Goal: Task Accomplishment & Management: Complete application form

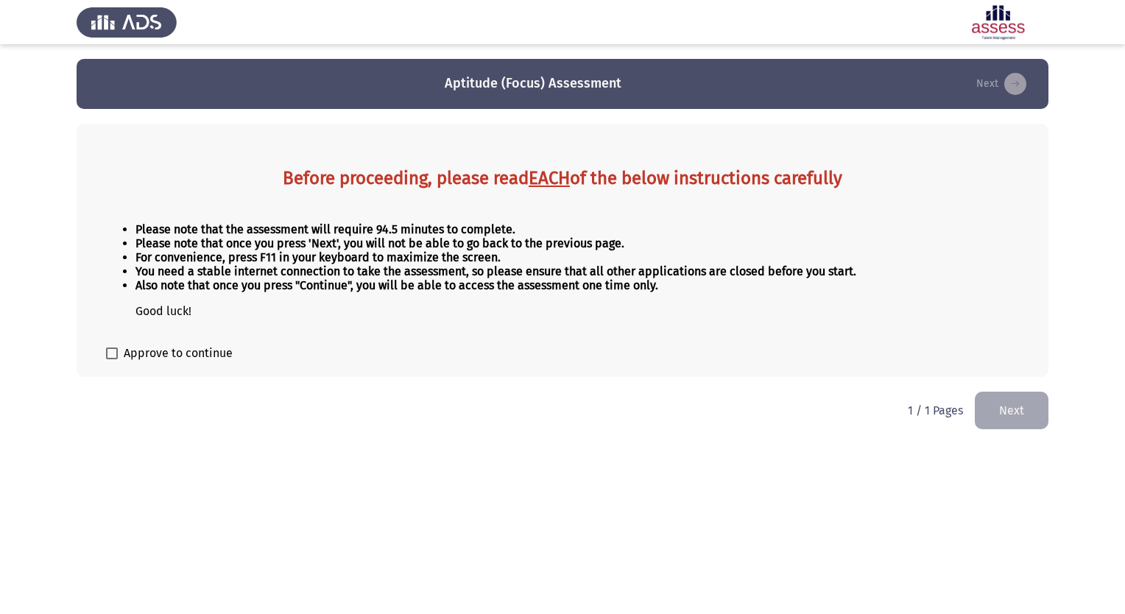
click at [109, 356] on span at bounding box center [112, 354] width 12 height 12
click at [111, 359] on input "Approve to continue" at bounding box center [111, 359] width 1 height 1
checkbox input "true"
click at [1013, 411] on button "Next" at bounding box center [1012, 411] width 74 height 38
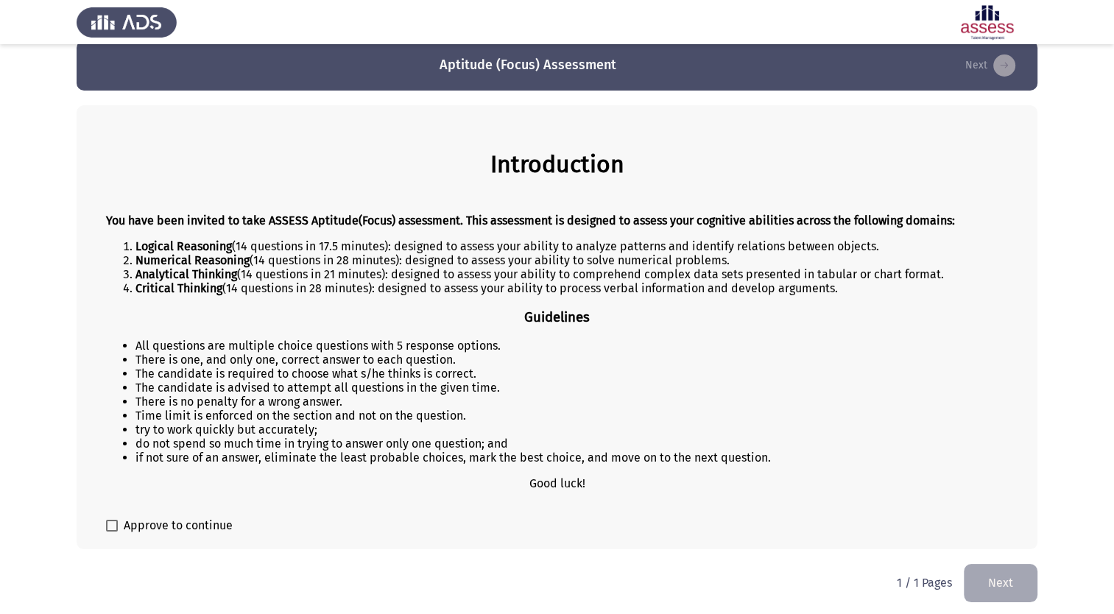
scroll to position [24, 0]
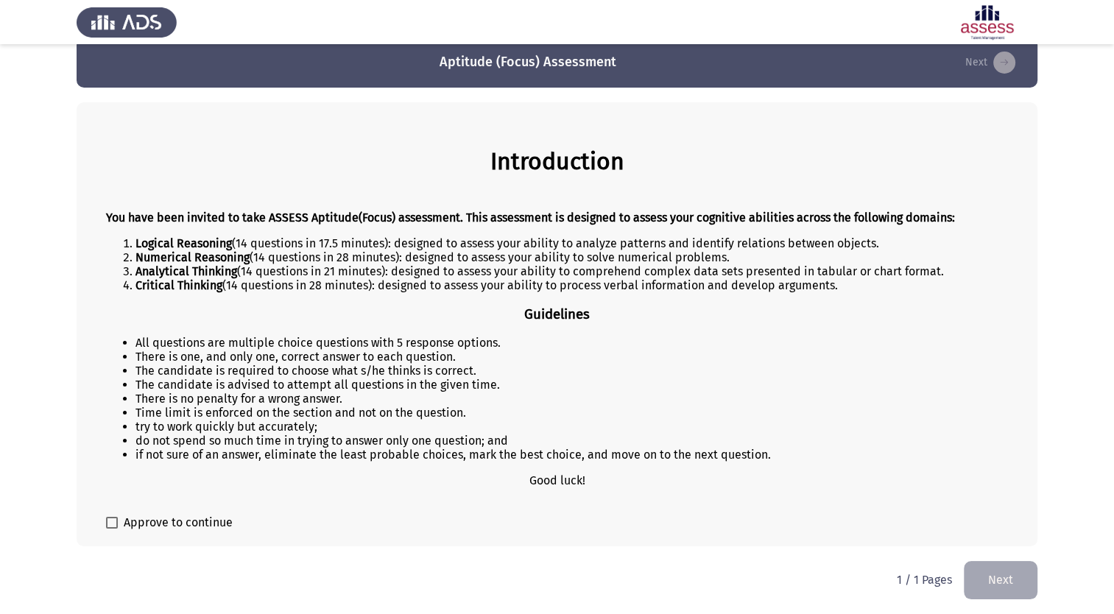
click at [113, 521] on span at bounding box center [112, 523] width 12 height 12
click at [112, 529] on input "Approve to continue" at bounding box center [111, 529] width 1 height 1
checkbox input "true"
click at [1000, 580] on button "Next" at bounding box center [1001, 580] width 74 height 38
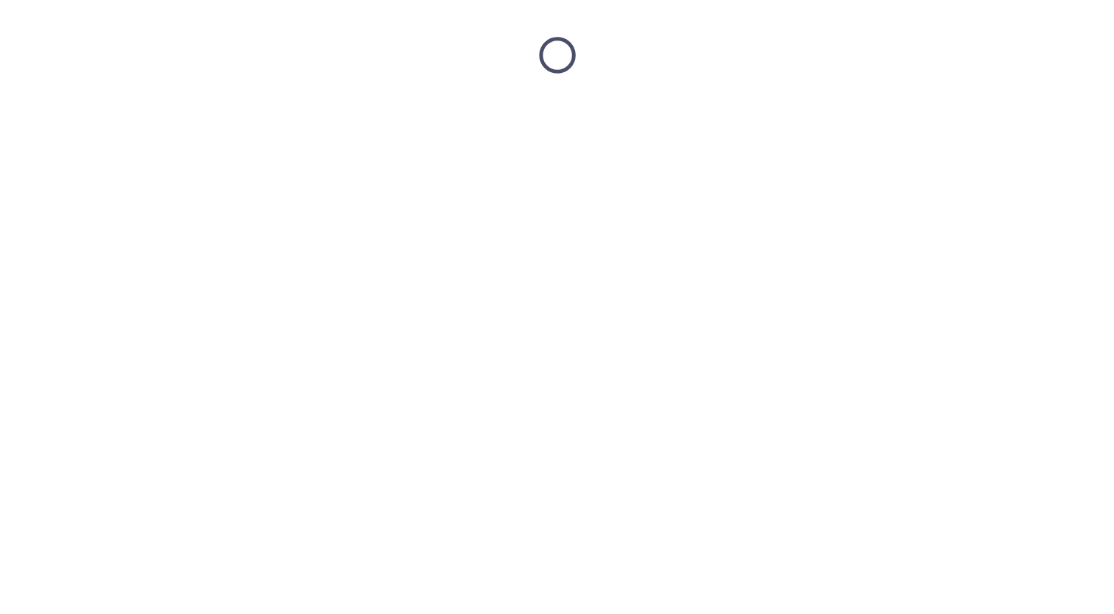
scroll to position [0, 0]
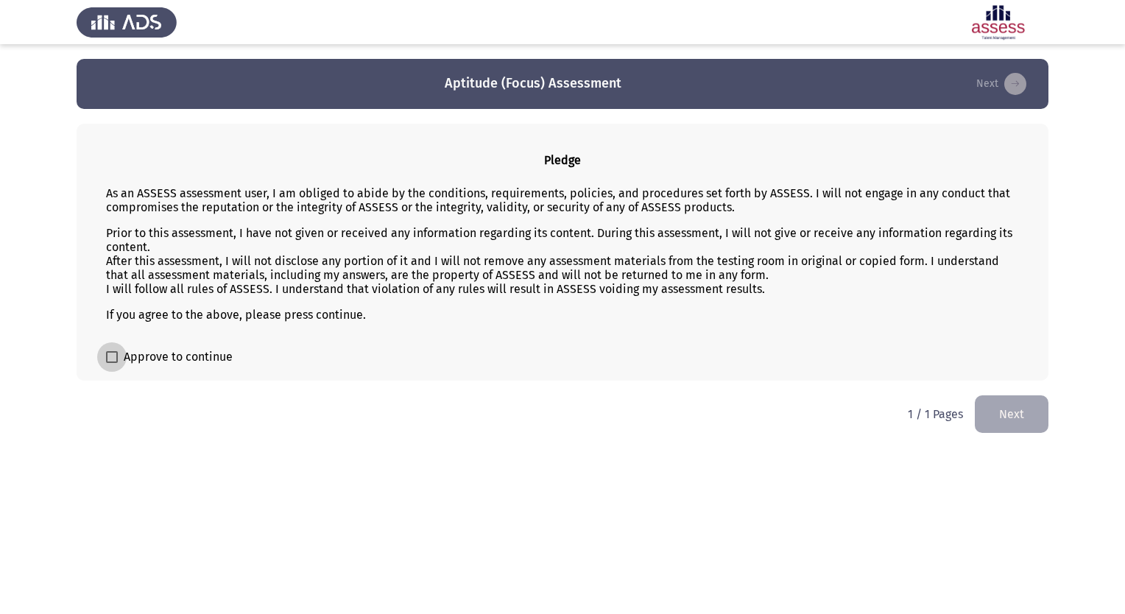
click at [115, 356] on span at bounding box center [112, 357] width 12 height 12
click at [112, 363] on input "Approve to continue" at bounding box center [111, 363] width 1 height 1
checkbox input "true"
click at [1017, 412] on button "Next" at bounding box center [1012, 414] width 74 height 38
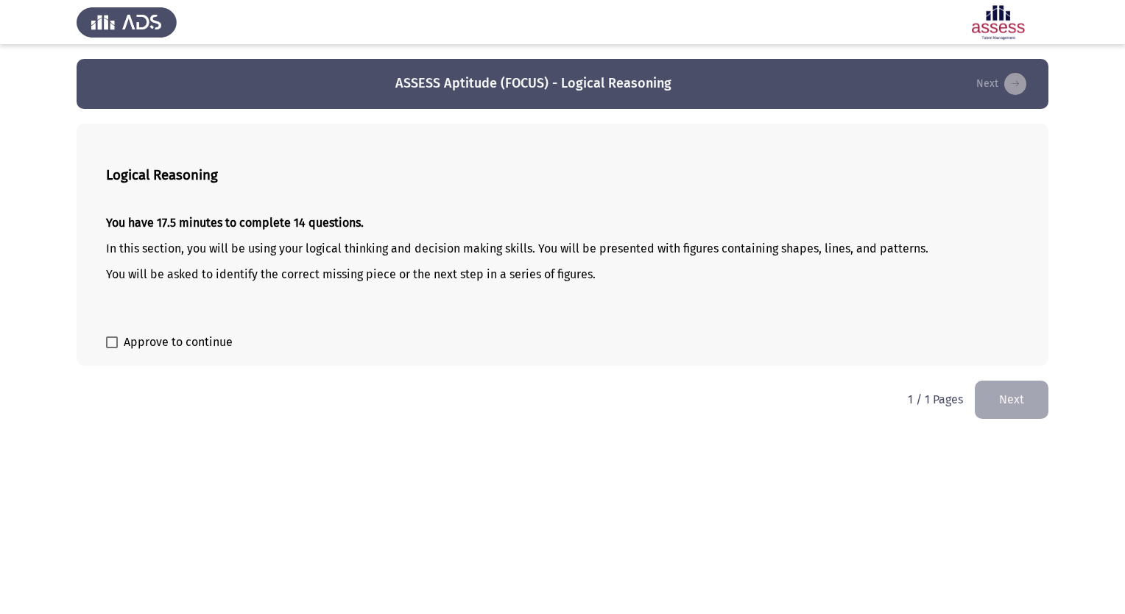
click at [113, 347] on span at bounding box center [112, 343] width 12 height 12
click at [112, 348] on input "Approve to continue" at bounding box center [111, 348] width 1 height 1
checkbox input "true"
click at [1028, 395] on button "Next" at bounding box center [1012, 400] width 74 height 38
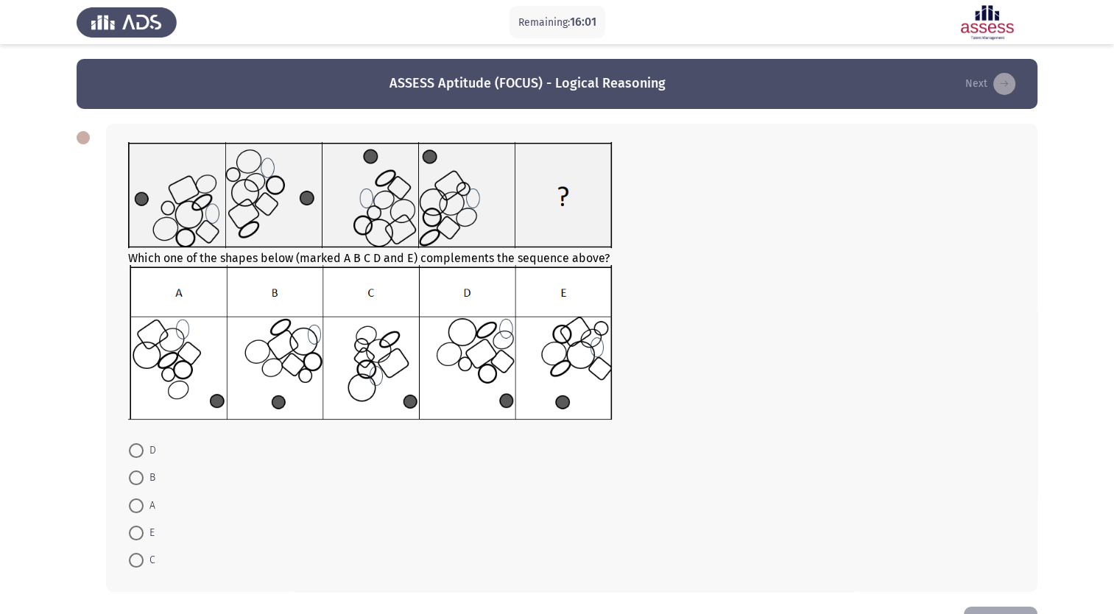
click at [409, 399] on img at bounding box center [370, 342] width 484 height 155
click at [137, 568] on span at bounding box center [136, 560] width 15 height 15
click at [137, 568] on input "C" at bounding box center [136, 560] width 15 height 15
radio input "true"
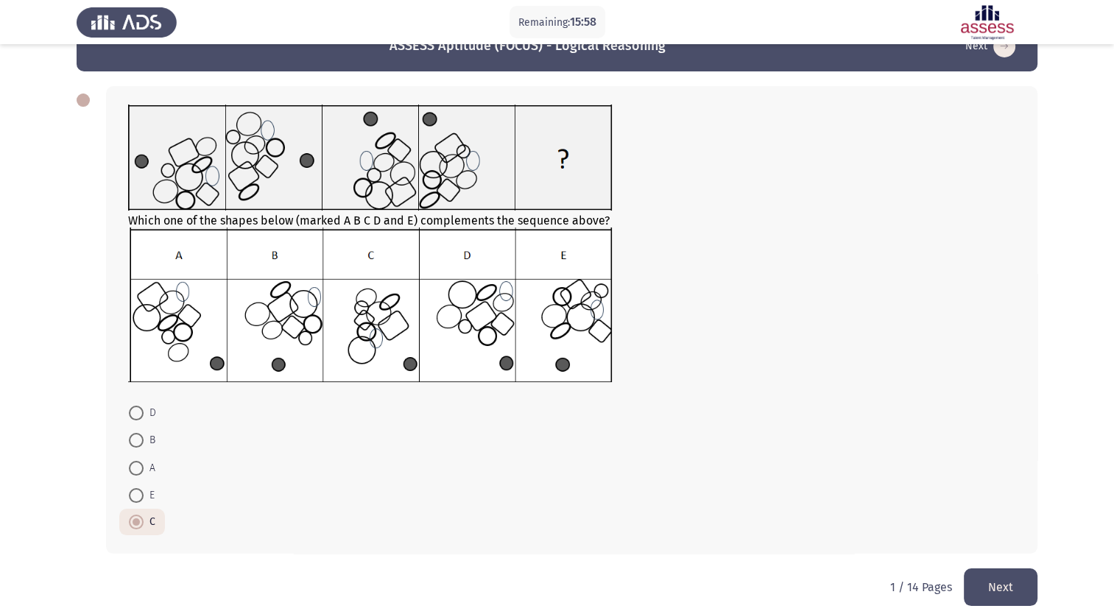
scroll to position [52, 0]
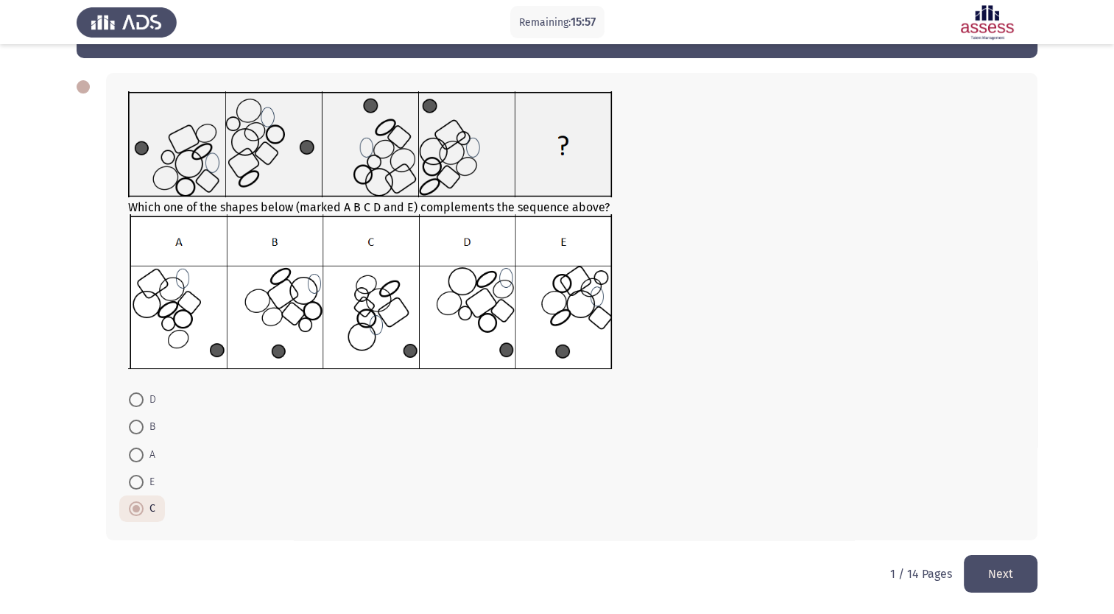
click at [1010, 570] on button "Next" at bounding box center [1001, 574] width 74 height 38
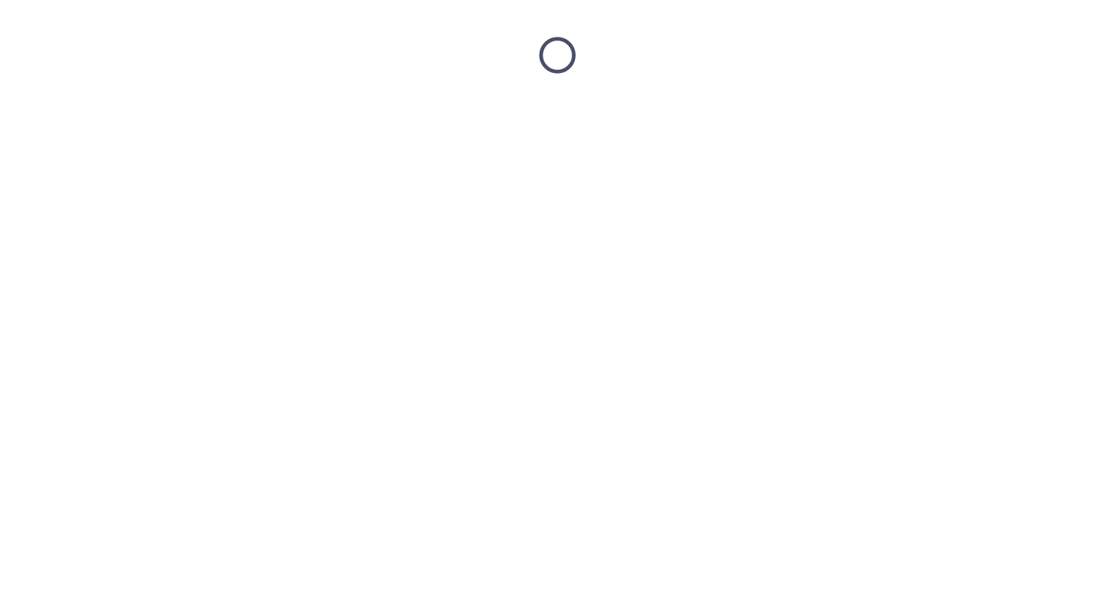
scroll to position [0, 0]
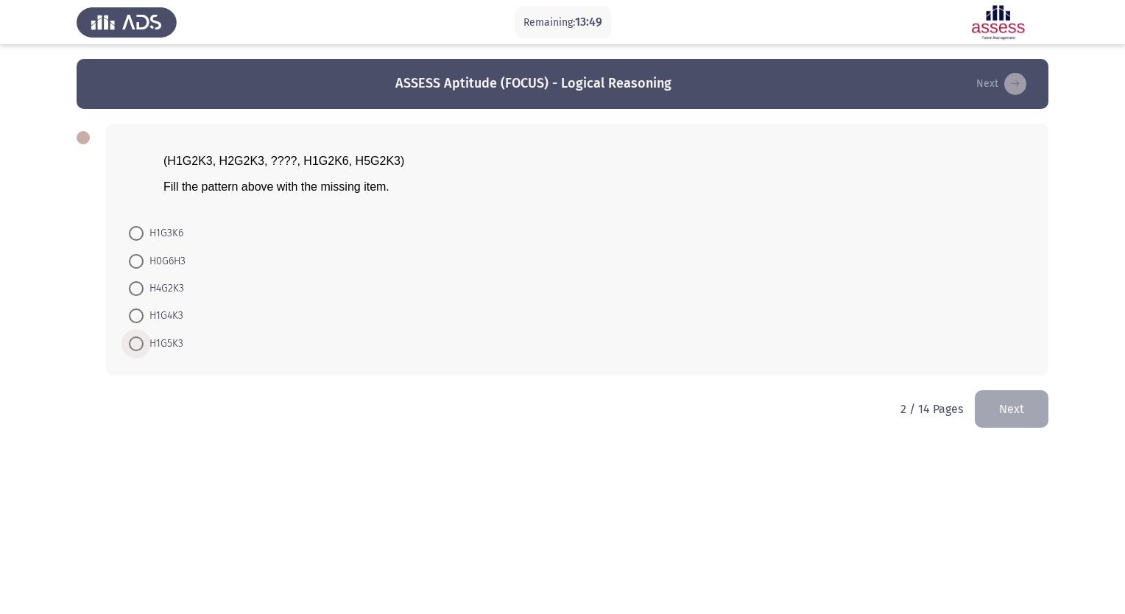
click at [138, 346] on span at bounding box center [136, 344] width 15 height 15
click at [138, 346] on input "H1G5K3" at bounding box center [136, 344] width 15 height 15
radio input "true"
click at [1021, 402] on button "Next" at bounding box center [1012, 408] width 74 height 38
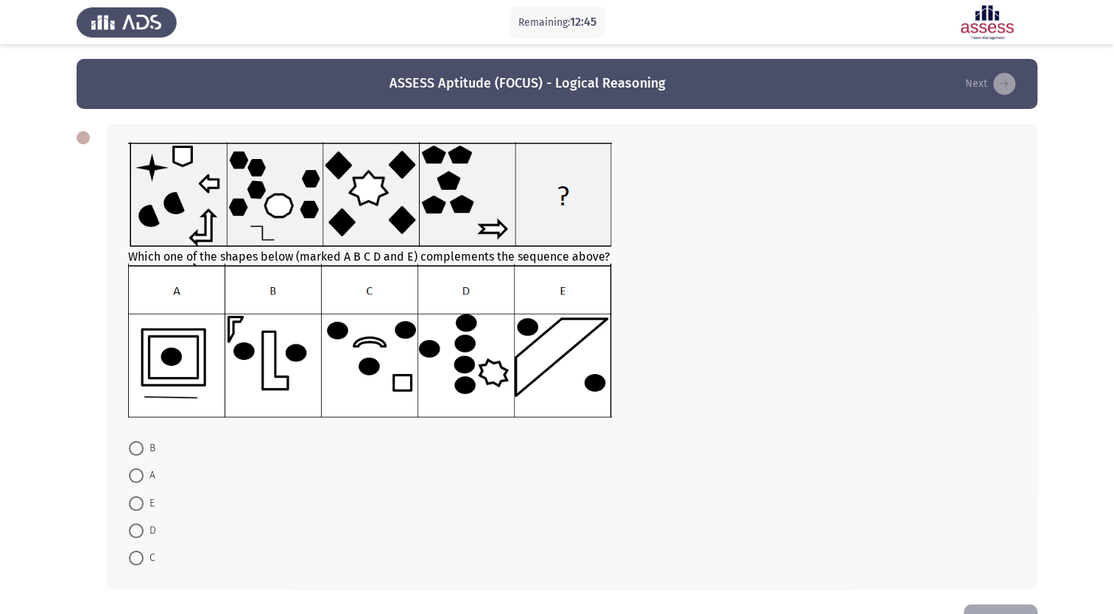
click at [135, 530] on span at bounding box center [136, 531] width 15 height 15
click at [135, 530] on input "D" at bounding box center [136, 531] width 15 height 15
radio input "true"
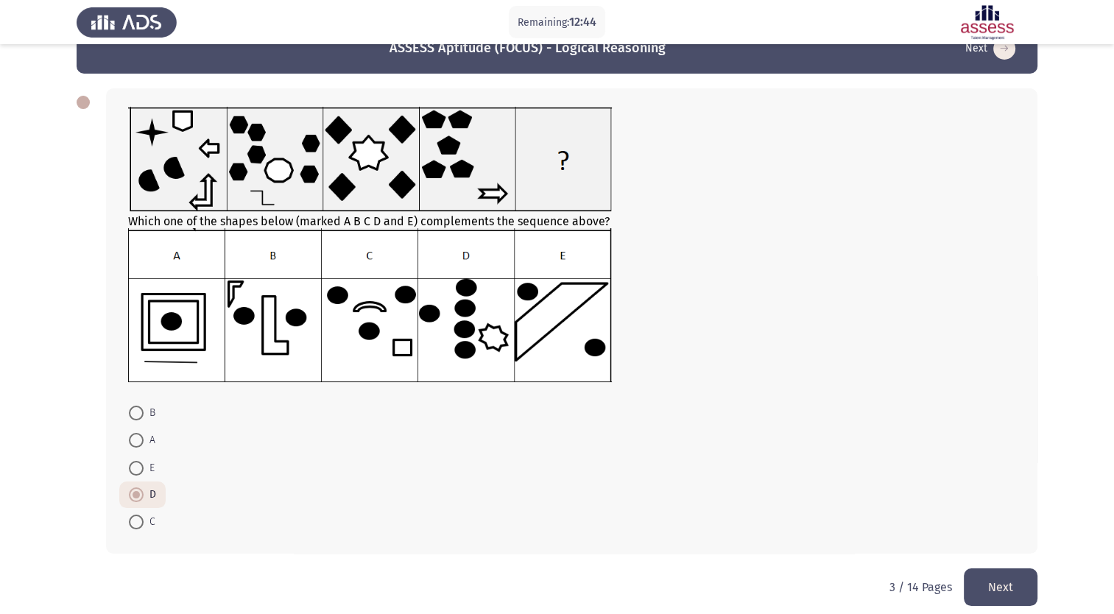
scroll to position [50, 0]
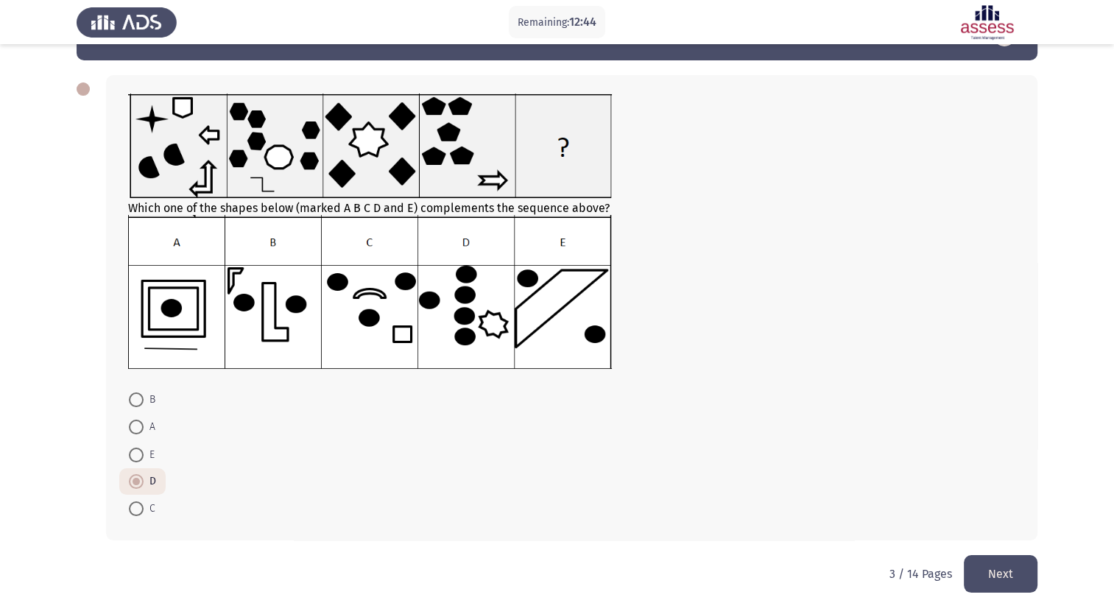
click at [1007, 571] on button "Next" at bounding box center [1001, 574] width 74 height 38
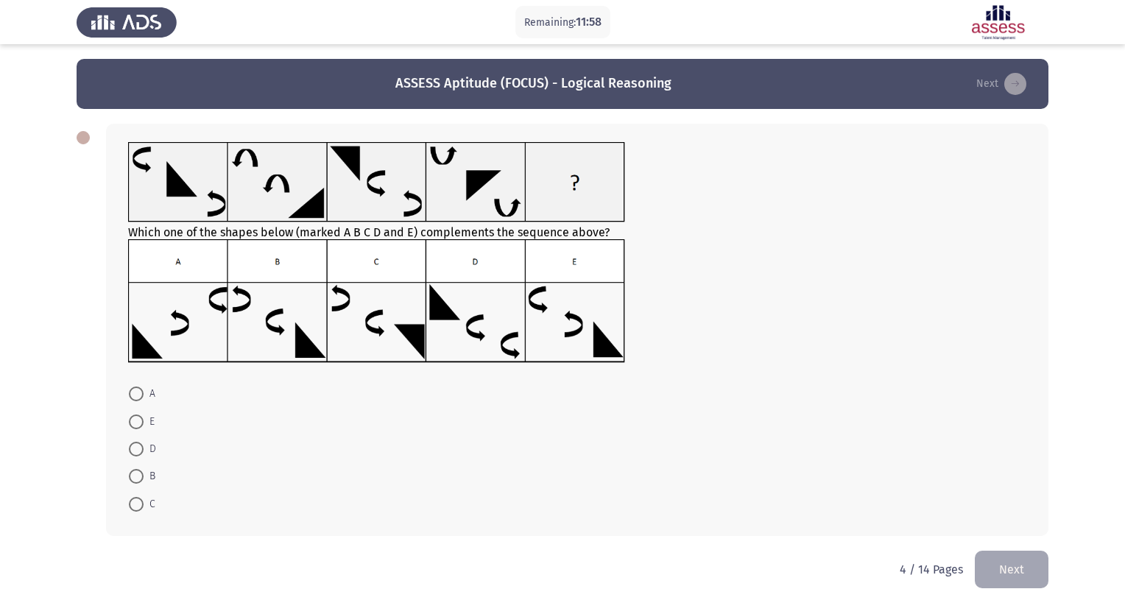
drag, startPoint x: 135, startPoint y: 389, endPoint x: 154, endPoint y: 407, distance: 26.6
click at [135, 392] on span at bounding box center [136, 394] width 15 height 15
click at [135, 392] on input "A" at bounding box center [136, 394] width 15 height 15
radio input "true"
click at [1004, 567] on button "Next" at bounding box center [1012, 568] width 74 height 38
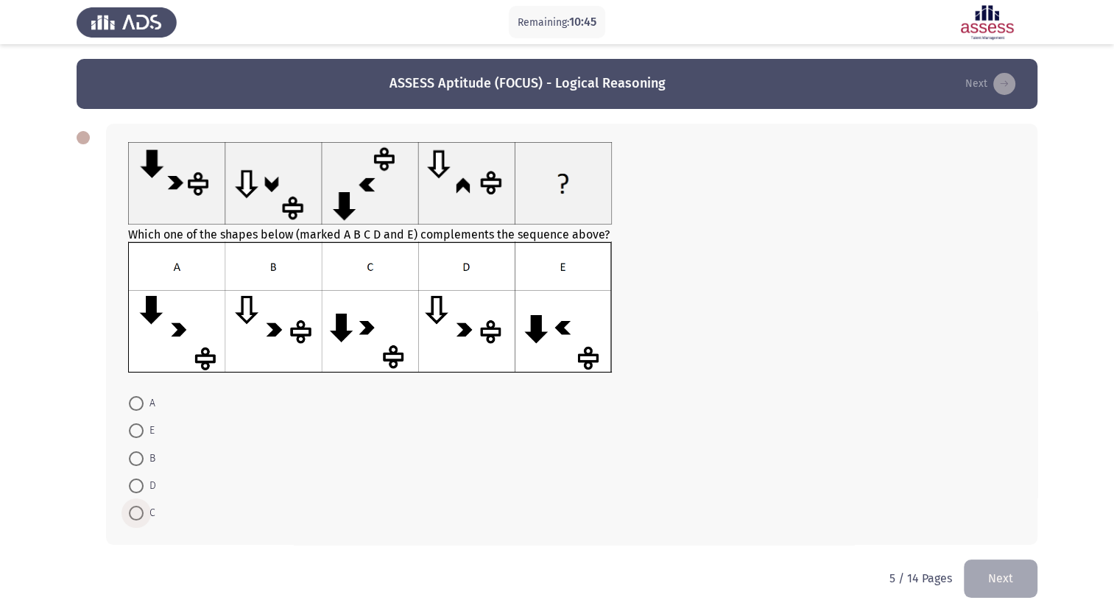
click at [134, 517] on span at bounding box center [136, 513] width 15 height 15
click at [134, 517] on input "C" at bounding box center [136, 513] width 15 height 15
radio input "true"
click at [999, 576] on button "Next" at bounding box center [1001, 578] width 74 height 38
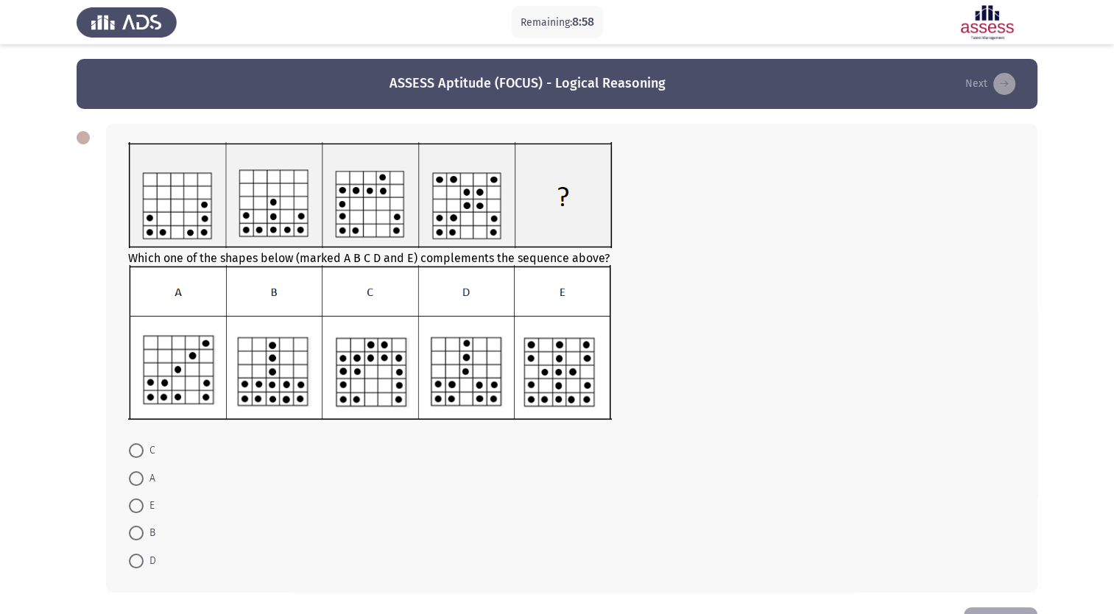
click at [134, 454] on span at bounding box center [136, 450] width 15 height 15
click at [134, 454] on input "C" at bounding box center [136, 450] width 15 height 15
radio input "true"
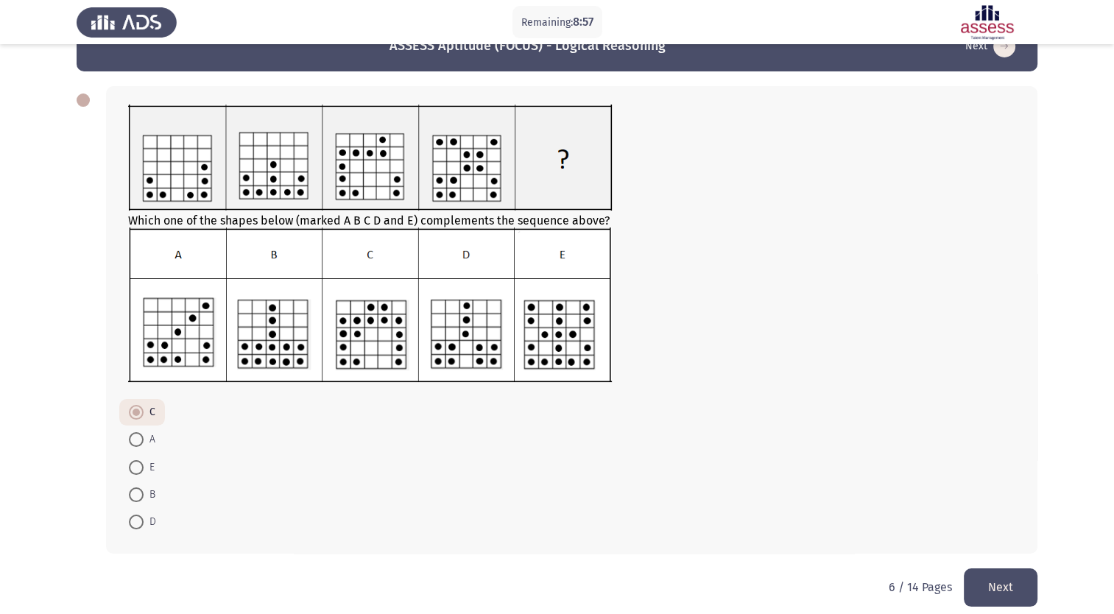
scroll to position [52, 0]
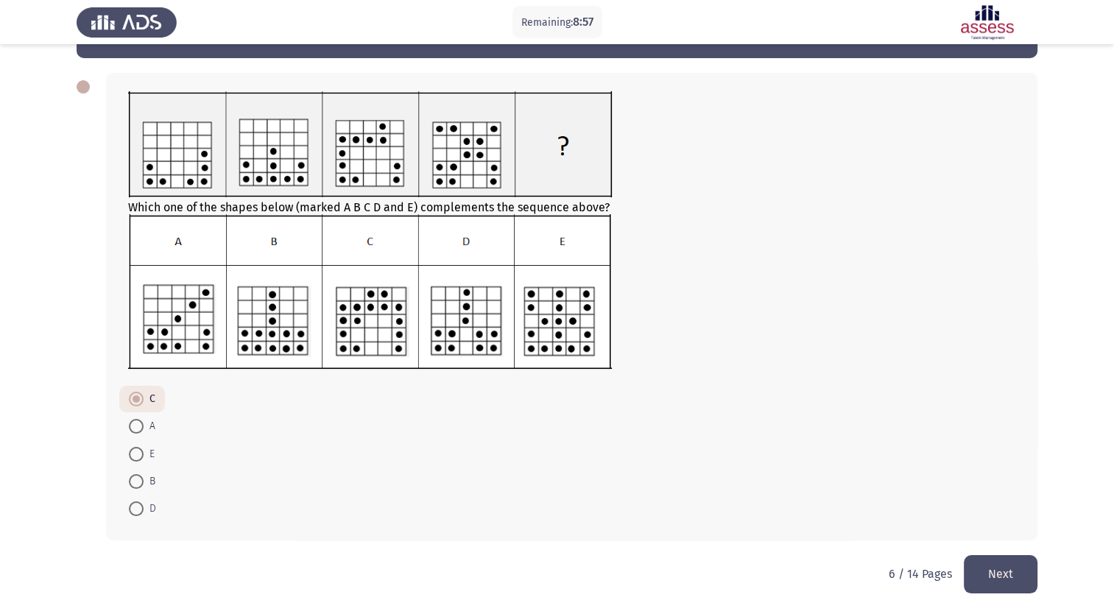
click at [1003, 565] on button "Next" at bounding box center [1001, 574] width 74 height 38
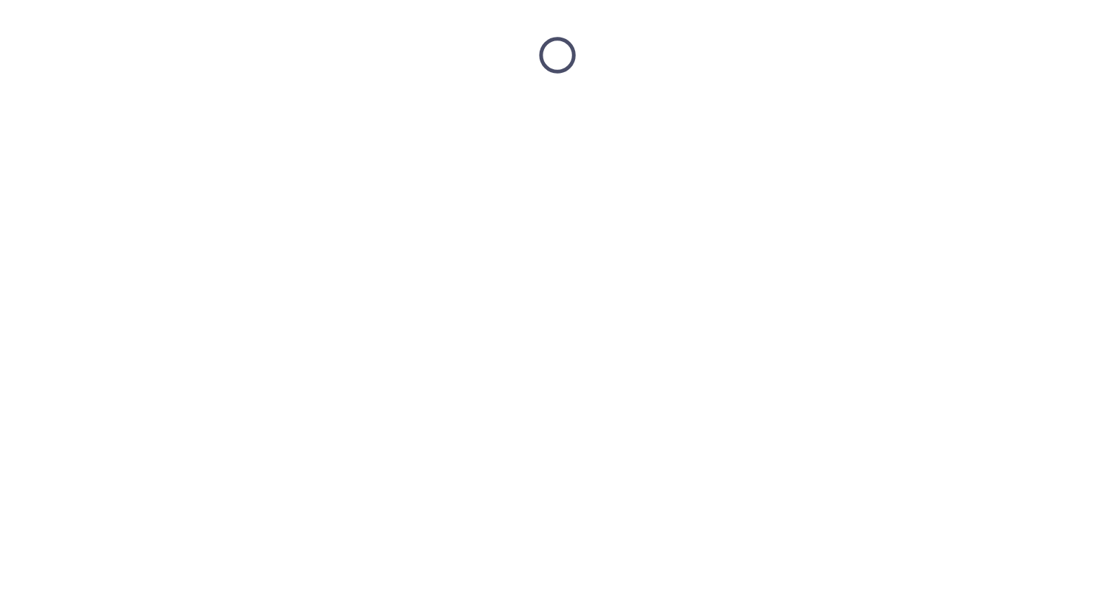
scroll to position [0, 0]
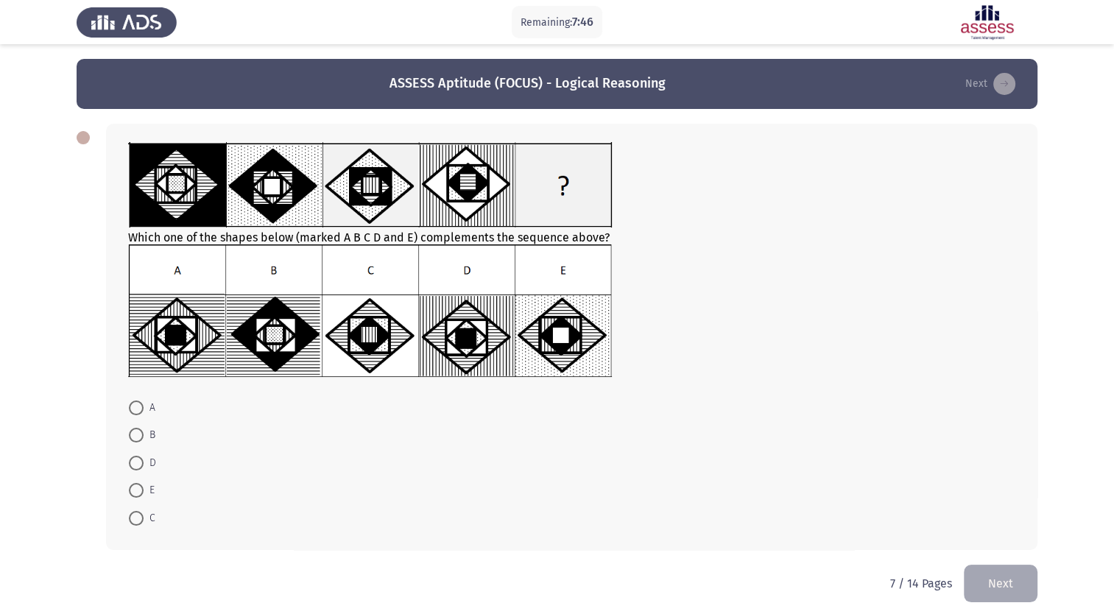
click at [141, 411] on span at bounding box center [136, 408] width 15 height 15
click at [141, 411] on input "A" at bounding box center [136, 408] width 15 height 15
radio input "true"
click at [1013, 588] on button "Next" at bounding box center [1001, 582] width 74 height 38
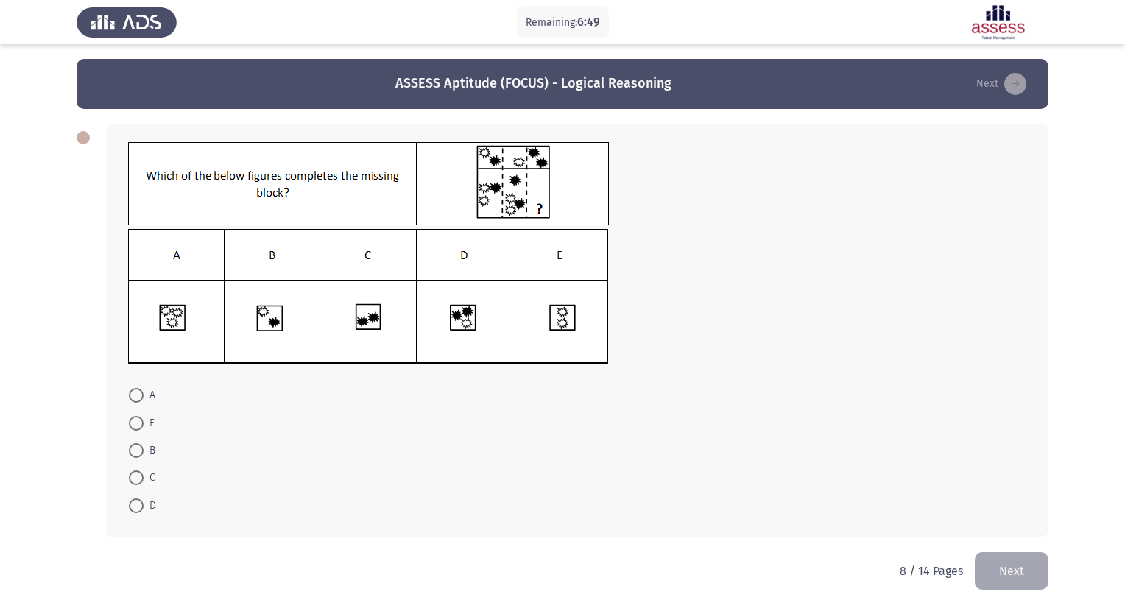
click at [138, 398] on span at bounding box center [136, 395] width 15 height 15
click at [138, 398] on input "A" at bounding box center [136, 395] width 15 height 15
radio input "true"
click at [1007, 568] on button "Next" at bounding box center [1012, 570] width 74 height 38
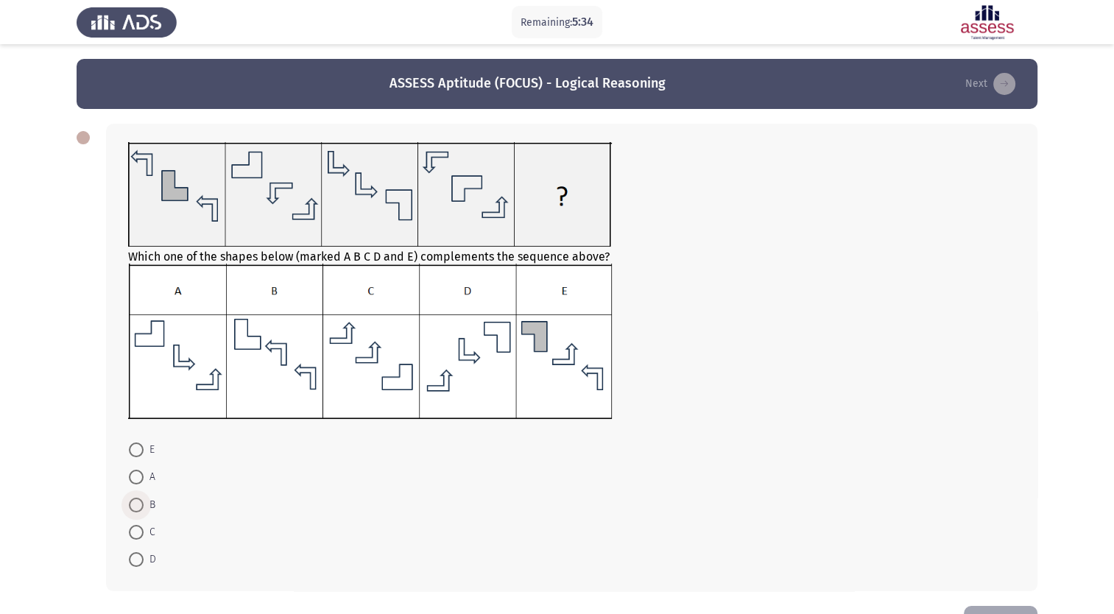
click at [137, 507] on span at bounding box center [136, 505] width 15 height 15
click at [137, 507] on input "B" at bounding box center [136, 505] width 15 height 15
radio input "true"
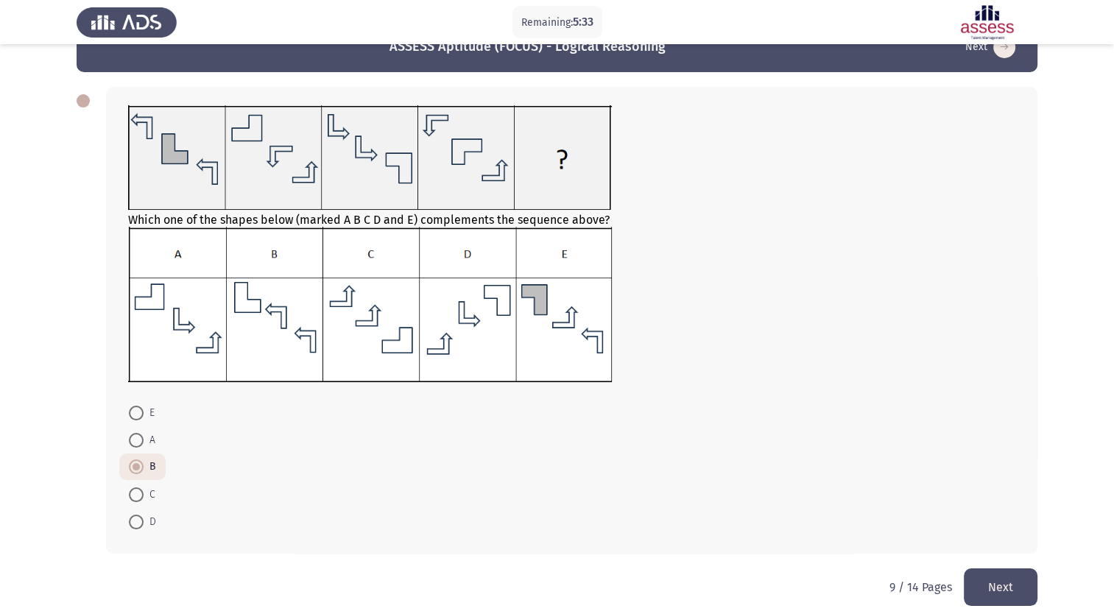
scroll to position [52, 0]
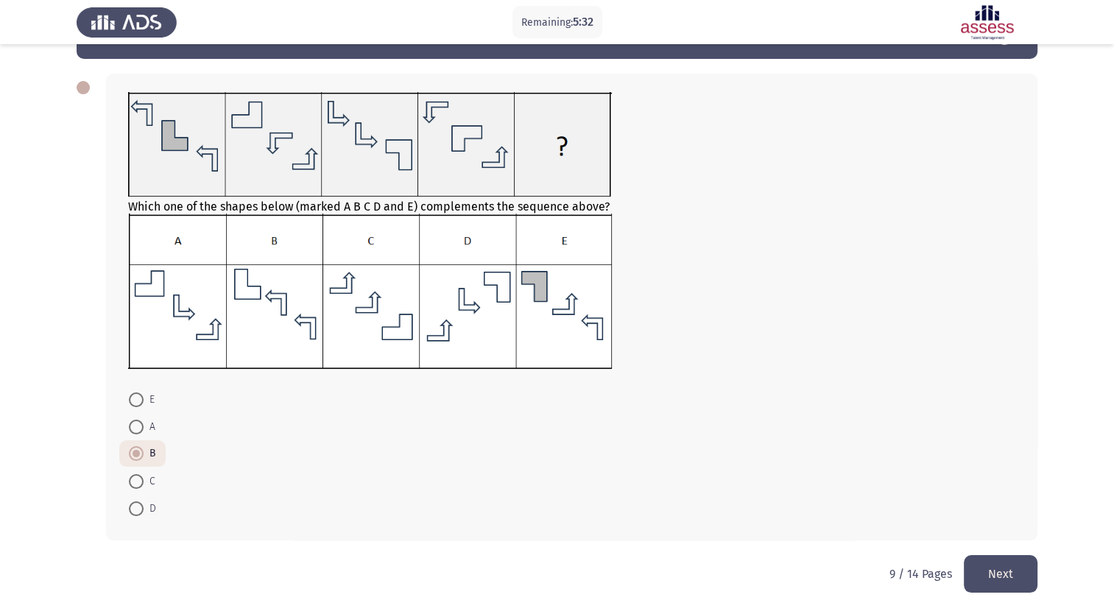
click at [1003, 576] on button "Next" at bounding box center [1001, 574] width 74 height 38
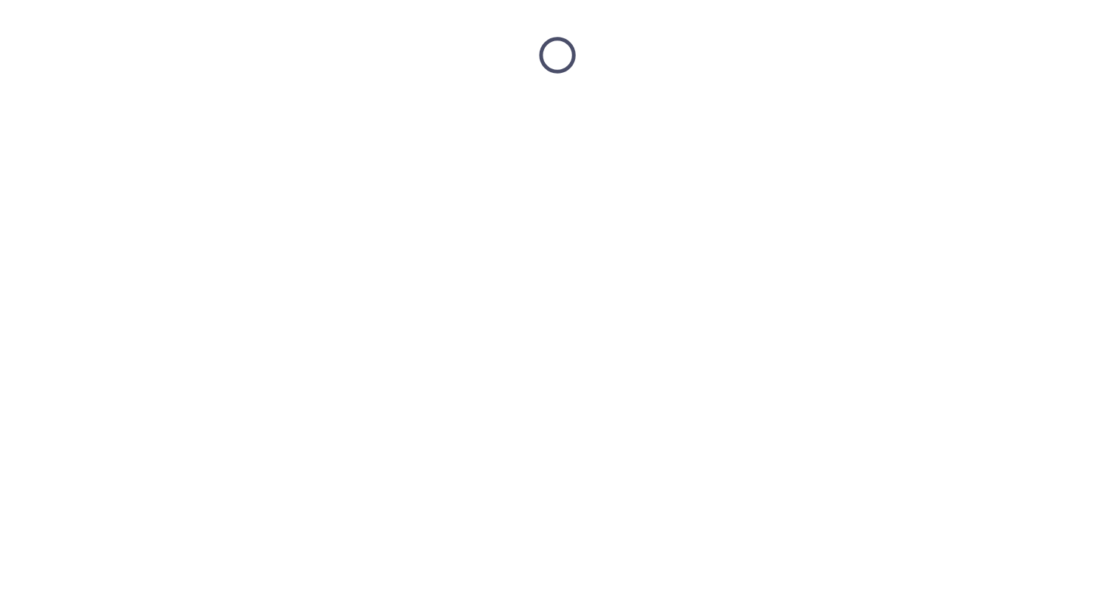
scroll to position [0, 0]
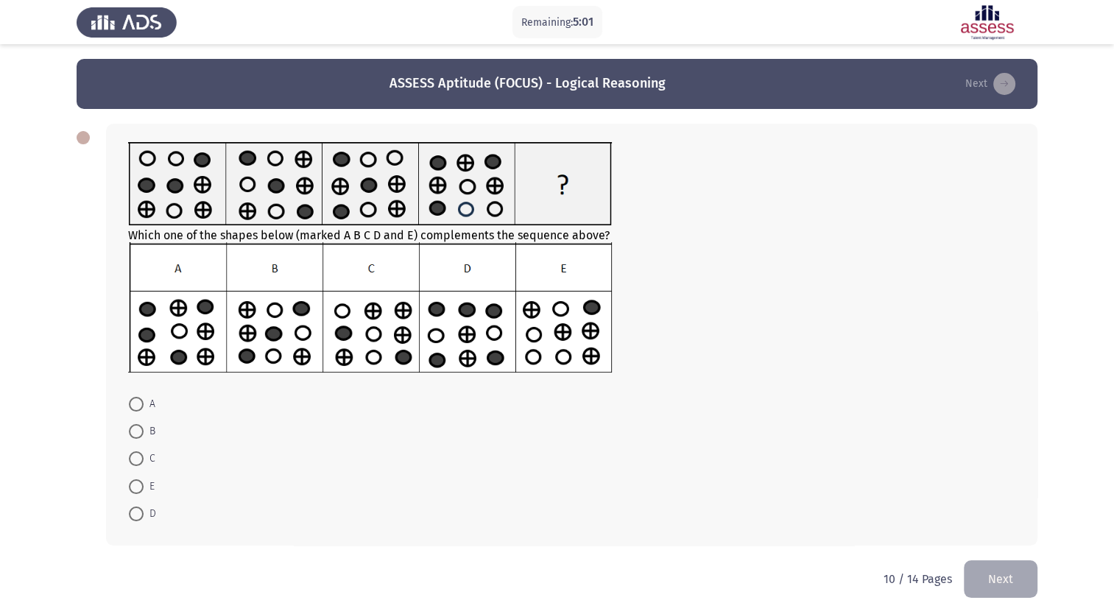
click at [137, 437] on span at bounding box center [136, 431] width 15 height 15
click at [137, 437] on input "B" at bounding box center [136, 431] width 15 height 15
radio input "true"
click at [990, 583] on button "Next" at bounding box center [1001, 579] width 74 height 38
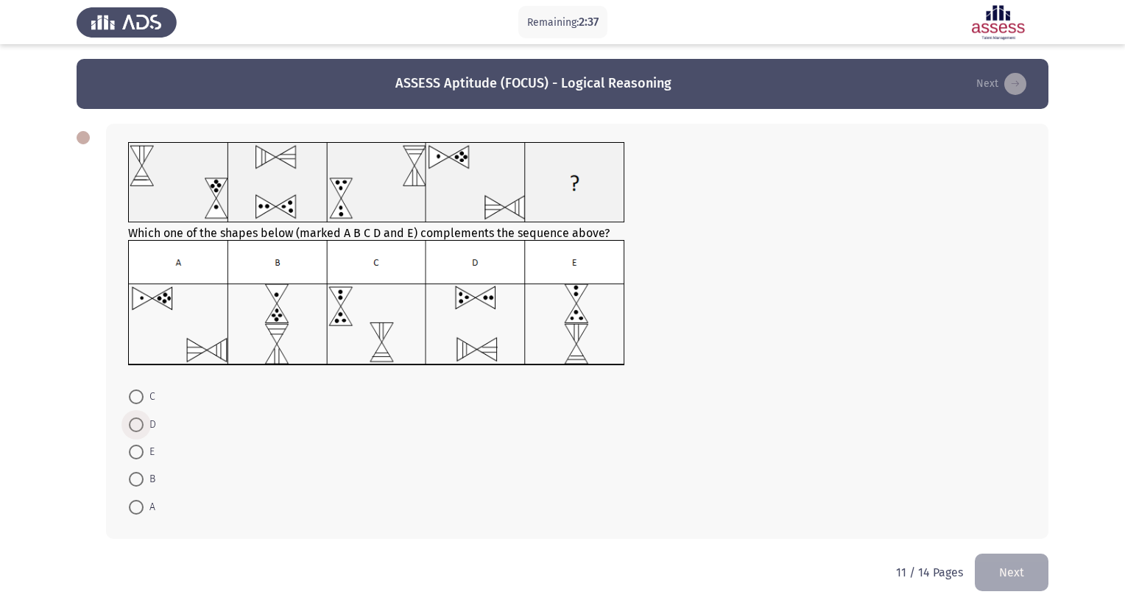
click at [138, 426] on span at bounding box center [136, 425] width 15 height 15
click at [138, 426] on input "D" at bounding box center [136, 425] width 15 height 15
radio input "true"
click at [1012, 574] on button "Next" at bounding box center [1012, 571] width 74 height 38
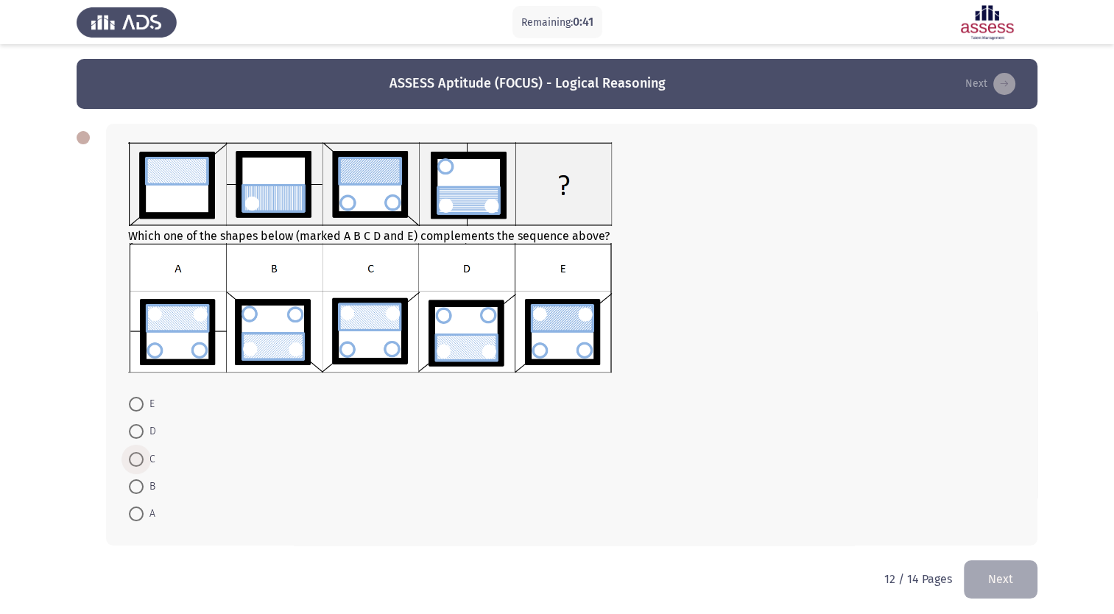
click at [136, 462] on span at bounding box center [136, 459] width 15 height 15
click at [136, 462] on input "C" at bounding box center [136, 459] width 15 height 15
radio input "true"
click at [987, 576] on button "Next" at bounding box center [1001, 579] width 74 height 38
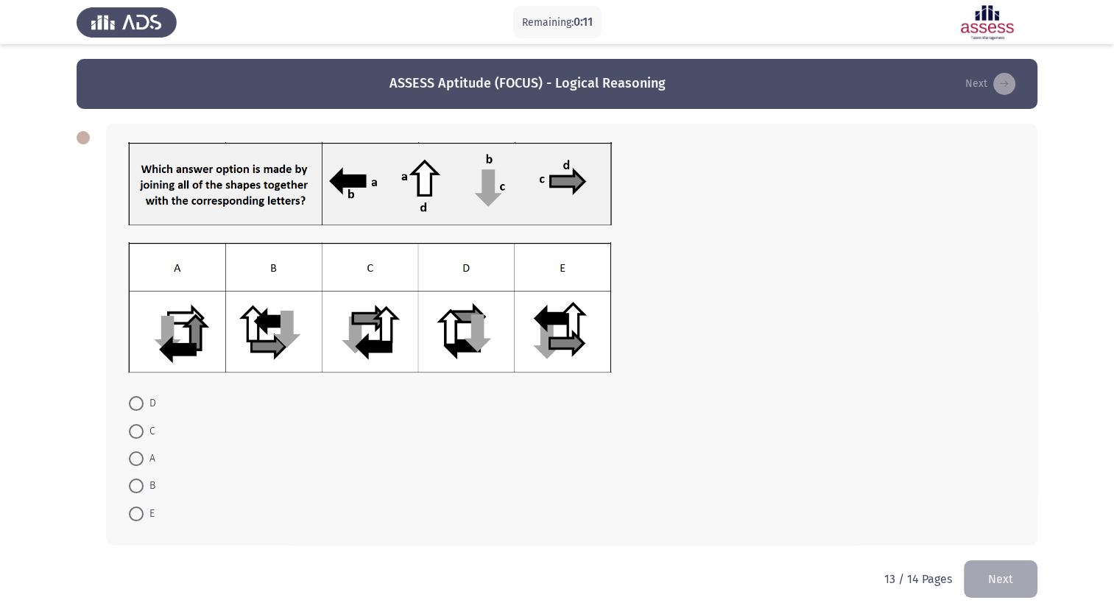
click at [137, 432] on span at bounding box center [136, 431] width 15 height 15
click at [137, 432] on input "C" at bounding box center [136, 431] width 15 height 15
radio input "true"
click at [1003, 585] on button "Next" at bounding box center [1001, 578] width 74 height 38
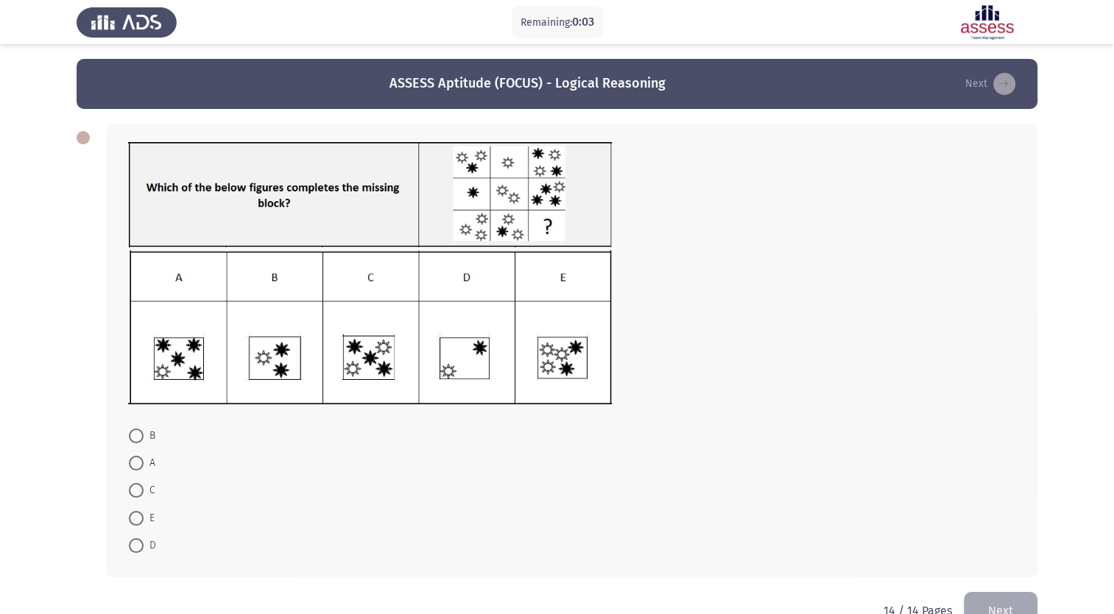
click at [139, 468] on span at bounding box center [136, 463] width 15 height 15
click at [139, 468] on input "A" at bounding box center [136, 463] width 15 height 15
radio input "true"
click at [1016, 610] on button "Next" at bounding box center [1001, 610] width 74 height 38
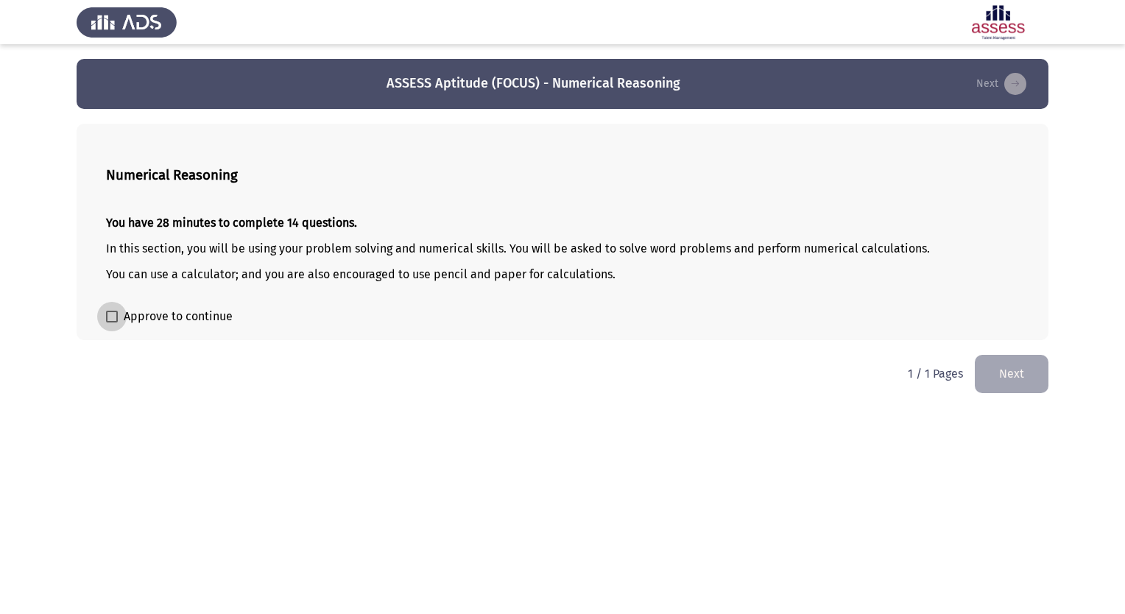
click at [113, 317] on span at bounding box center [112, 317] width 12 height 12
click at [112, 323] on input "Approve to continue" at bounding box center [111, 323] width 1 height 1
checkbox input "true"
click at [1007, 373] on button "Next" at bounding box center [1012, 374] width 74 height 38
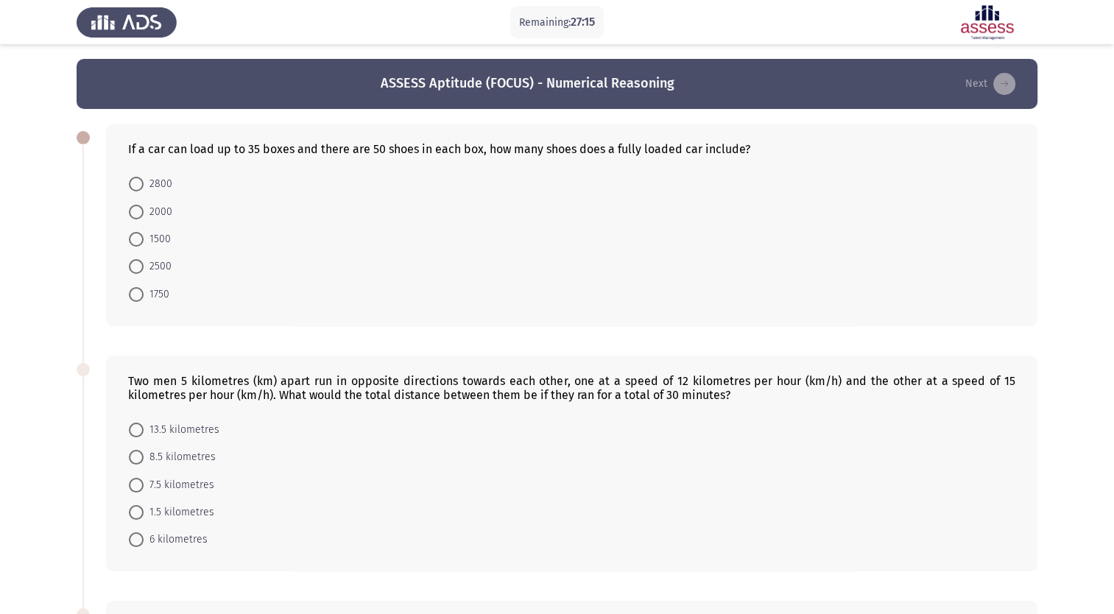
click at [139, 295] on span at bounding box center [136, 294] width 15 height 15
click at [139, 295] on input "1750" at bounding box center [136, 294] width 15 height 15
radio input "true"
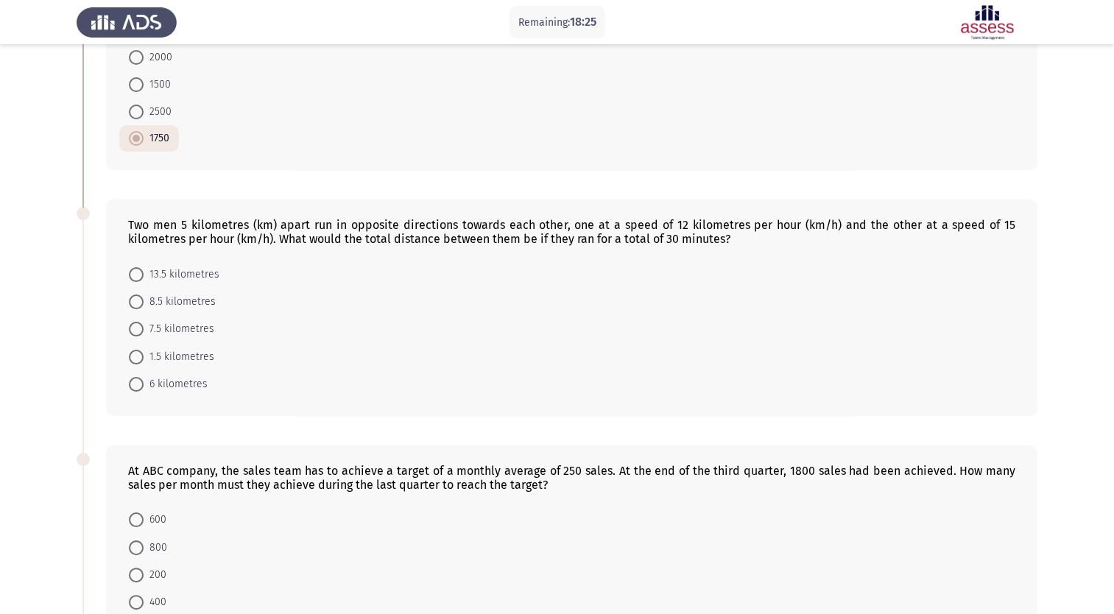
scroll to position [143, 0]
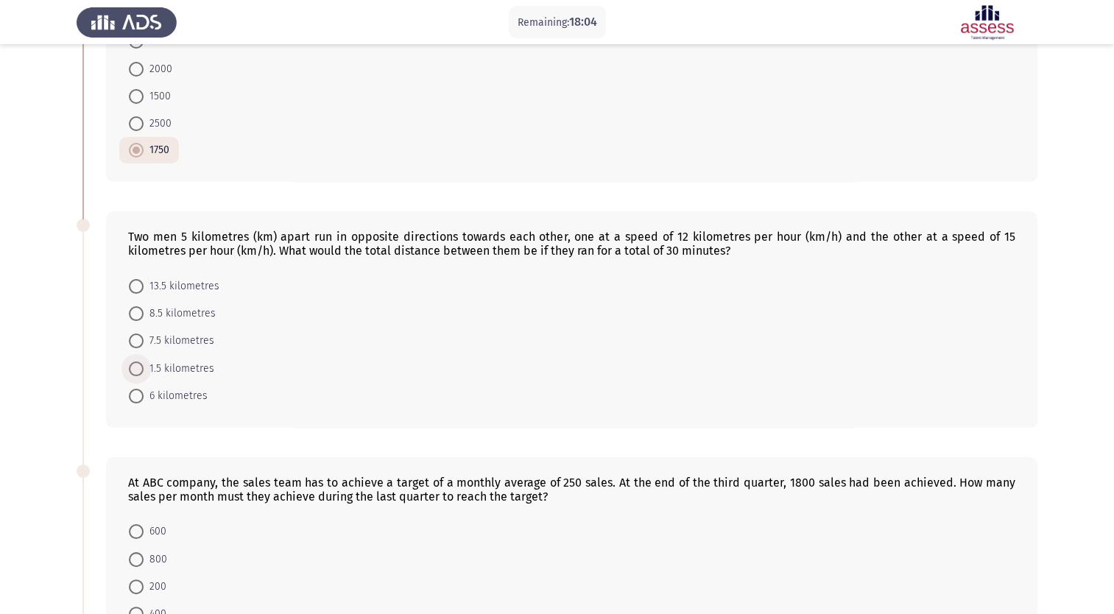
click at [138, 370] on span at bounding box center [136, 369] width 15 height 15
click at [138, 370] on input "1.5 kilometres" at bounding box center [136, 369] width 15 height 15
radio input "true"
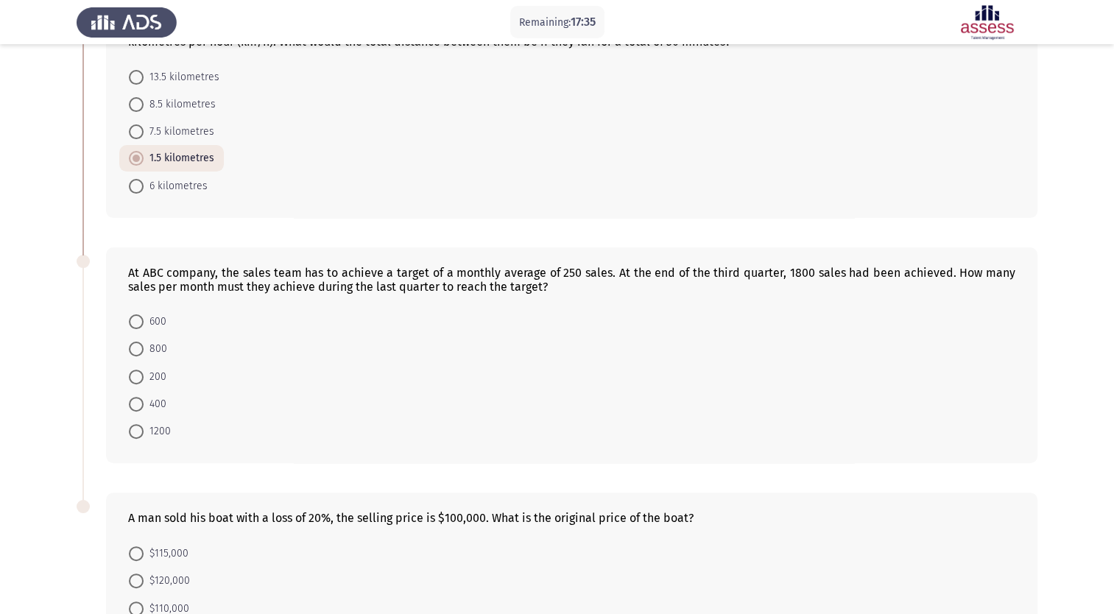
scroll to position [364, 0]
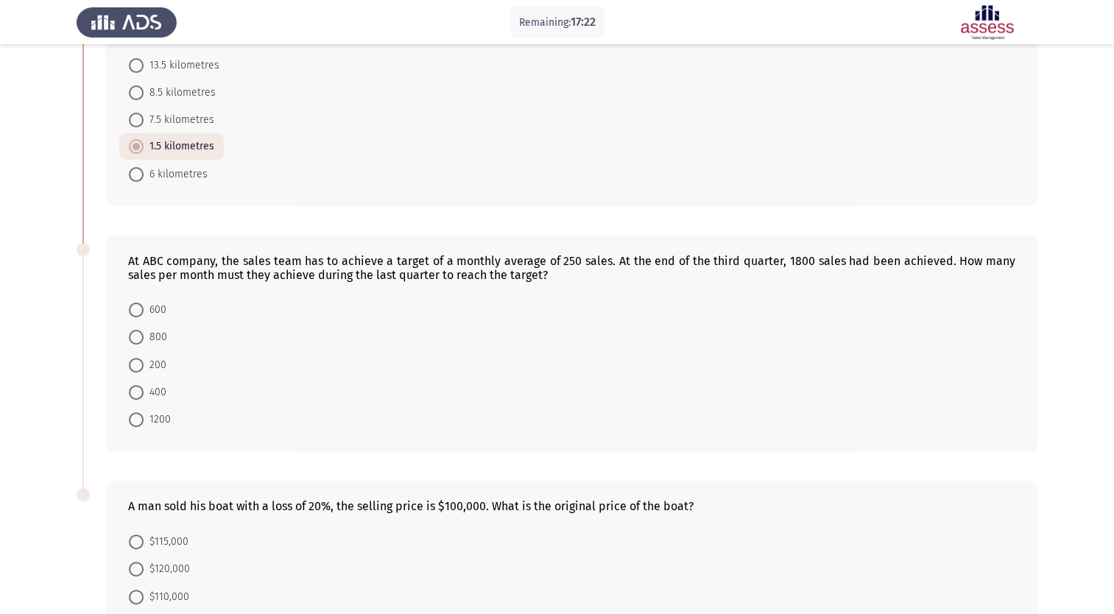
drag, startPoint x: 379, startPoint y: 262, endPoint x: 490, endPoint y: 266, distance: 110.5
click at [490, 266] on div "At ABC company, the sales team has to achieve a target of a monthly average of …" at bounding box center [571, 268] width 887 height 28
drag, startPoint x: 138, startPoint y: 393, endPoint x: 180, endPoint y: 412, distance: 46.4
click at [138, 392] on span at bounding box center [136, 392] width 15 height 15
click at [138, 392] on input "400" at bounding box center [136, 392] width 15 height 15
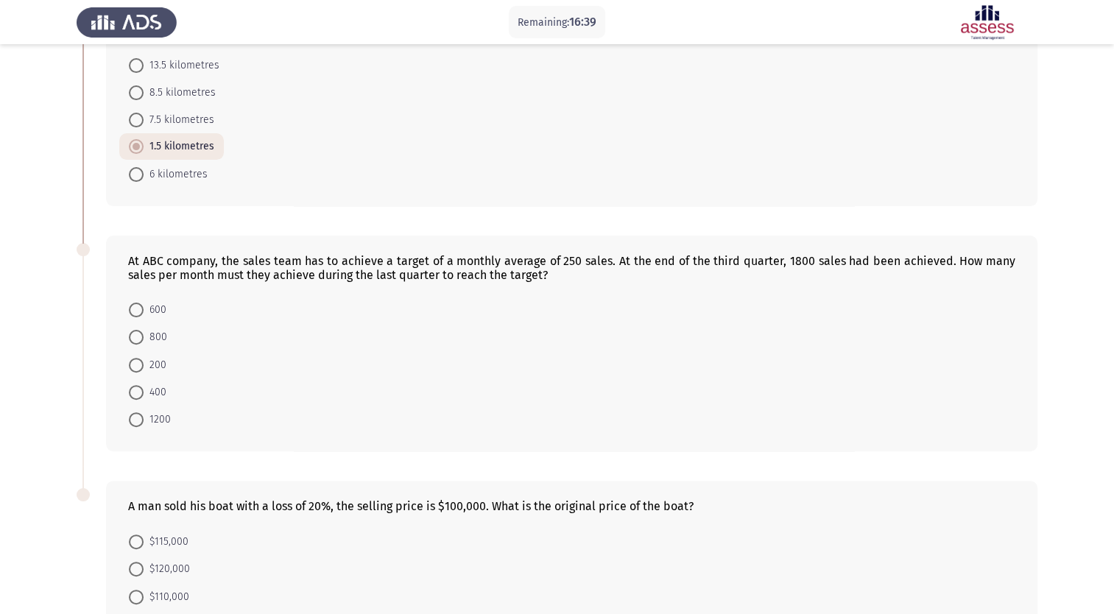
radio input "true"
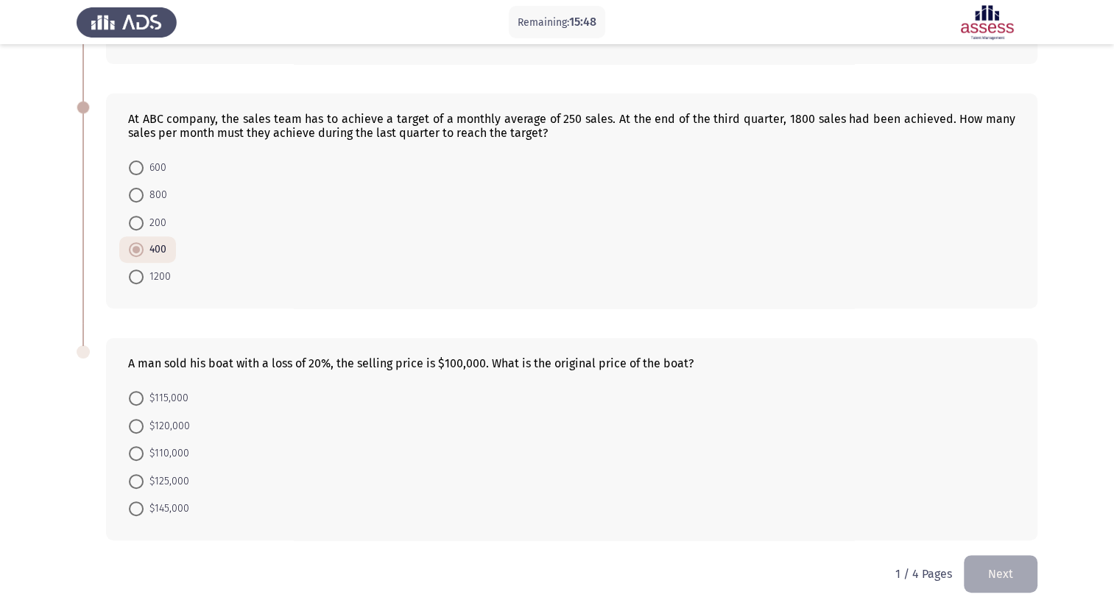
click at [141, 481] on span at bounding box center [136, 481] width 15 height 15
click at [141, 481] on input "$125,000" at bounding box center [136, 481] width 15 height 15
radio input "true"
click at [996, 574] on button "Next" at bounding box center [1001, 574] width 74 height 38
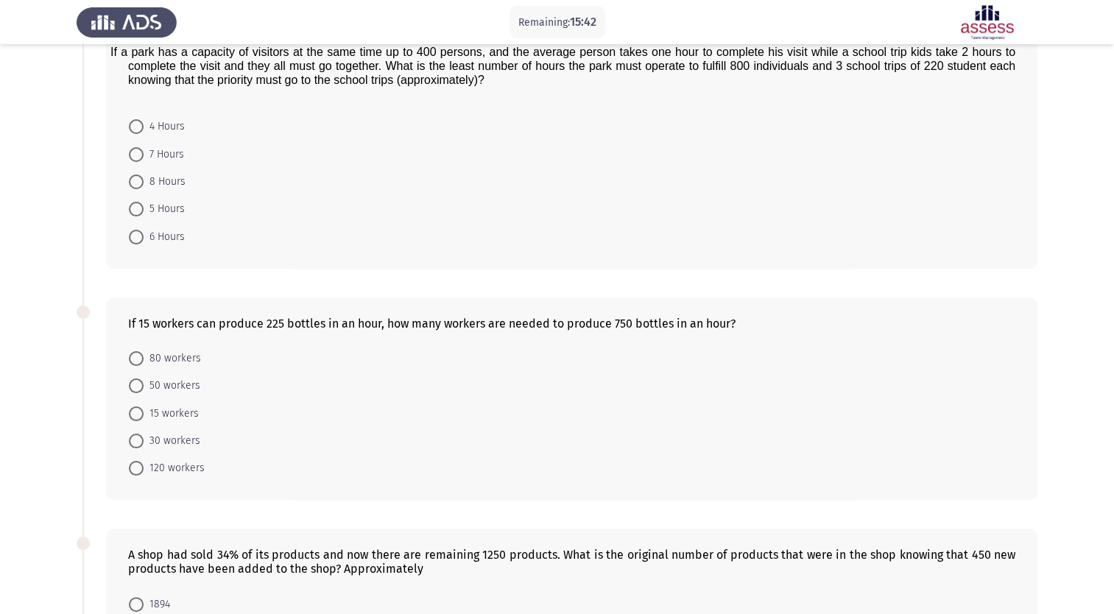
scroll to position [0, 0]
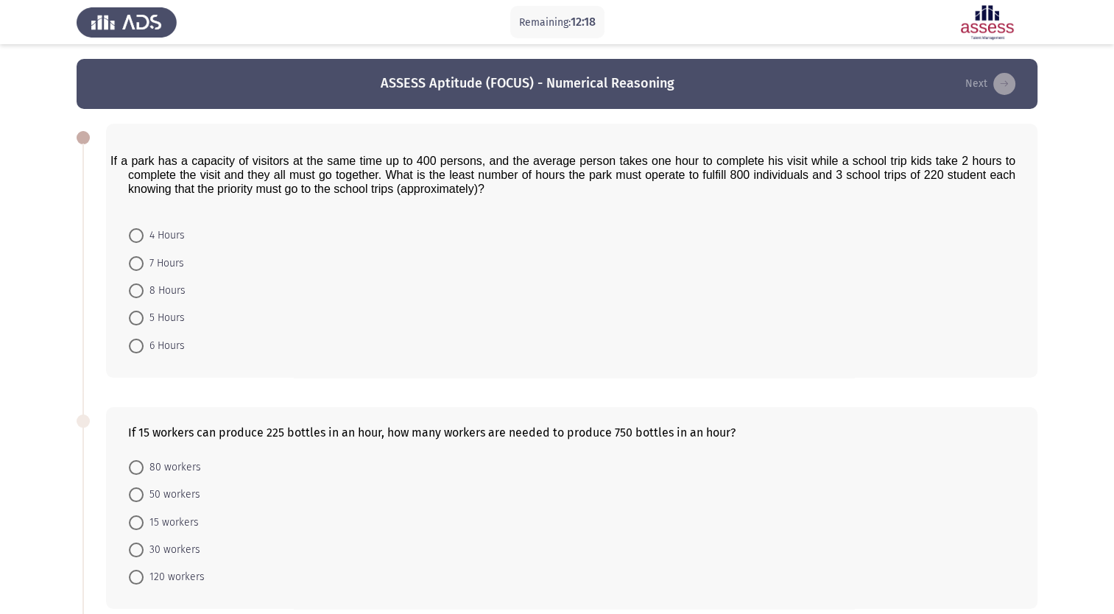
click at [132, 233] on span at bounding box center [136, 235] width 15 height 15
click at [132, 233] on input "4 Hours" at bounding box center [136, 235] width 15 height 15
radio input "true"
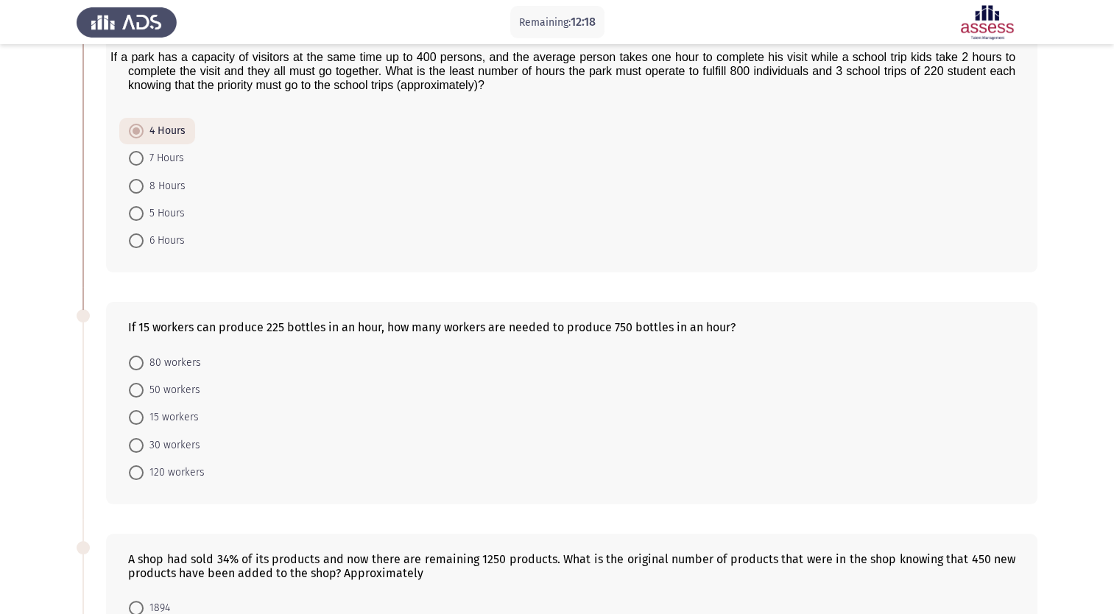
scroll to position [221, 0]
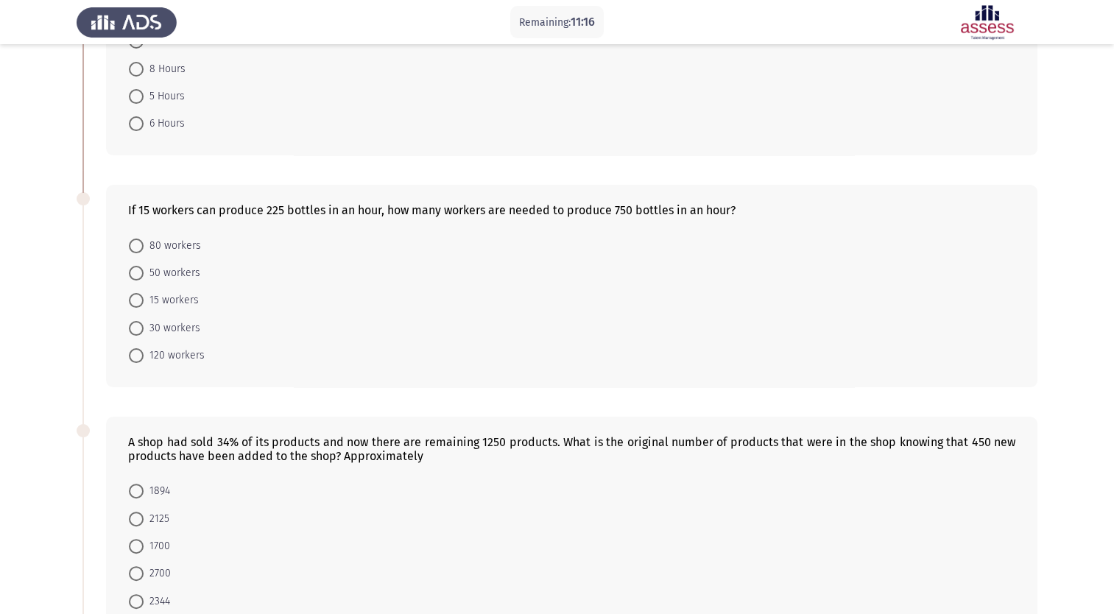
drag, startPoint x: 144, startPoint y: 275, endPoint x: 172, endPoint y: 290, distance: 31.6
click at [144, 275] on span "50 workers" at bounding box center [172, 273] width 57 height 18
click at [144, 275] on input "50 workers" at bounding box center [136, 273] width 15 height 15
radio input "true"
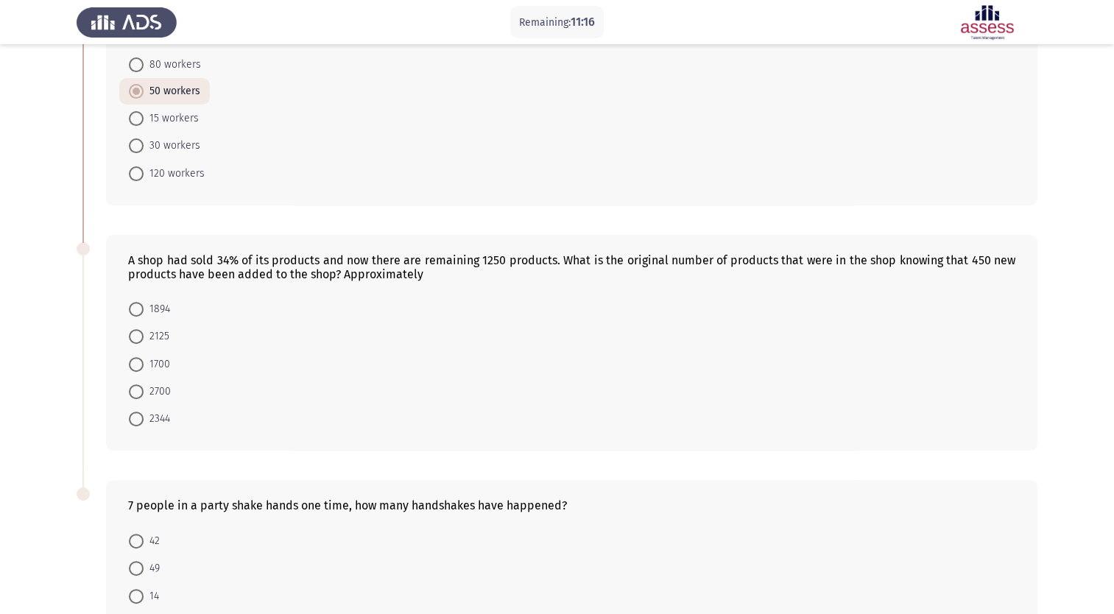
scroll to position [442, 0]
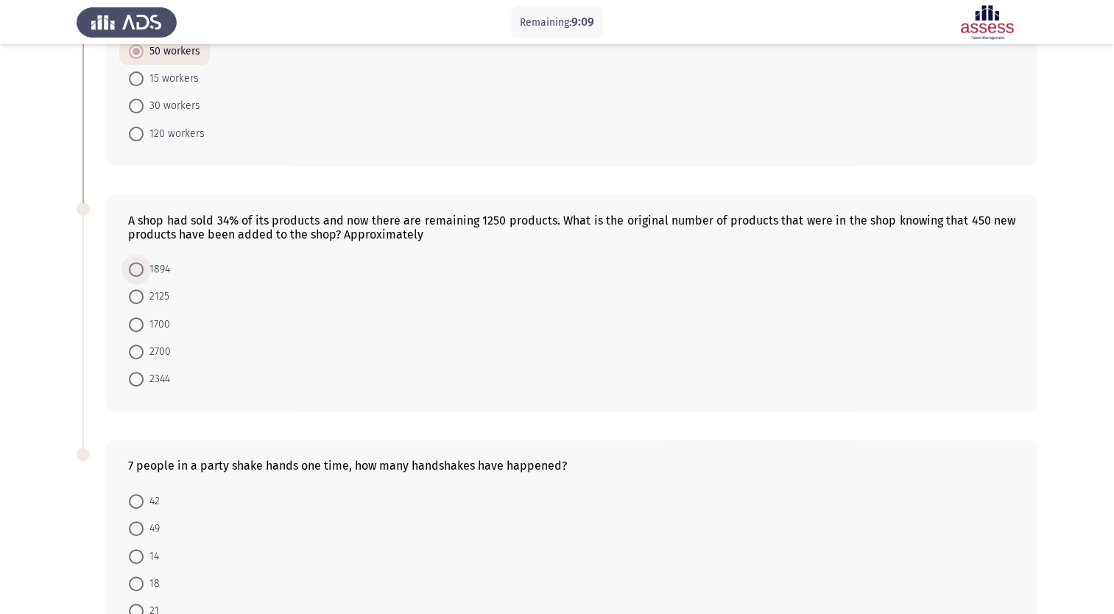
click at [138, 274] on span at bounding box center [136, 269] width 15 height 15
click at [138, 274] on input "1894" at bounding box center [136, 269] width 15 height 15
radio input "true"
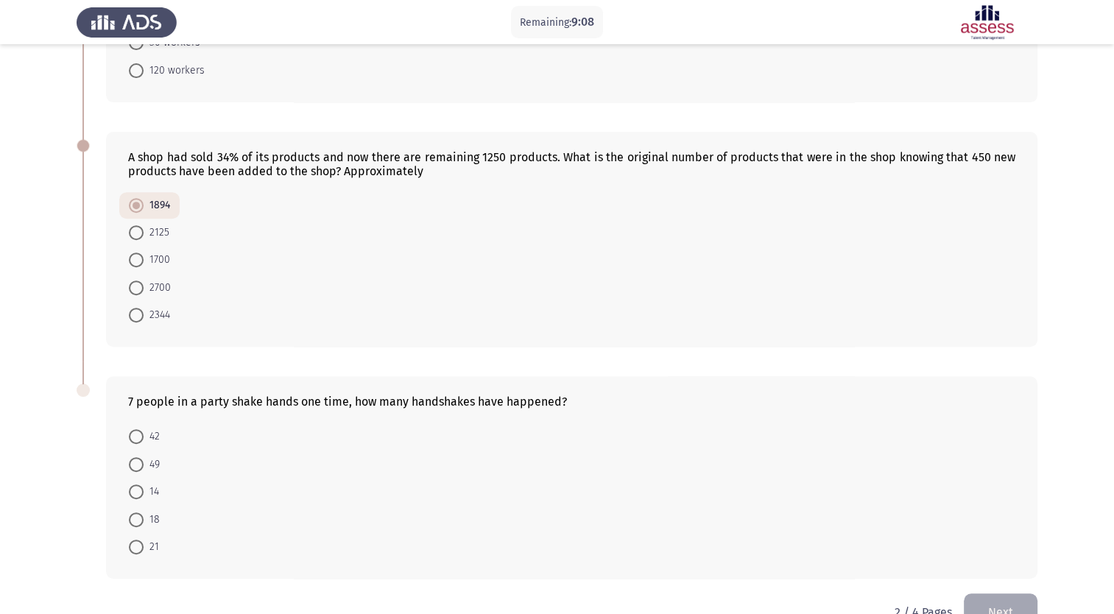
scroll to position [547, 0]
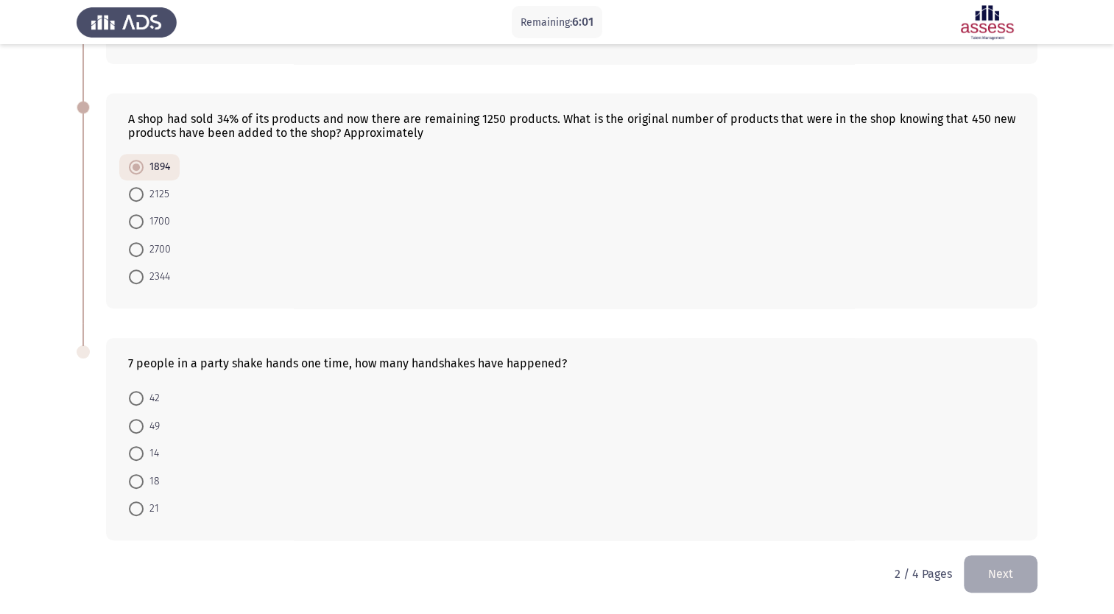
click at [138, 508] on span at bounding box center [136, 509] width 15 height 15
click at [138, 508] on input "21" at bounding box center [136, 509] width 15 height 15
radio input "true"
click at [1005, 571] on button "Next" at bounding box center [1001, 574] width 74 height 38
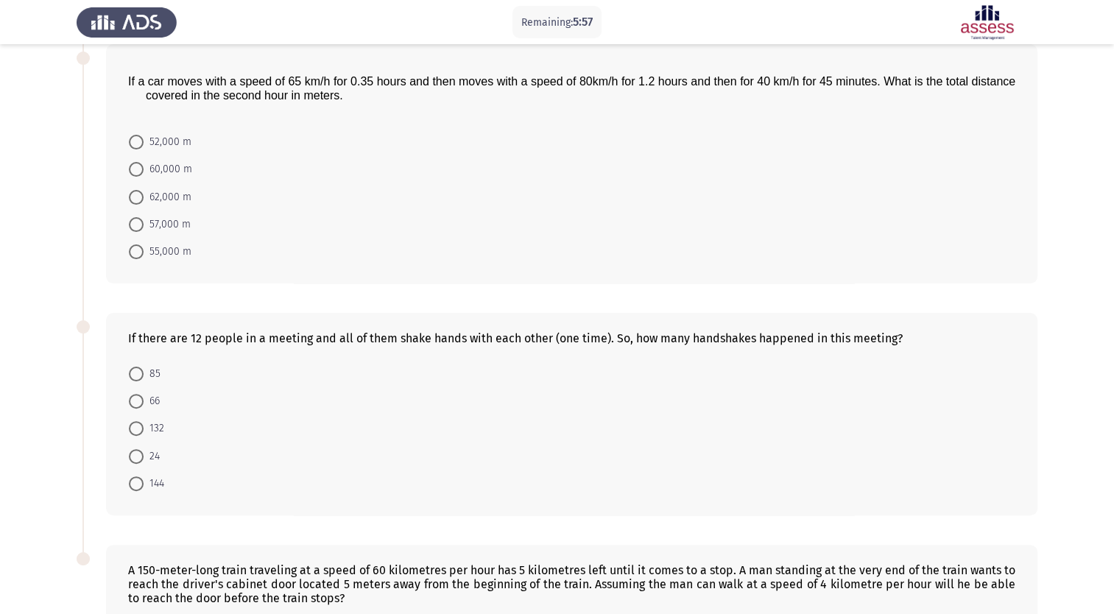
scroll to position [0, 0]
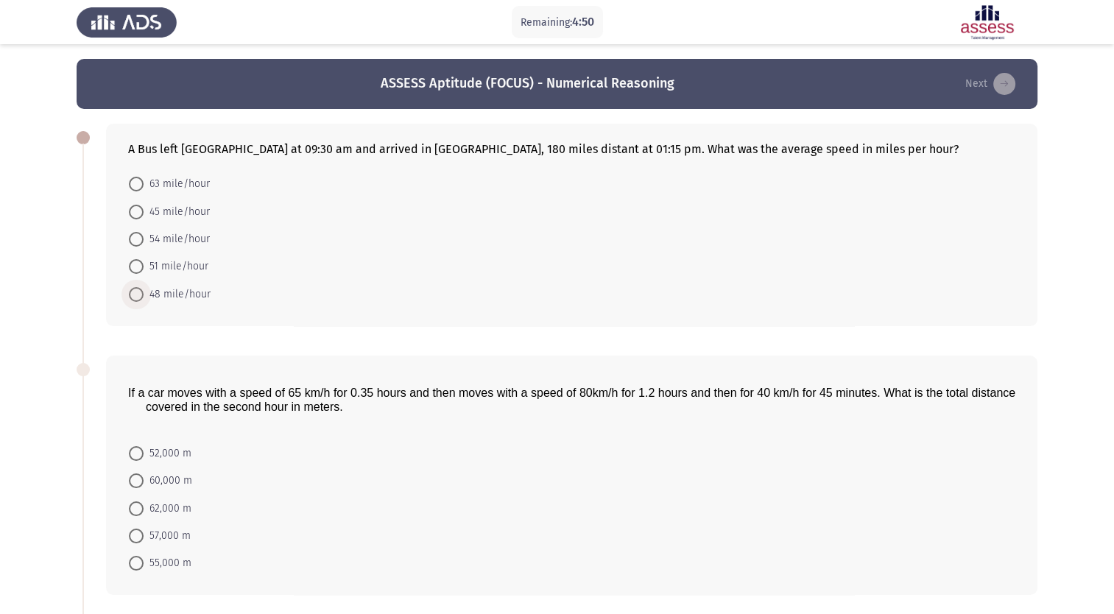
click at [136, 292] on span at bounding box center [136, 294] width 15 height 15
click at [136, 292] on input "48 mile/hour" at bounding box center [136, 294] width 15 height 15
radio input "true"
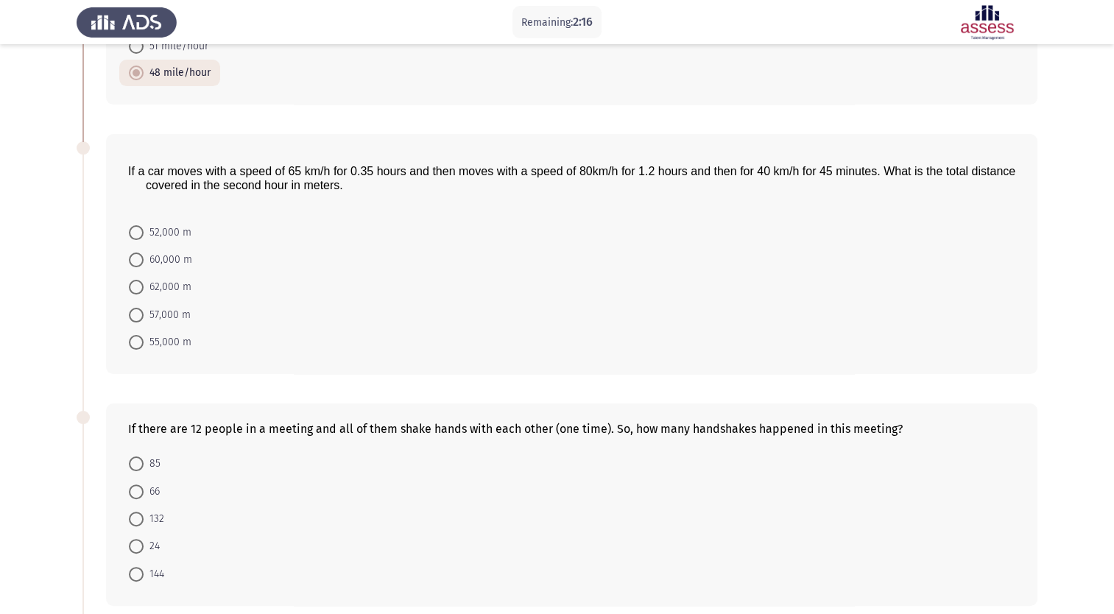
scroll to position [221, 0]
click at [141, 284] on span at bounding box center [136, 286] width 15 height 15
click at [141, 284] on input "62,000 m" at bounding box center [136, 286] width 15 height 15
radio input "true"
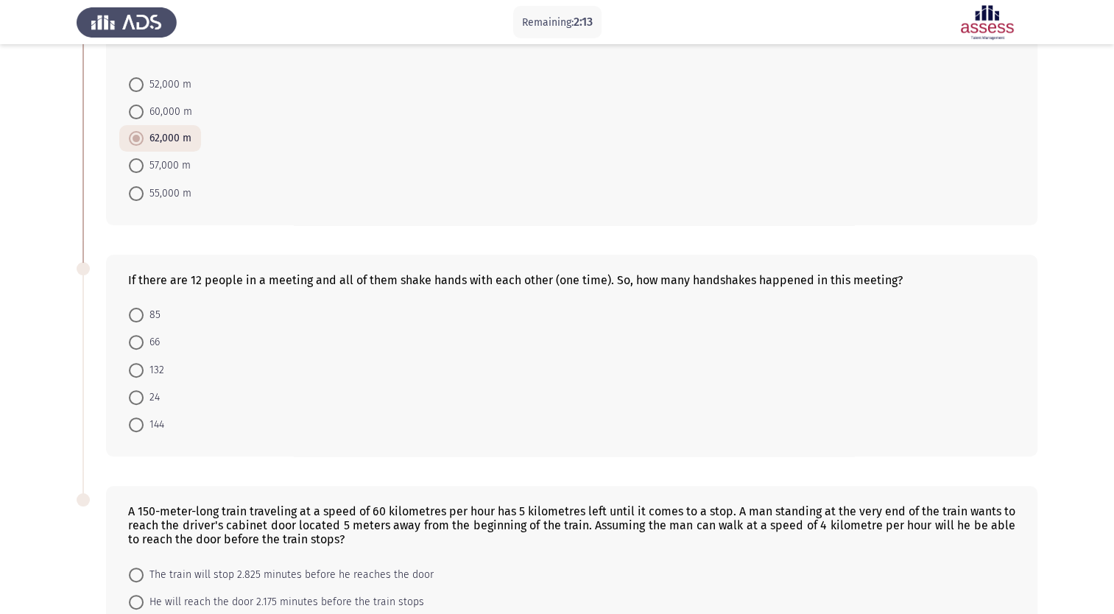
scroll to position [516, 0]
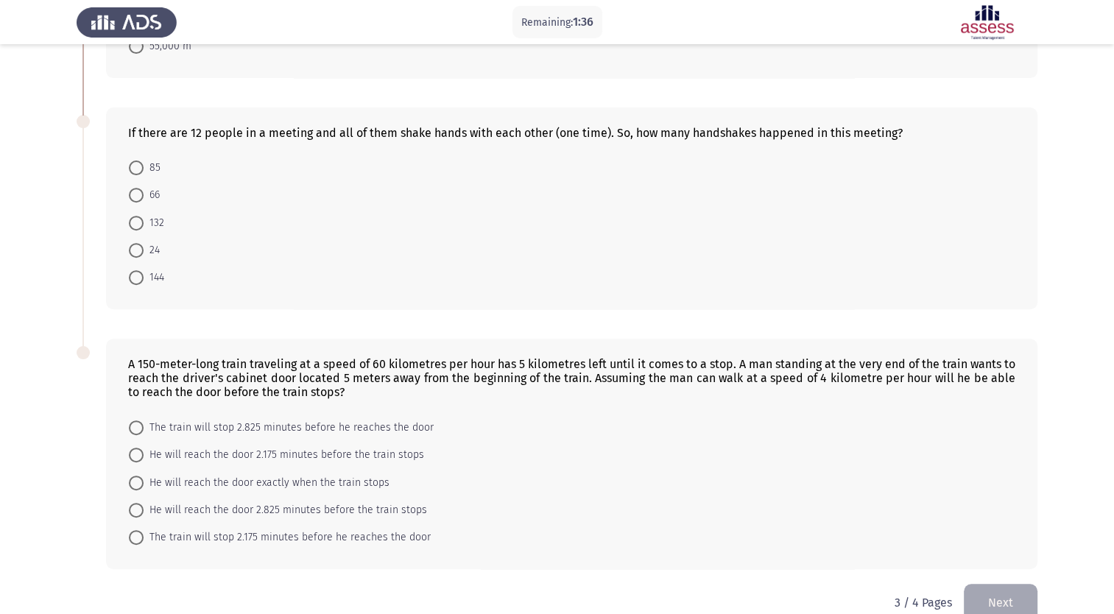
click at [135, 226] on span at bounding box center [136, 223] width 15 height 15
click at [135, 226] on input "132" at bounding box center [136, 223] width 15 height 15
radio input "true"
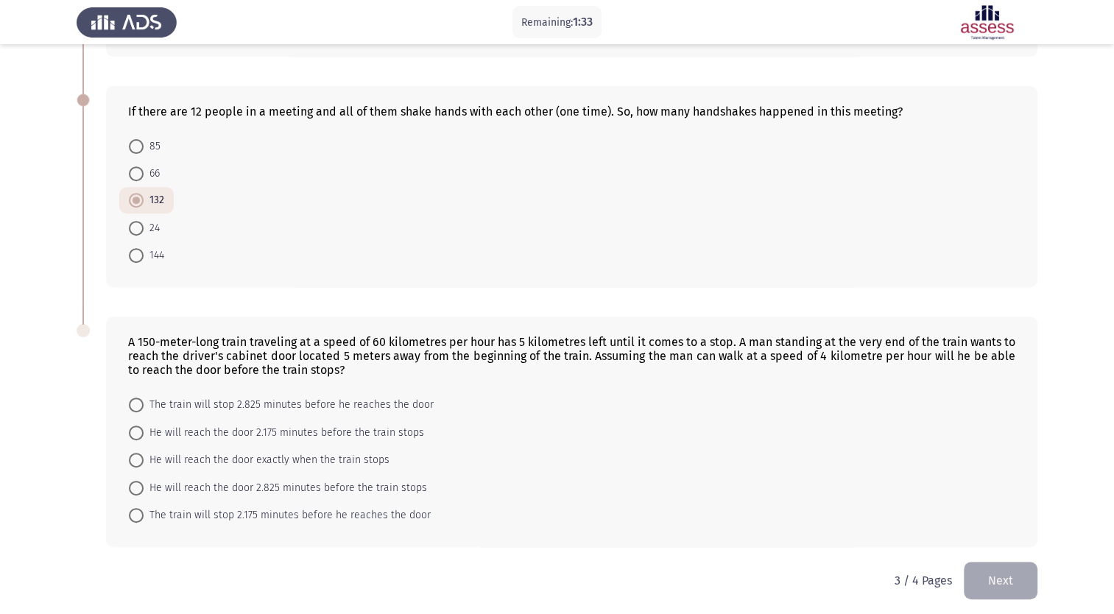
scroll to position [547, 0]
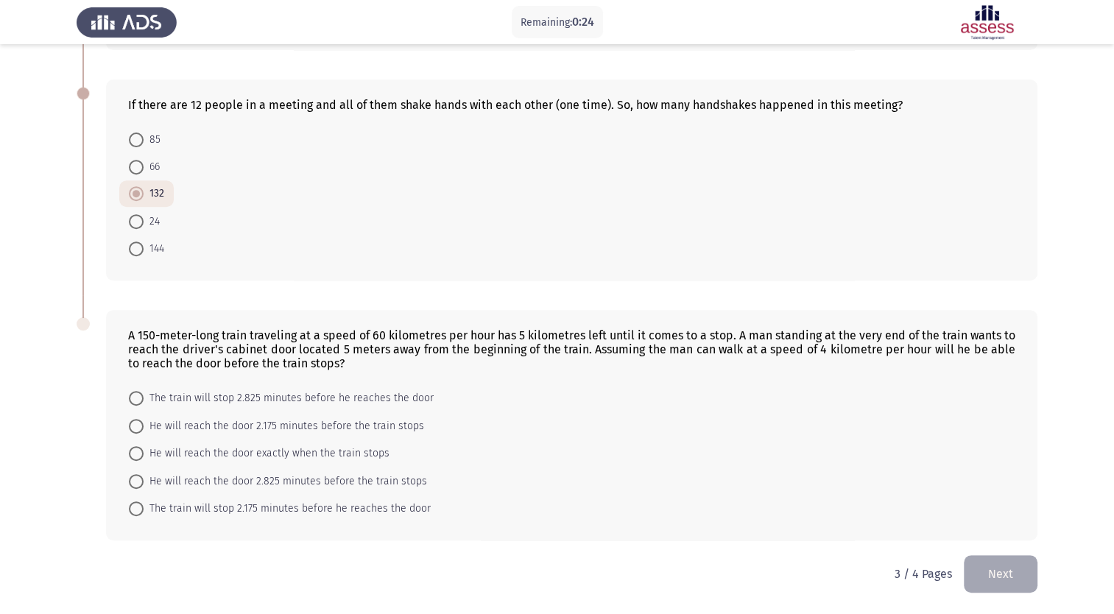
click at [136, 454] on span at bounding box center [136, 453] width 15 height 15
click at [136, 454] on input "He will reach the door exactly when the train stops" at bounding box center [136, 453] width 15 height 15
radio input "true"
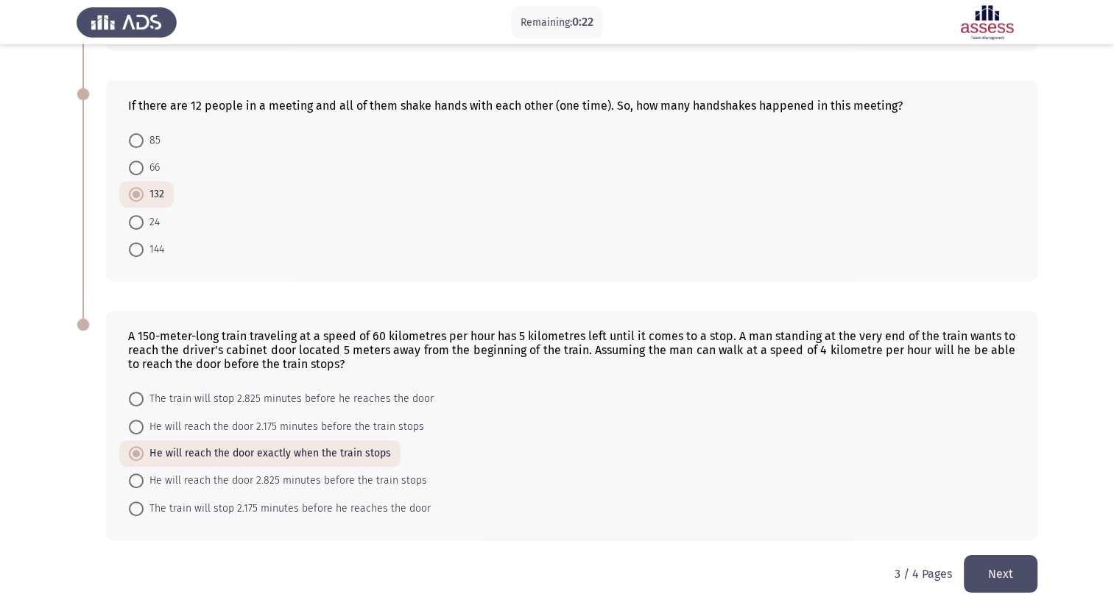
click at [1002, 571] on button "Next" at bounding box center [1001, 574] width 74 height 38
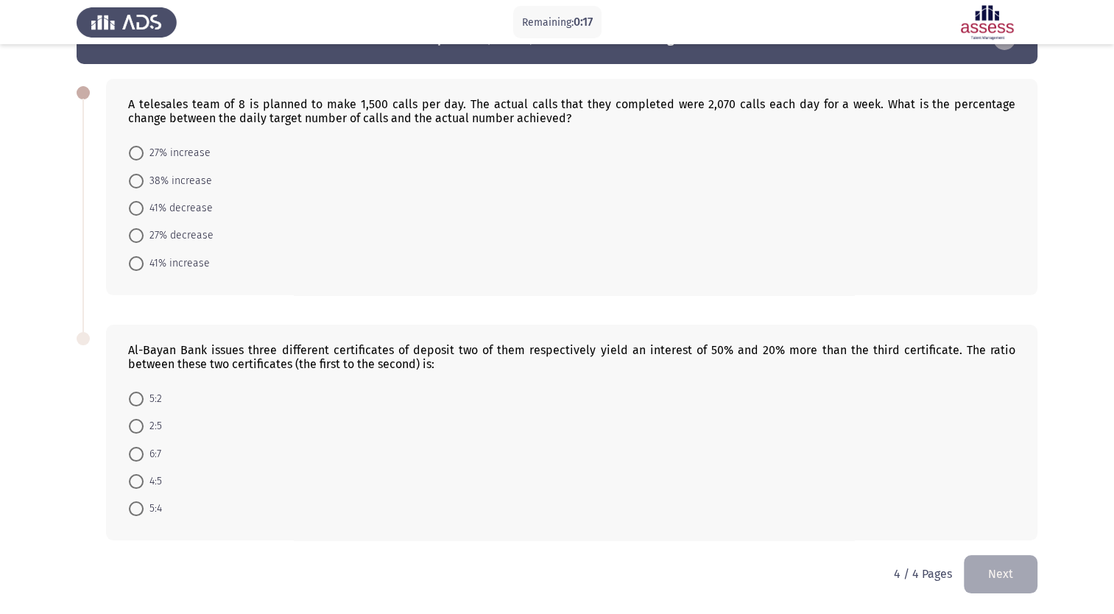
scroll to position [0, 0]
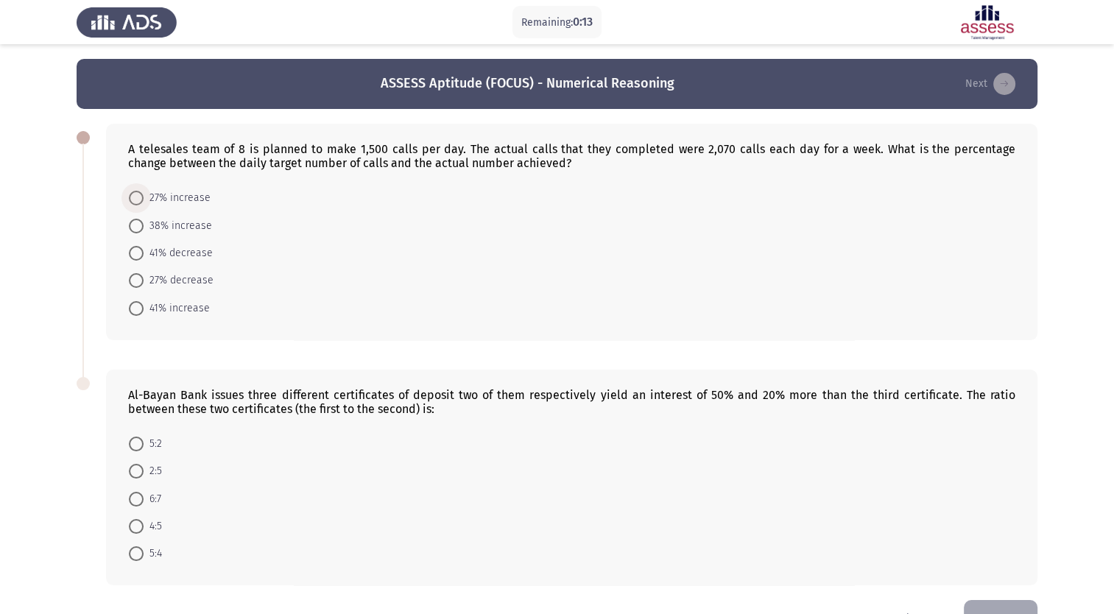
click at [138, 198] on span at bounding box center [136, 198] width 15 height 15
click at [138, 198] on input "27% increase" at bounding box center [136, 198] width 15 height 15
radio input "true"
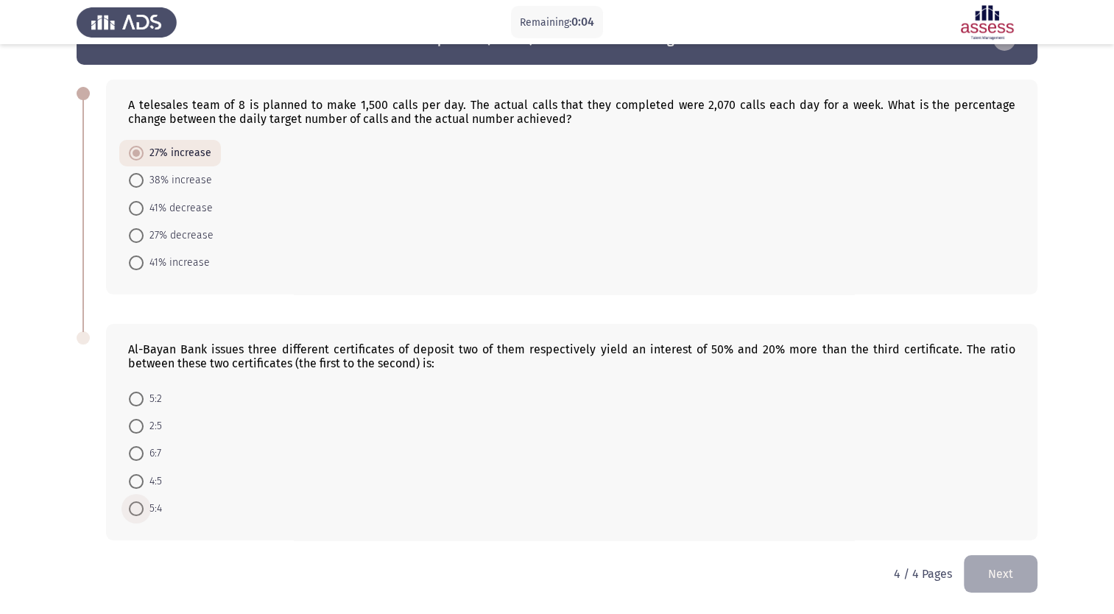
click at [137, 508] on span at bounding box center [136, 509] width 15 height 15
click at [137, 508] on input "5:4" at bounding box center [136, 509] width 15 height 15
radio input "true"
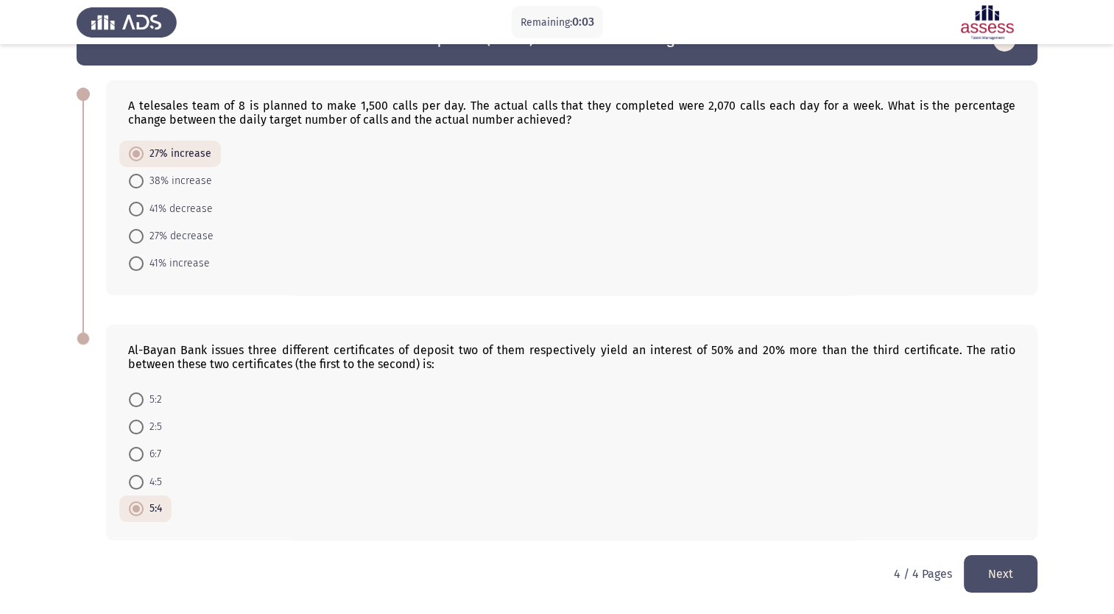
click at [1000, 578] on button "Next" at bounding box center [1001, 574] width 74 height 38
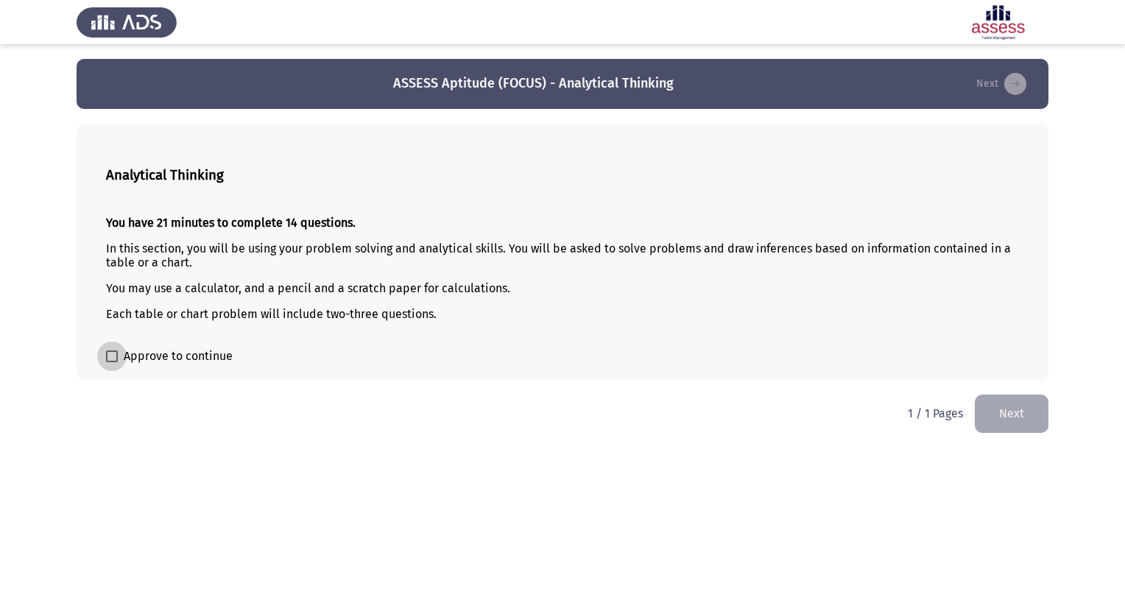
click at [115, 355] on span at bounding box center [112, 357] width 12 height 12
click at [112, 362] on input "Approve to continue" at bounding box center [111, 362] width 1 height 1
checkbox input "true"
click at [1017, 415] on button "Next" at bounding box center [1012, 414] width 74 height 38
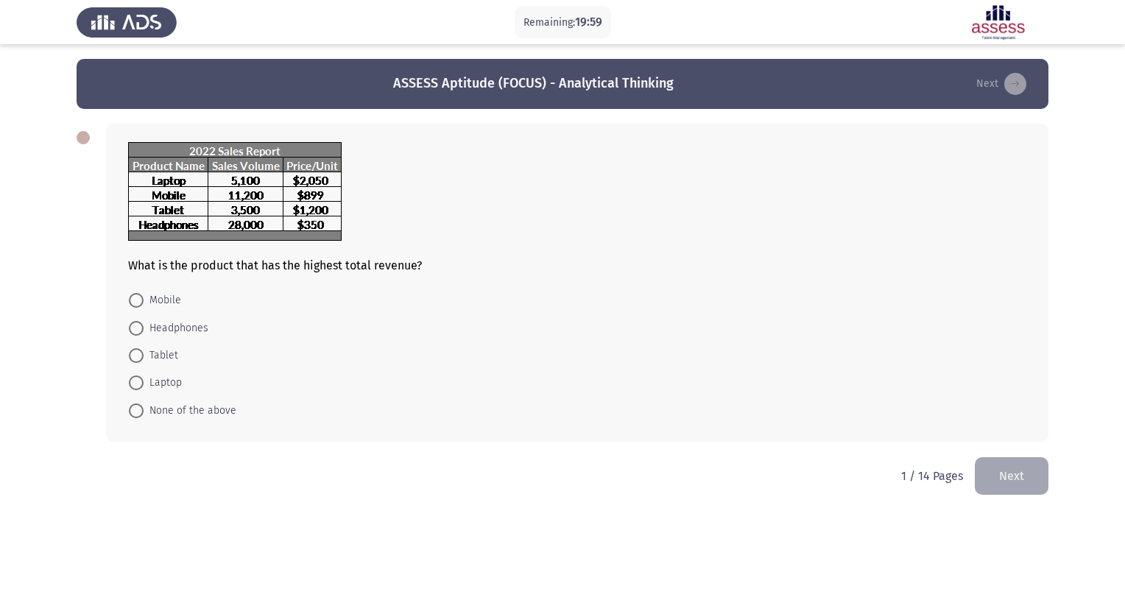
drag, startPoint x: 136, startPoint y: 385, endPoint x: 214, endPoint y: 398, distance: 79.2
click at [136, 385] on span at bounding box center [136, 383] width 15 height 15
click at [136, 385] on input "Laptop" at bounding box center [136, 383] width 15 height 15
radio input "true"
click at [1019, 477] on button "Next" at bounding box center [1012, 475] width 74 height 38
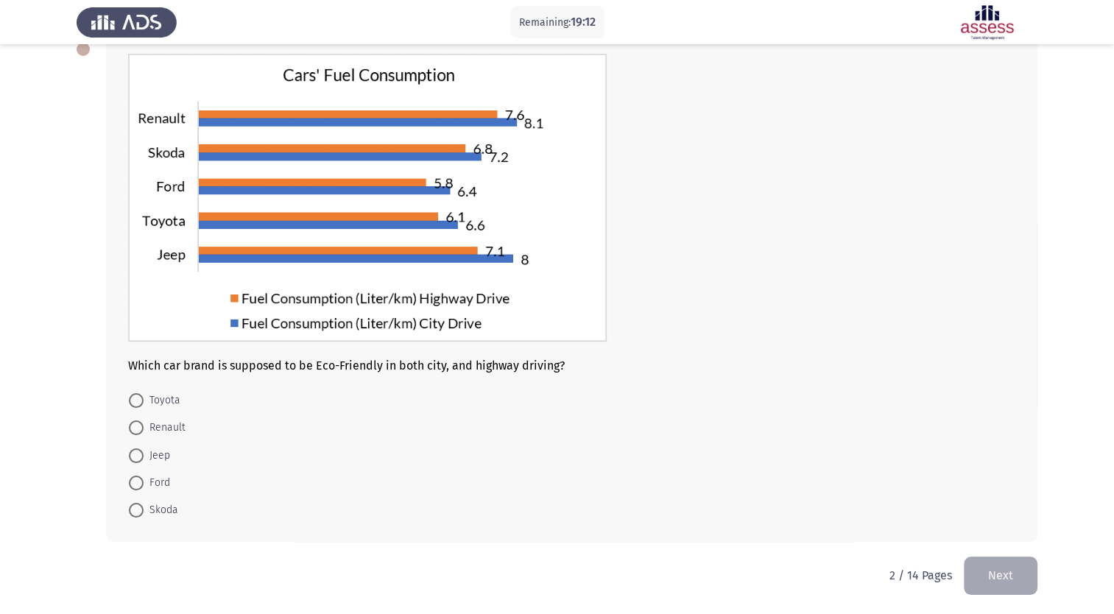
scroll to position [91, 0]
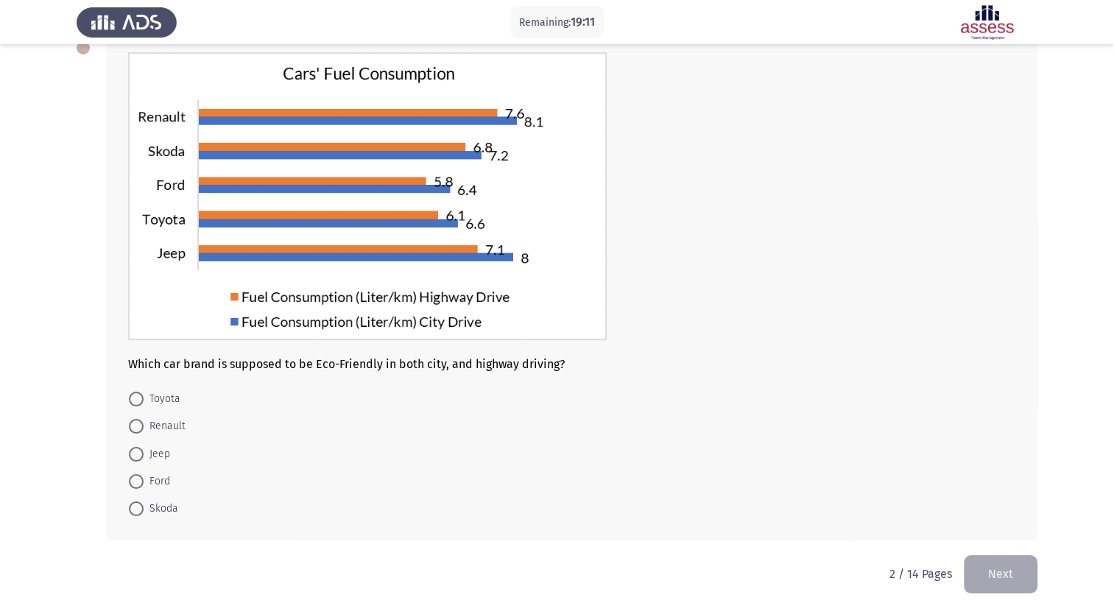
click at [135, 480] on span at bounding box center [136, 481] width 15 height 15
click at [135, 480] on input "Ford" at bounding box center [136, 481] width 15 height 15
radio input "true"
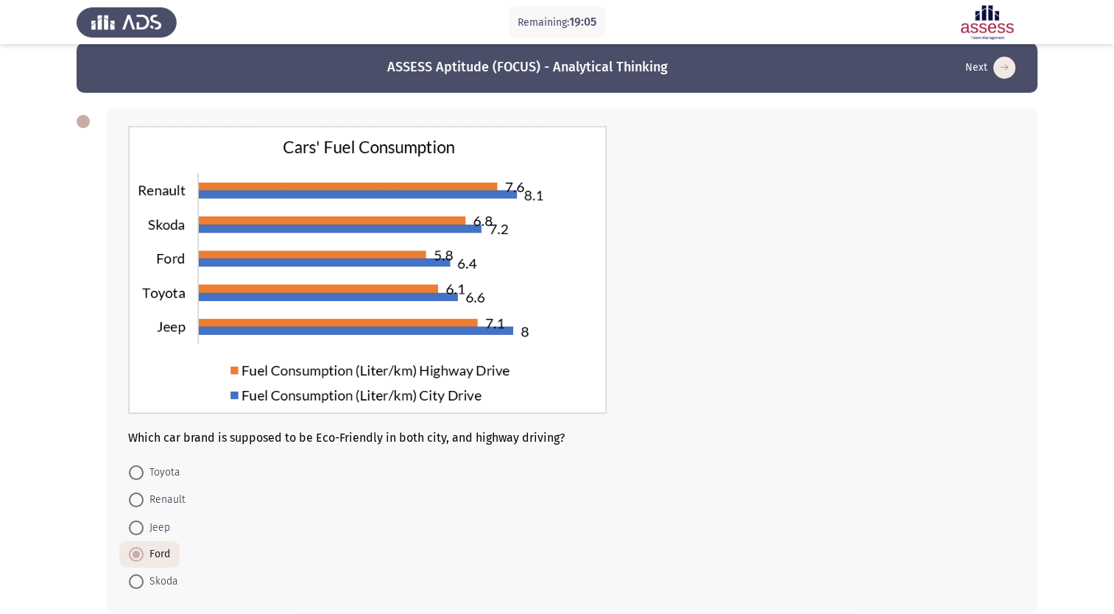
scroll to position [90, 0]
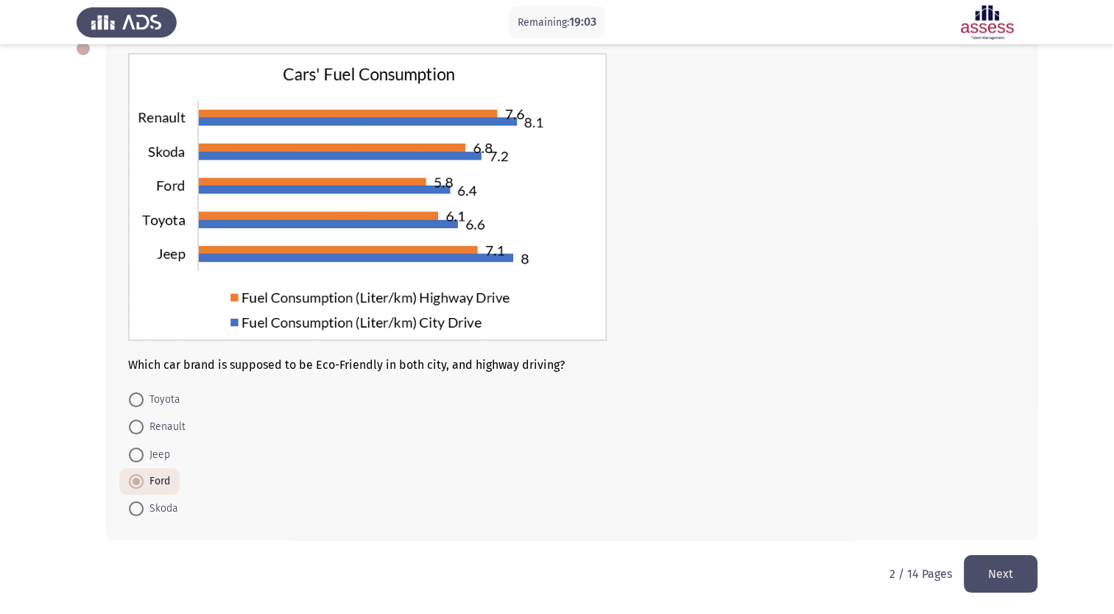
click at [994, 576] on button "Next" at bounding box center [1001, 574] width 74 height 38
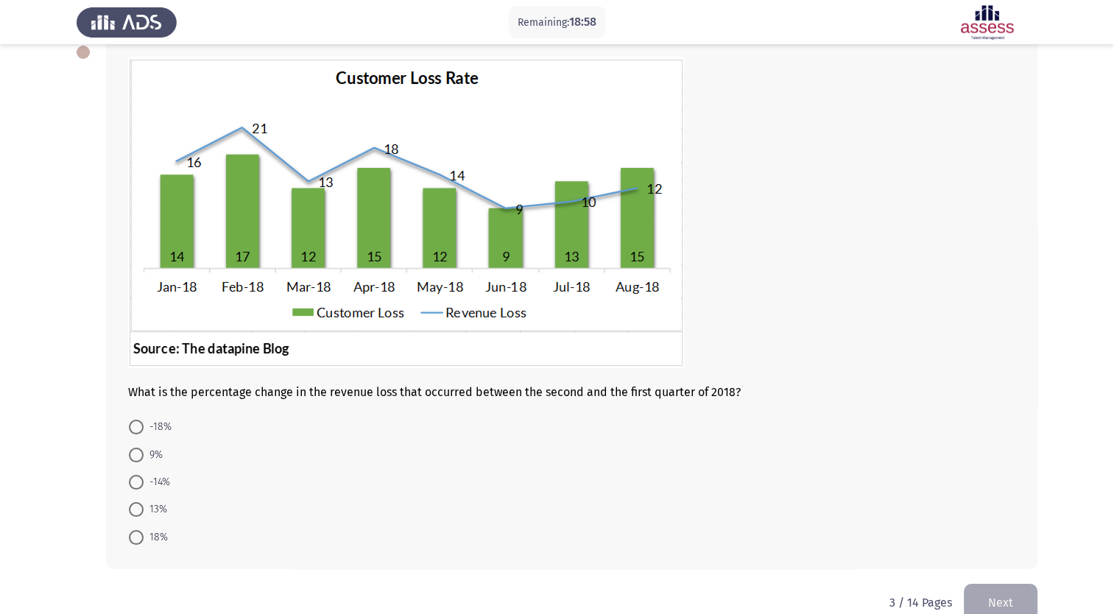
scroll to position [115, 0]
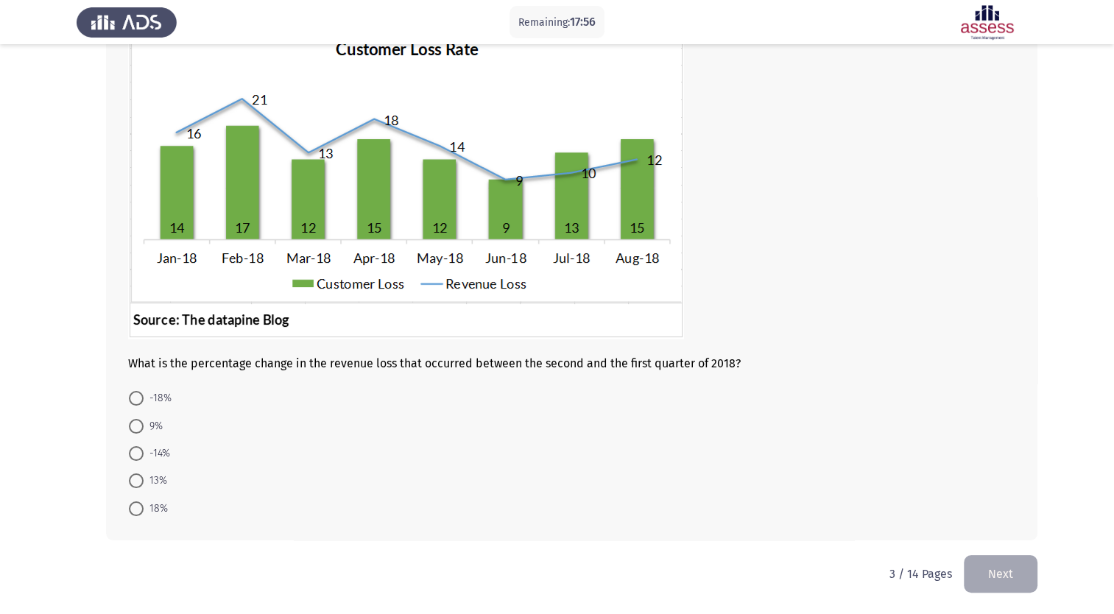
click at [135, 397] on span at bounding box center [136, 398] width 15 height 15
click at [135, 397] on input "-18%" at bounding box center [136, 398] width 15 height 15
radio input "true"
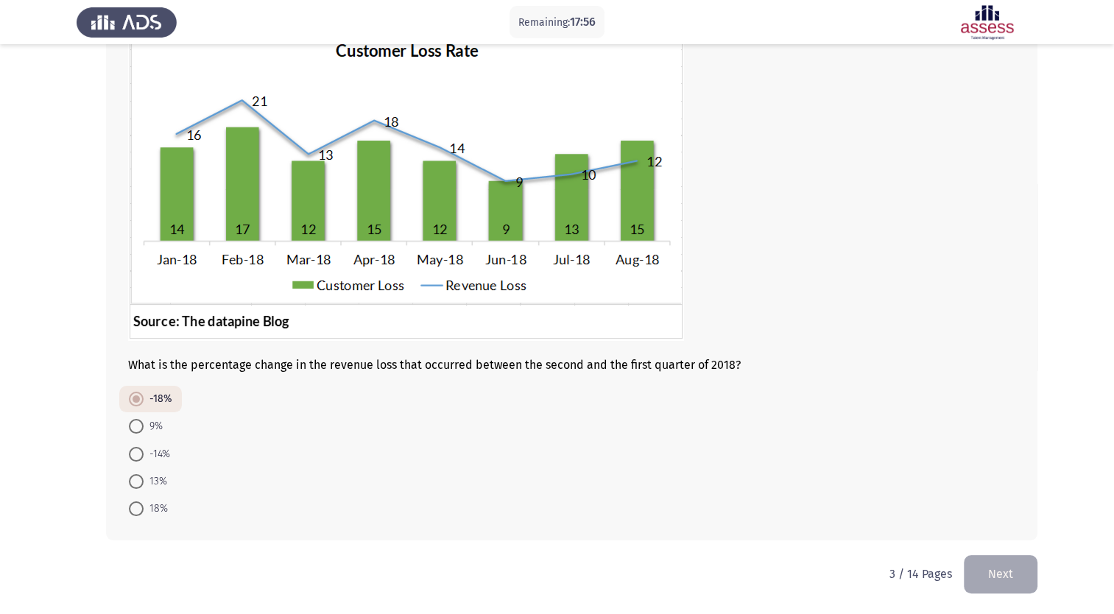
scroll to position [114, 0]
click at [1002, 563] on button "Next" at bounding box center [1001, 574] width 74 height 38
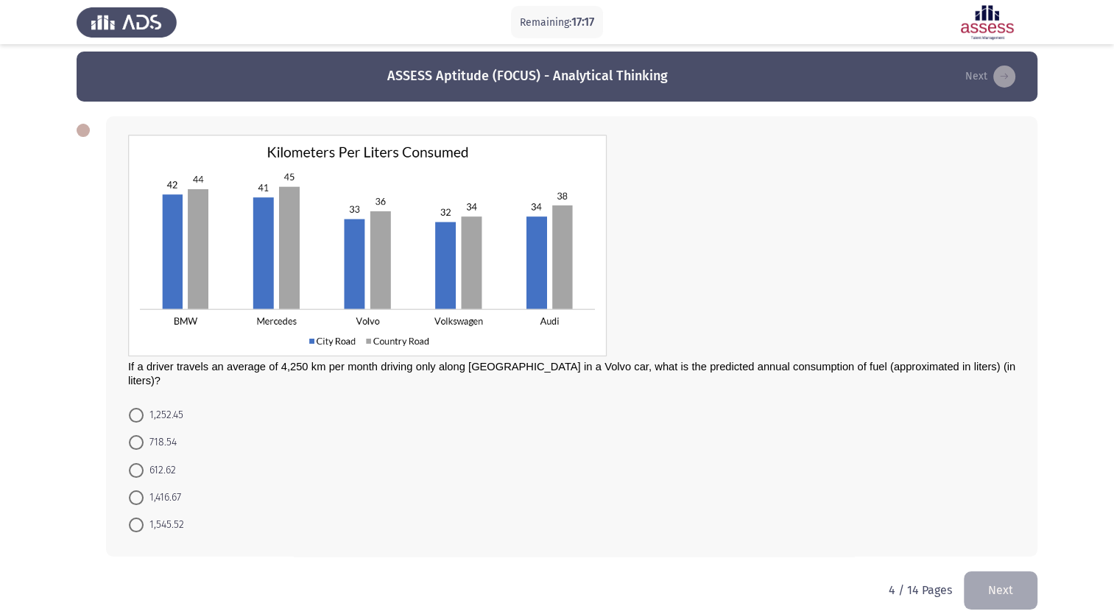
scroll to position [11, 0]
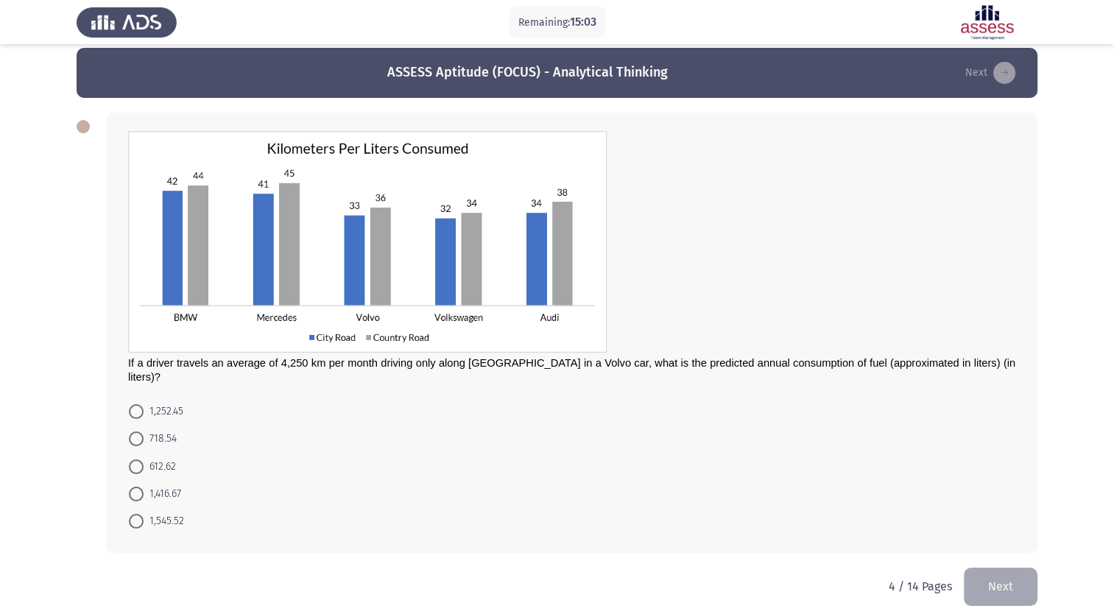
click at [136, 487] on span at bounding box center [136, 494] width 15 height 15
click at [136, 487] on input "1,416.67" at bounding box center [136, 494] width 15 height 15
radio input "true"
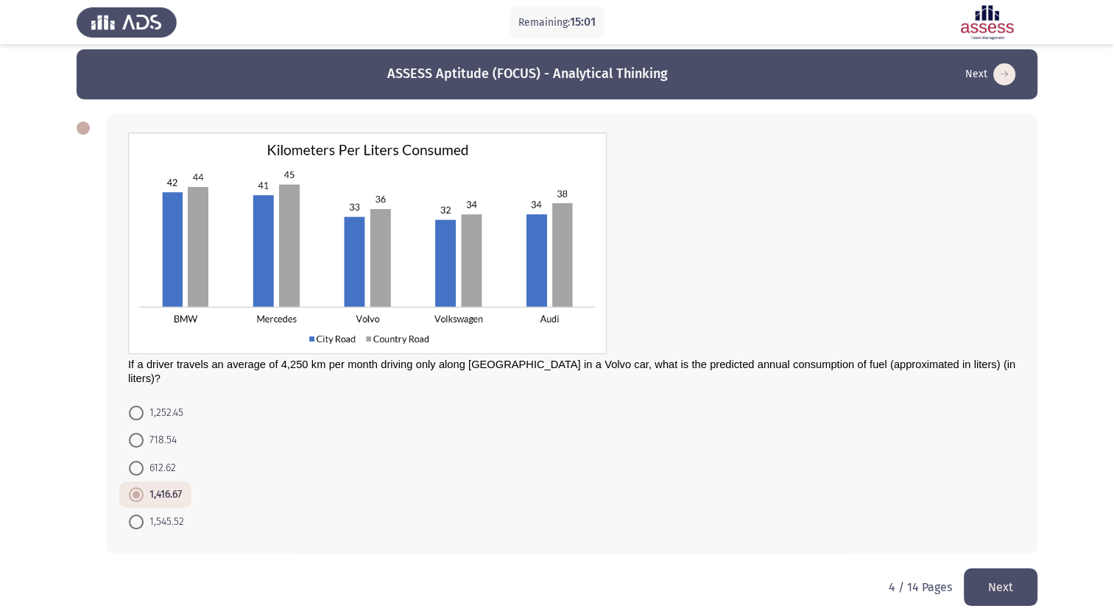
click at [1007, 580] on button "Next" at bounding box center [1001, 588] width 74 height 38
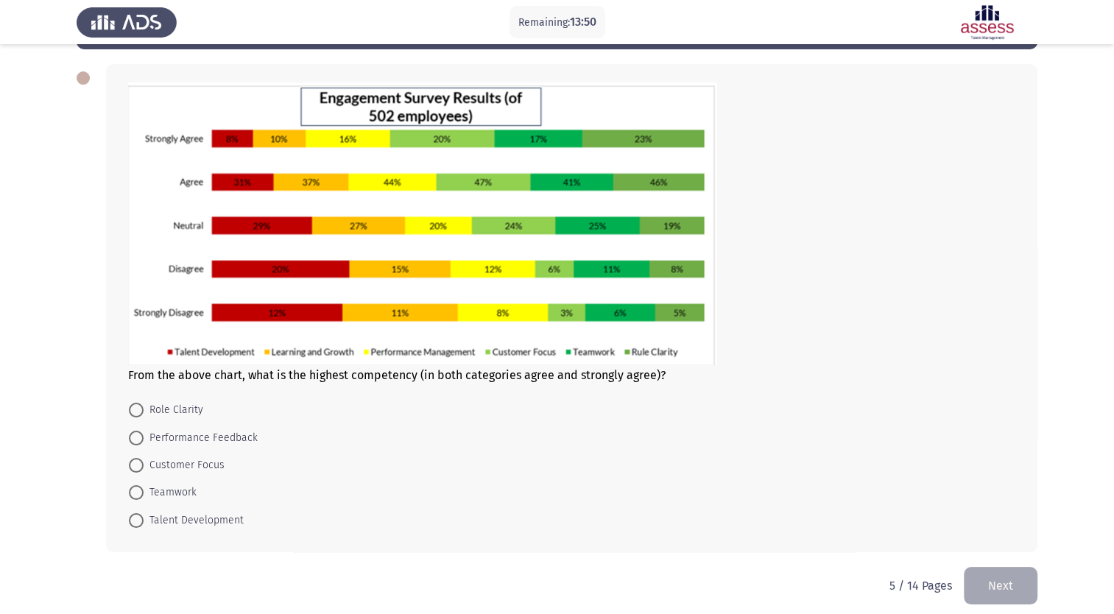
scroll to position [72, 0]
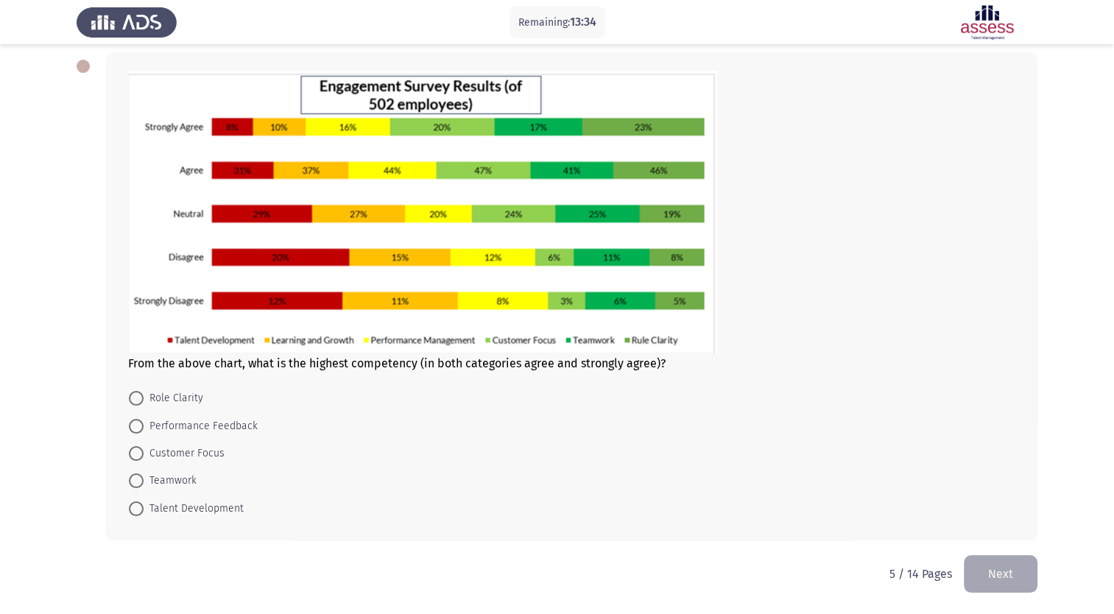
click at [135, 451] on span at bounding box center [136, 453] width 15 height 15
click at [135, 451] on input "Customer Focus" at bounding box center [136, 453] width 15 height 15
radio input "true"
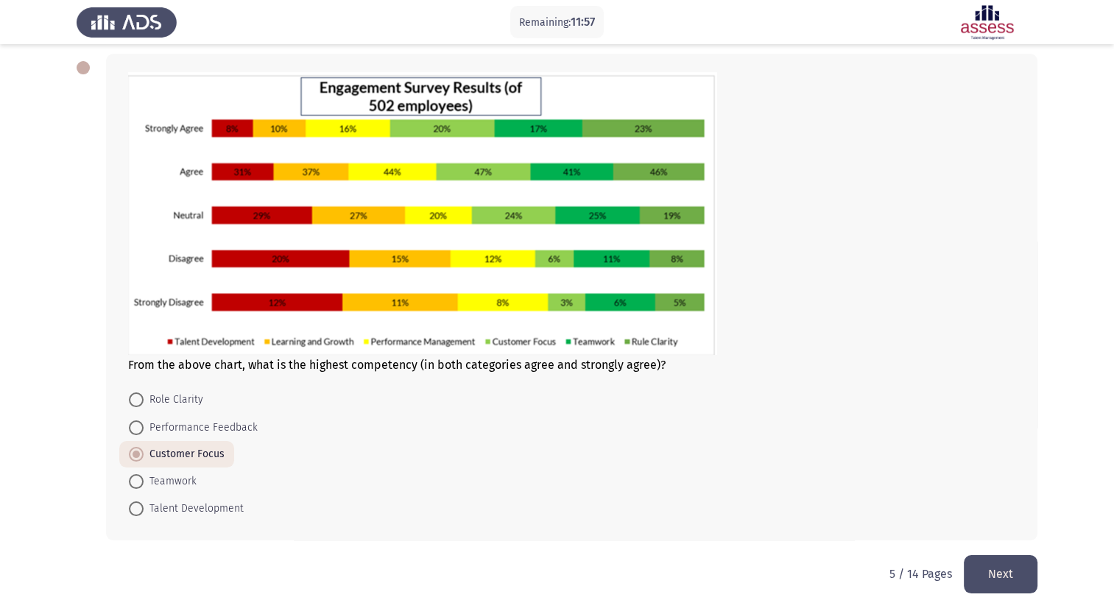
click at [140, 401] on span at bounding box center [136, 400] width 15 height 15
click at [140, 401] on input "Role Clarity" at bounding box center [136, 400] width 15 height 15
radio input "true"
click at [998, 577] on button "Next" at bounding box center [1001, 574] width 74 height 38
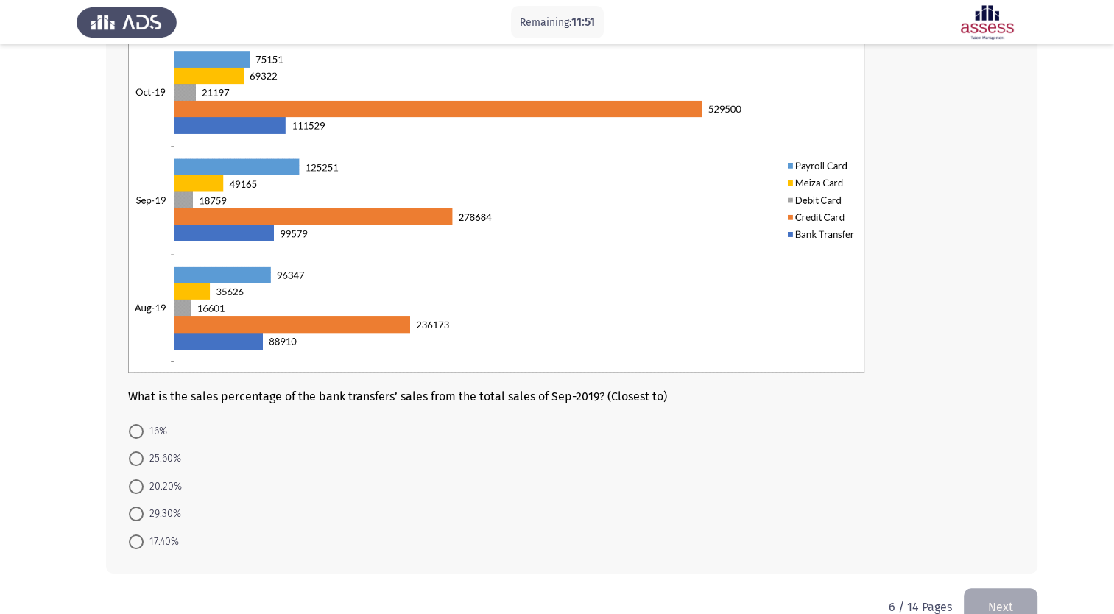
scroll to position [147, 0]
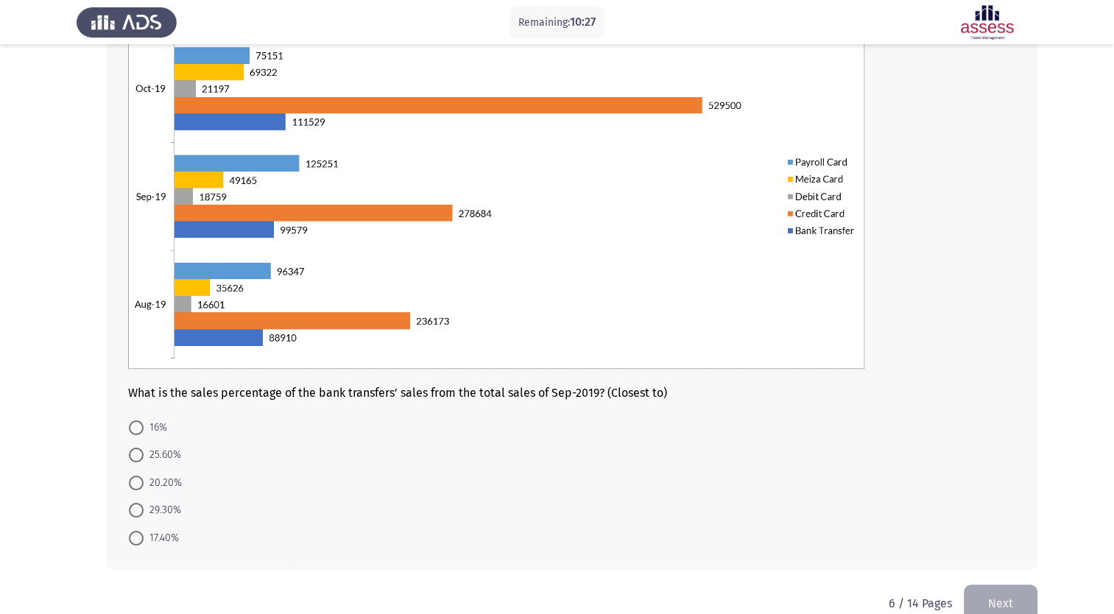
click at [137, 538] on span at bounding box center [136, 538] width 15 height 15
click at [137, 538] on input "17.40%" at bounding box center [136, 538] width 15 height 15
radio input "true"
click at [1002, 598] on button "Next" at bounding box center [1001, 602] width 74 height 38
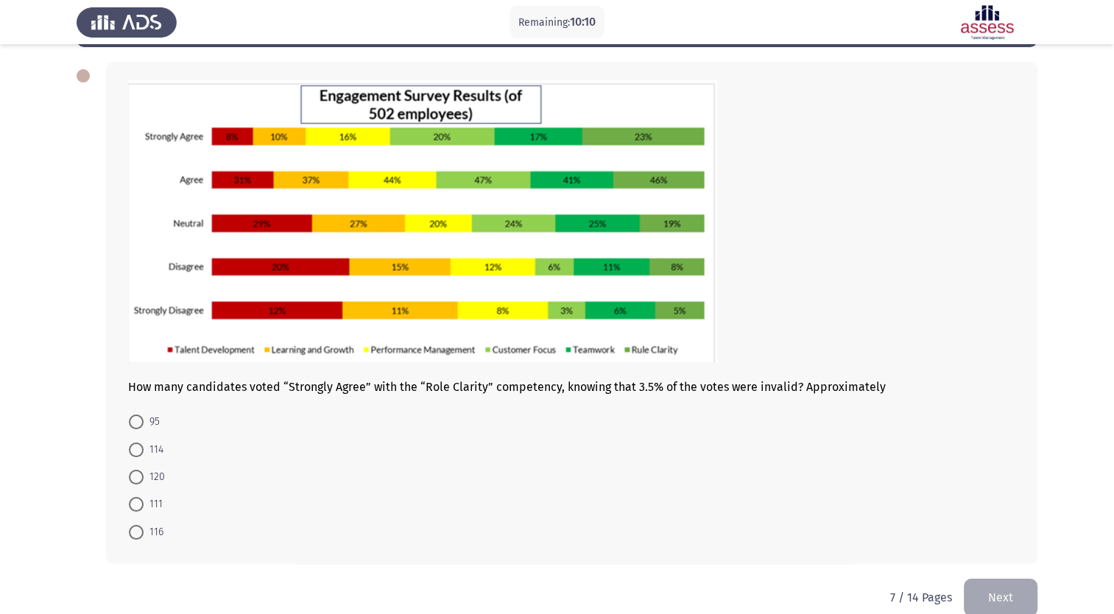
scroll to position [74, 0]
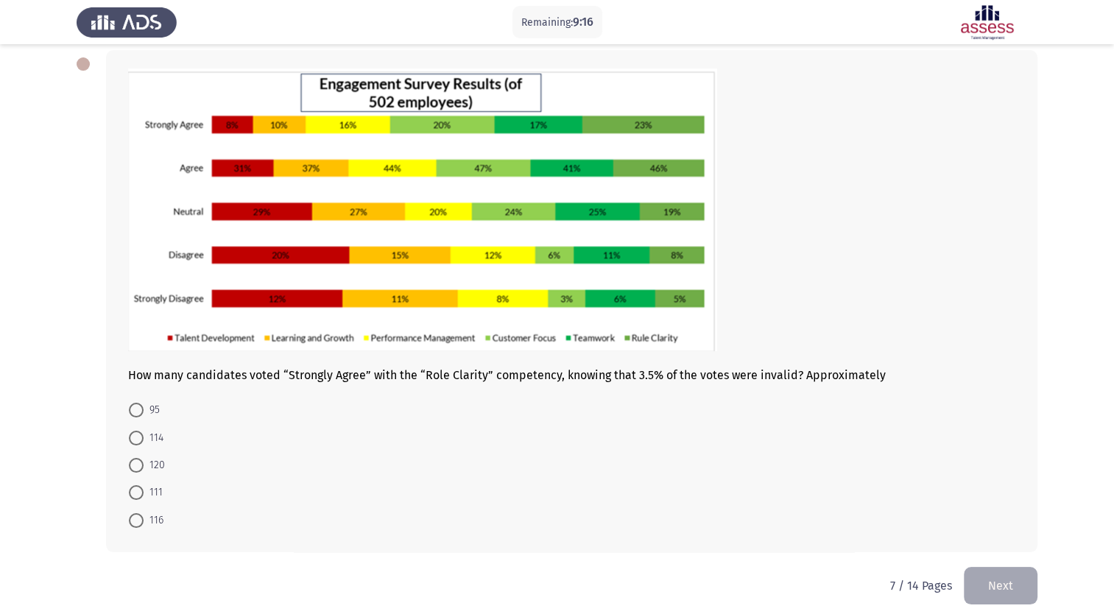
click at [138, 495] on span at bounding box center [136, 492] width 15 height 15
click at [138, 495] on input "111" at bounding box center [136, 492] width 15 height 15
radio input "true"
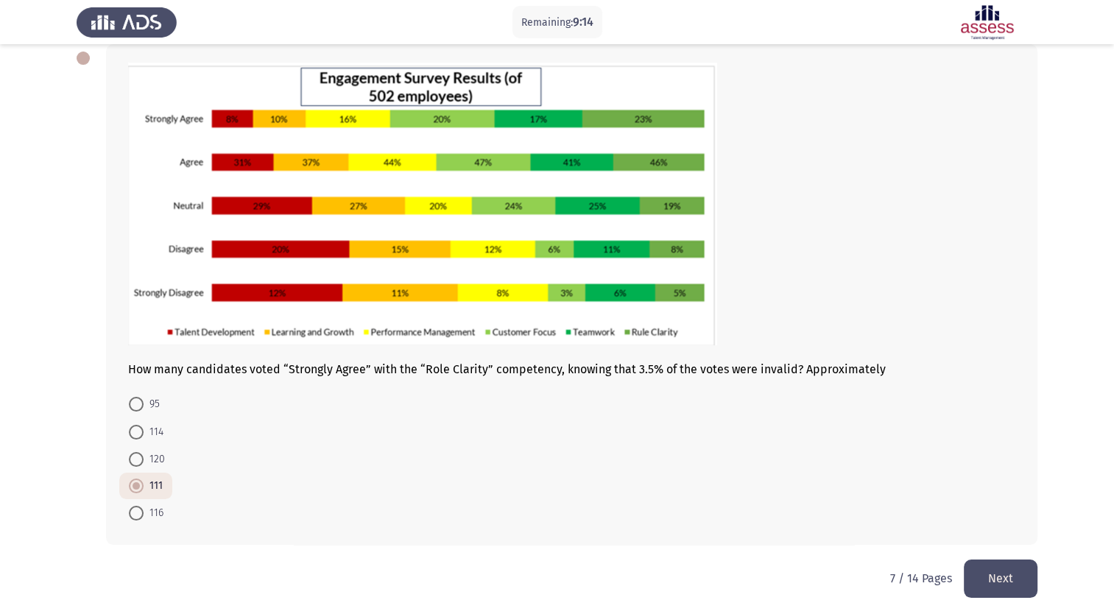
scroll to position [85, 0]
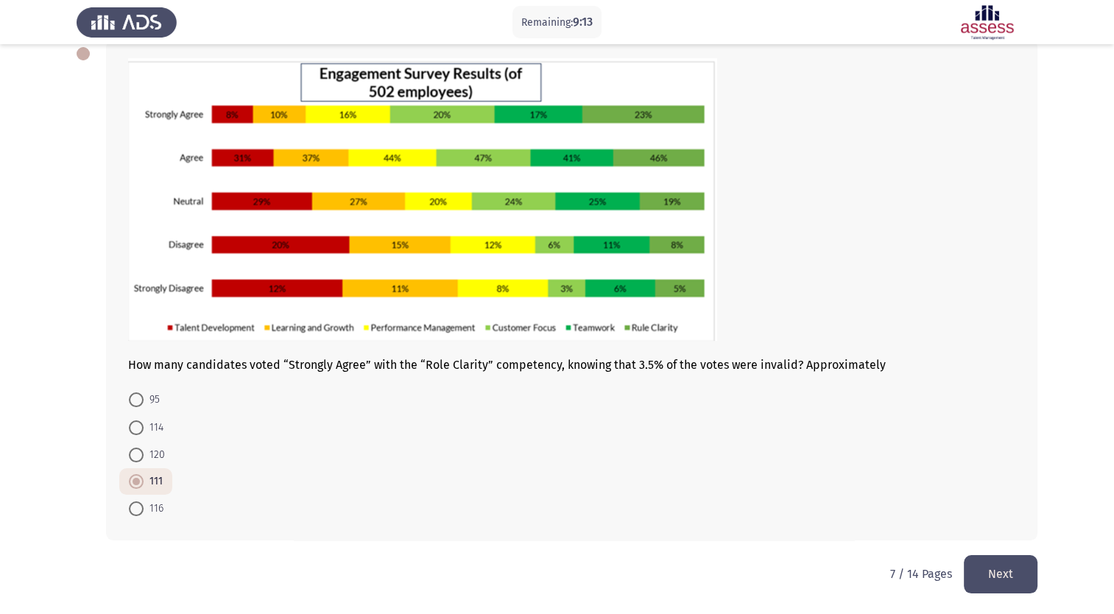
click at [997, 564] on button "Next" at bounding box center [1001, 574] width 74 height 38
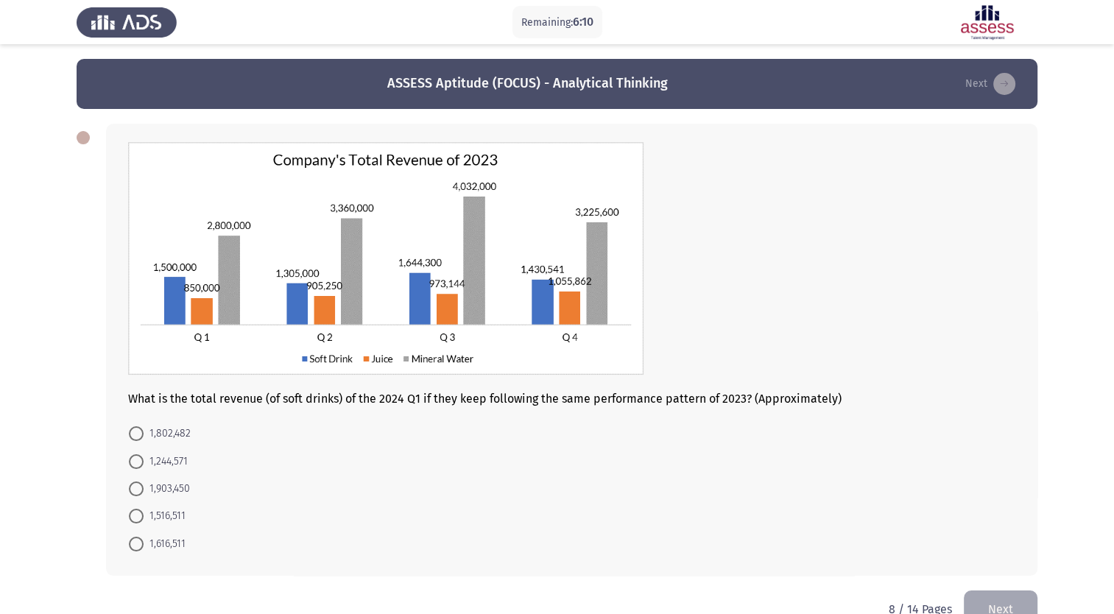
click at [138, 434] on span at bounding box center [136, 433] width 15 height 15
click at [138, 434] on input "1,802,482" at bounding box center [136, 433] width 15 height 15
radio input "true"
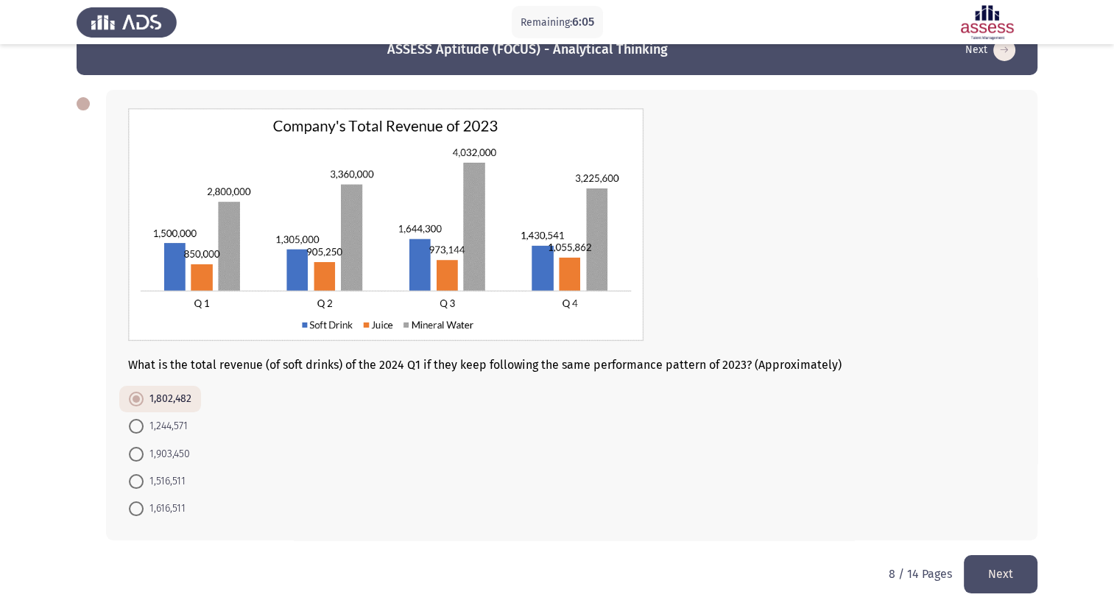
click at [1007, 580] on button "Next" at bounding box center [1001, 574] width 74 height 38
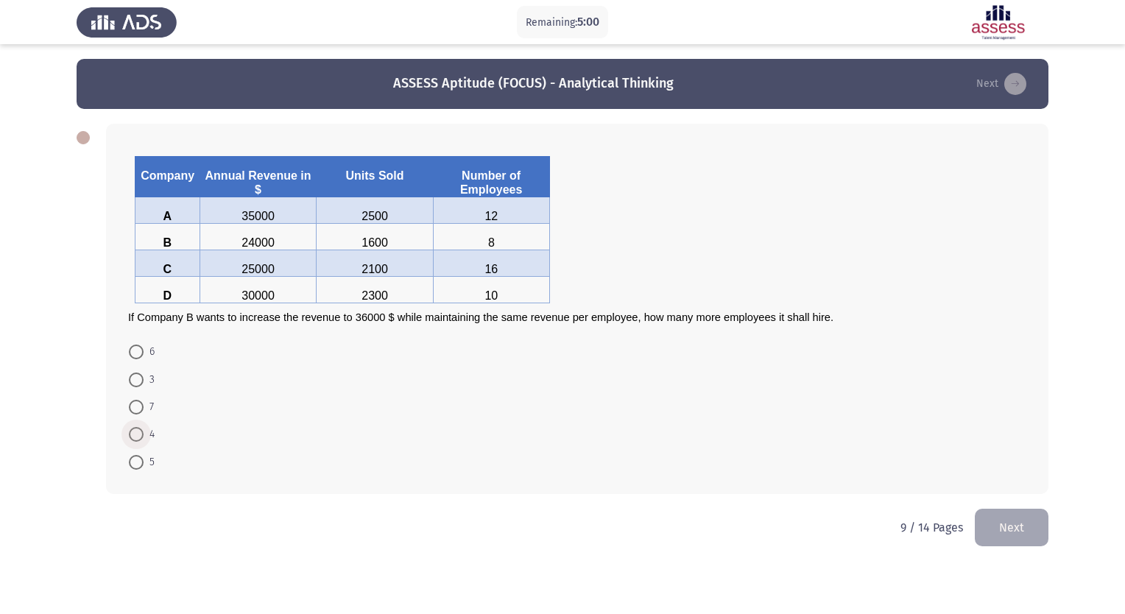
click at [135, 440] on span at bounding box center [136, 434] width 15 height 15
click at [135, 440] on input "4" at bounding box center [136, 434] width 15 height 15
radio input "true"
click at [1010, 530] on button "Next" at bounding box center [1012, 526] width 74 height 38
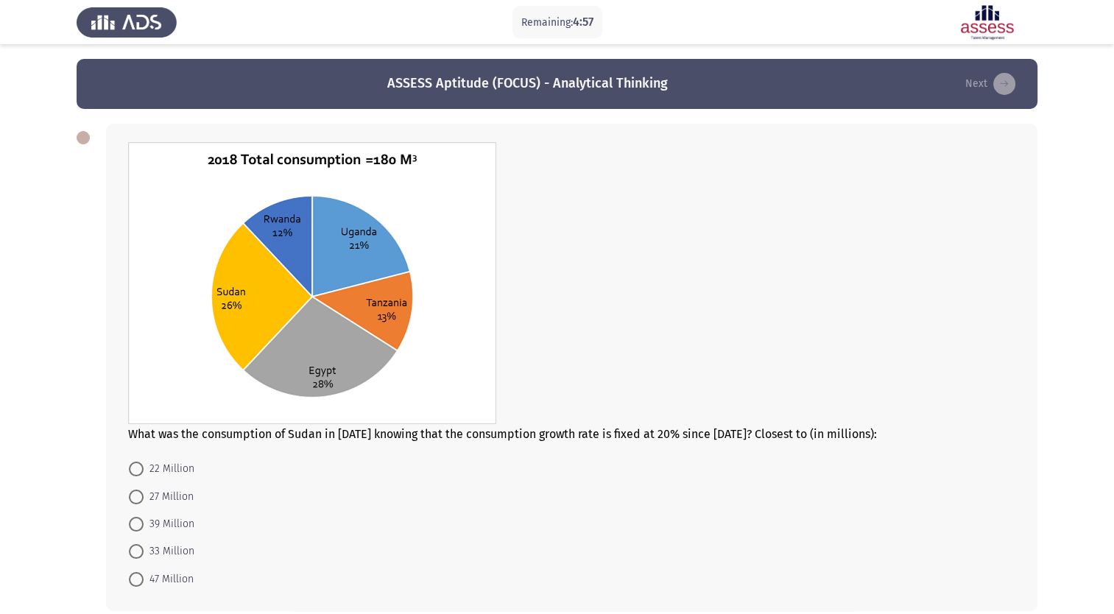
scroll to position [71, 0]
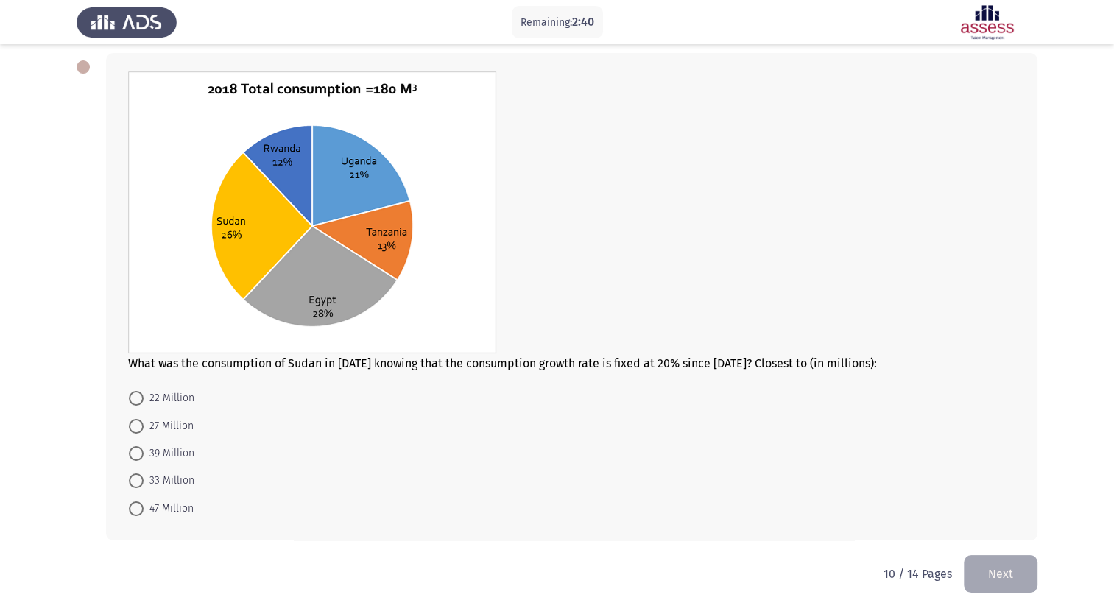
click at [135, 426] on span at bounding box center [136, 426] width 15 height 15
click at [135, 426] on input "27 Million" at bounding box center [136, 426] width 15 height 15
radio input "true"
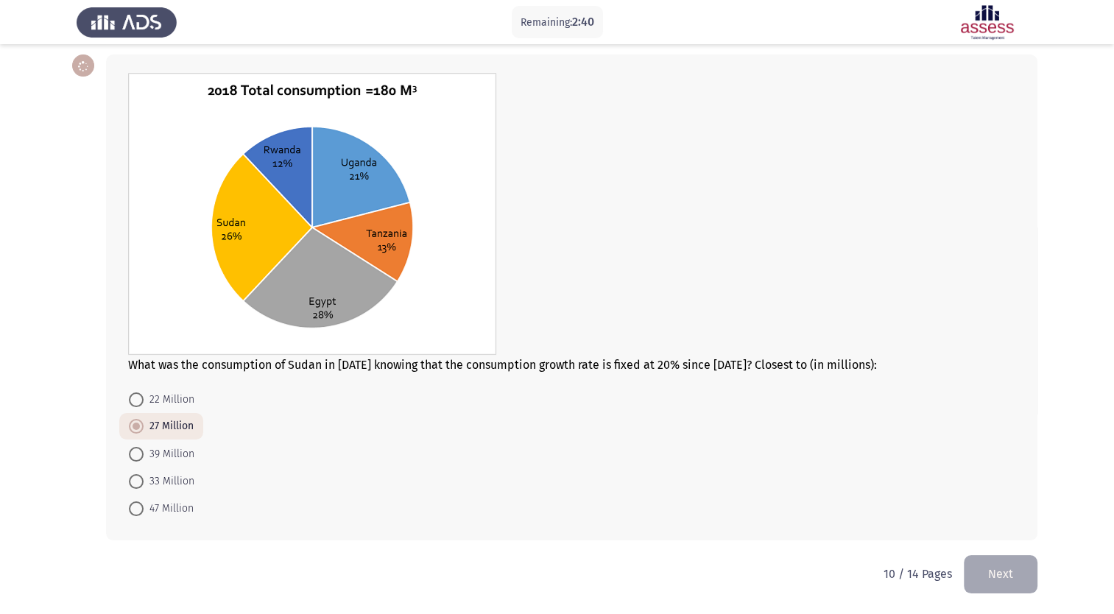
scroll to position [71, 0]
click at [998, 570] on button "Next" at bounding box center [1001, 574] width 74 height 38
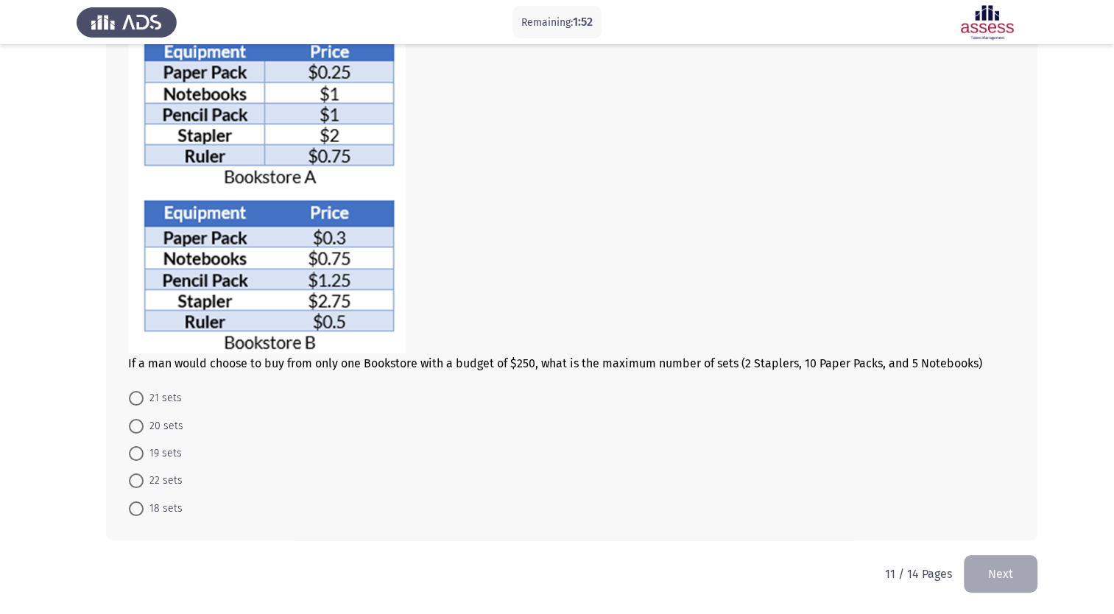
scroll to position [95, 0]
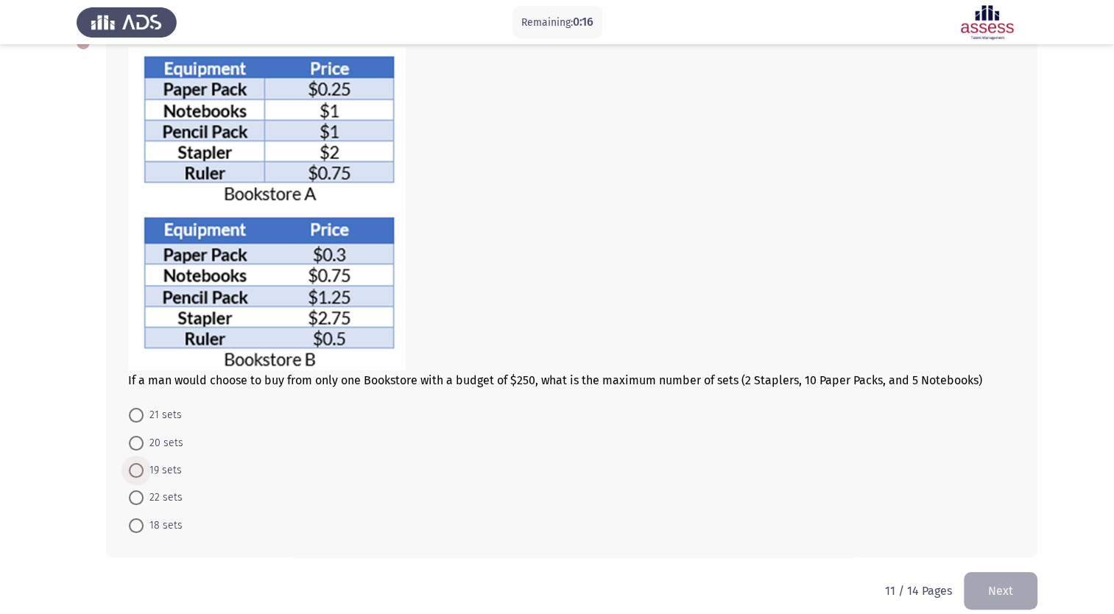
click at [138, 472] on span at bounding box center [136, 470] width 15 height 15
click at [138, 472] on input "19 sets" at bounding box center [136, 470] width 15 height 15
radio input "true"
click at [1005, 589] on button "Next" at bounding box center [1001, 590] width 74 height 38
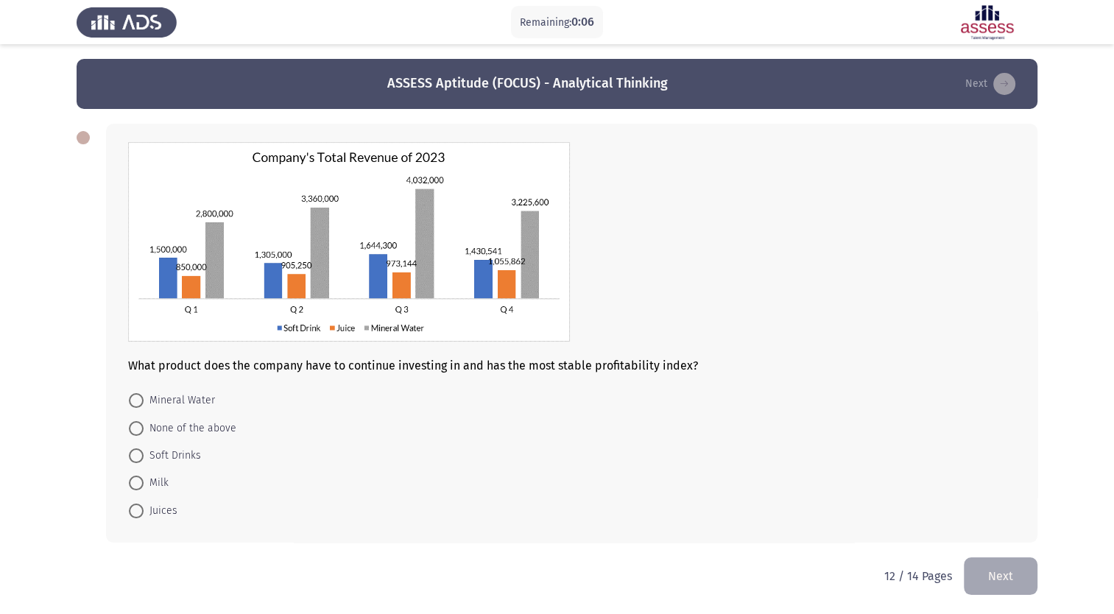
click at [136, 512] on span at bounding box center [136, 511] width 15 height 15
click at [136, 512] on input "Juices" at bounding box center [136, 511] width 15 height 15
radio input "true"
click at [1016, 578] on button "Next" at bounding box center [1001, 575] width 74 height 38
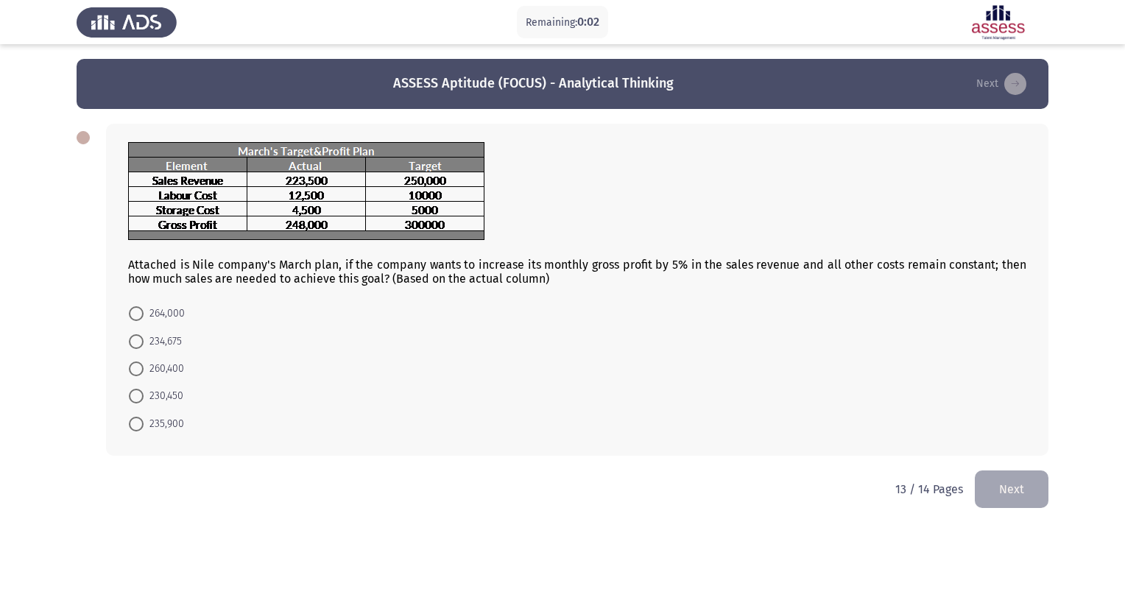
click at [141, 341] on span at bounding box center [136, 341] width 15 height 15
click at [141, 341] on input "234,675" at bounding box center [136, 341] width 15 height 15
radio input "true"
click at [1033, 488] on button "Next" at bounding box center [1012, 488] width 74 height 38
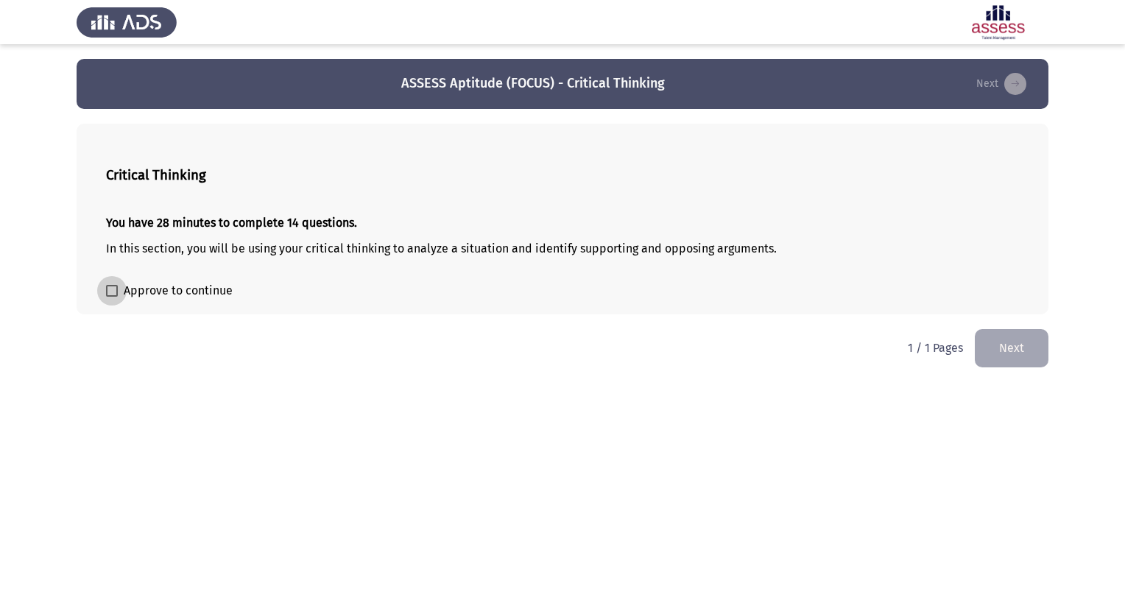
click at [112, 290] on span at bounding box center [112, 291] width 12 height 12
click at [112, 297] on input "Approve to continue" at bounding box center [111, 297] width 1 height 1
checkbox input "true"
click at [1015, 351] on button "Next" at bounding box center [1012, 348] width 74 height 38
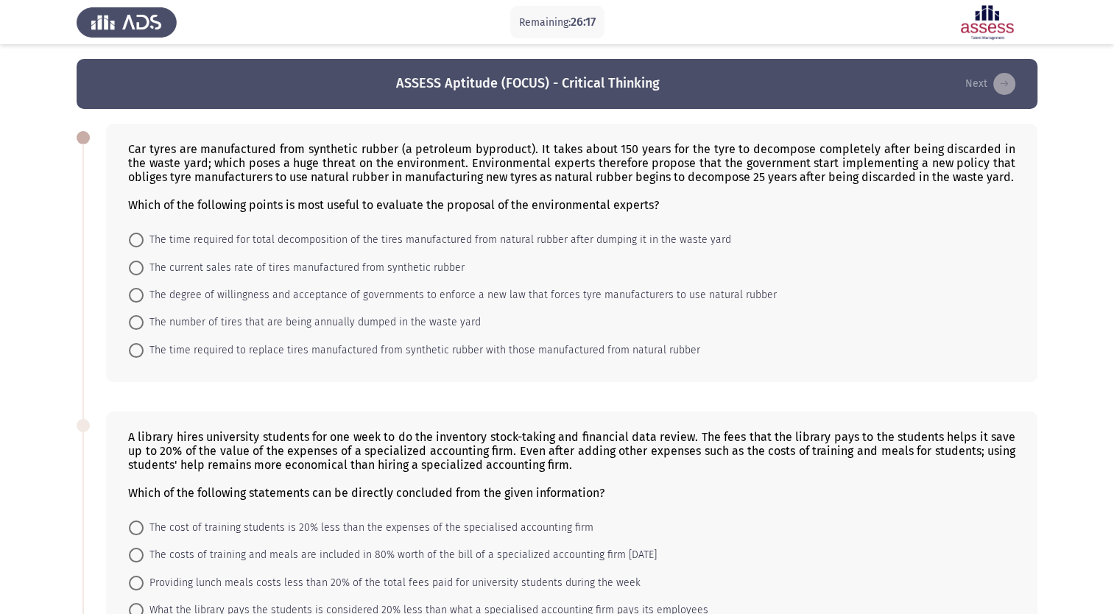
click at [141, 239] on span at bounding box center [136, 240] width 15 height 15
click at [141, 239] on input "The time required for total decomposition of the tires manufactured from natura…" at bounding box center [136, 240] width 15 height 15
radio input "true"
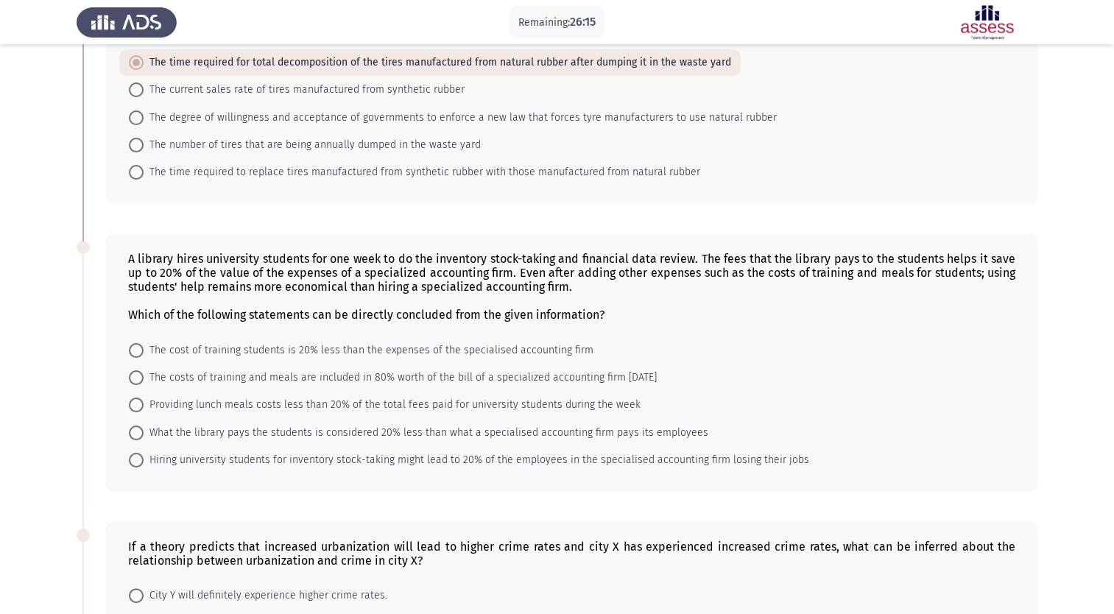
scroll to position [221, 0]
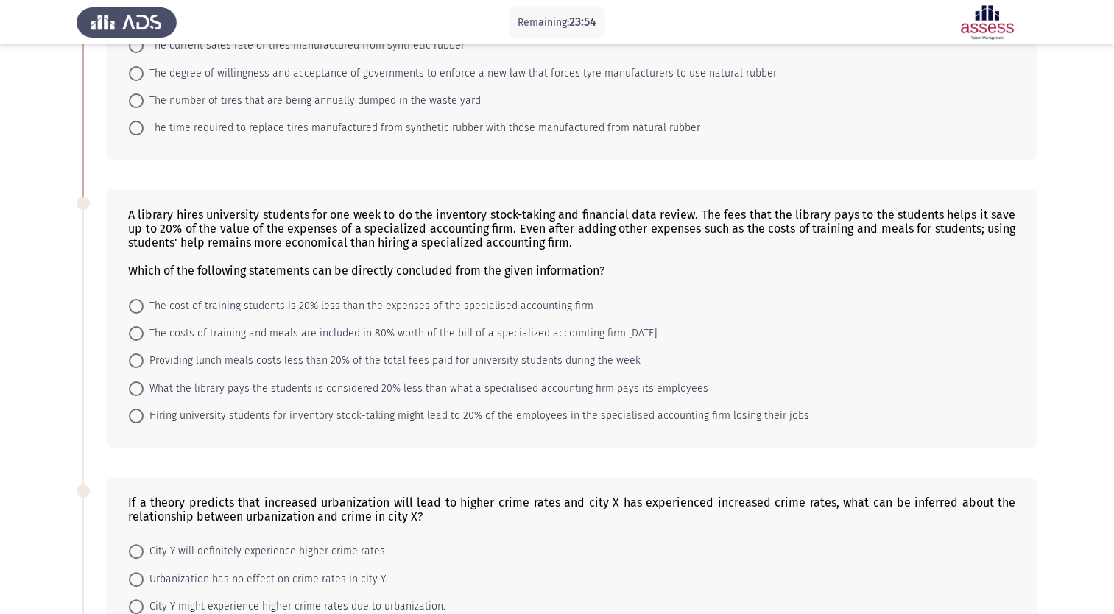
click at [140, 310] on span at bounding box center [136, 306] width 15 height 15
click at [140, 310] on input "The cost of training students is 20% less than the expenses of the specialised …" at bounding box center [136, 306] width 15 height 15
radio input "true"
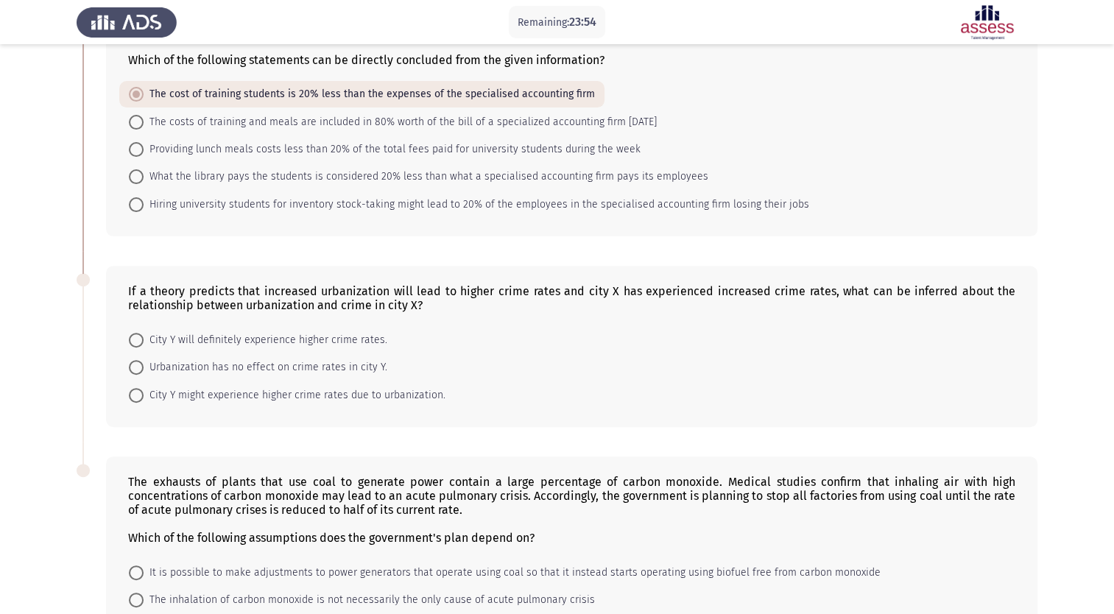
scroll to position [442, 0]
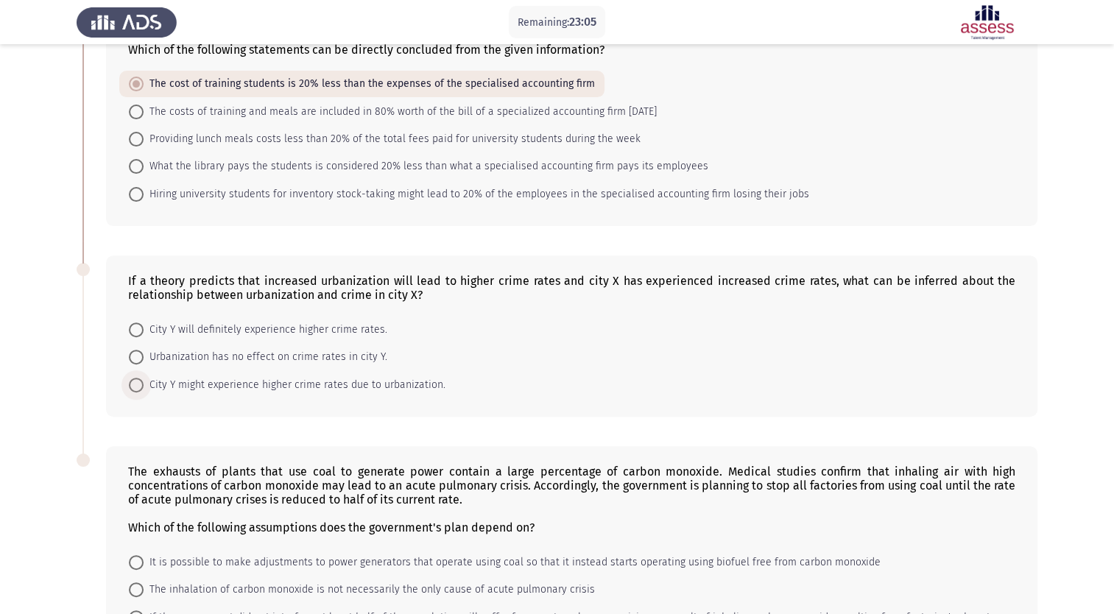
click at [138, 390] on span at bounding box center [136, 385] width 15 height 15
click at [138, 390] on input "City Y might experience higher crime rates due to urbanization." at bounding box center [136, 385] width 15 height 15
radio input "true"
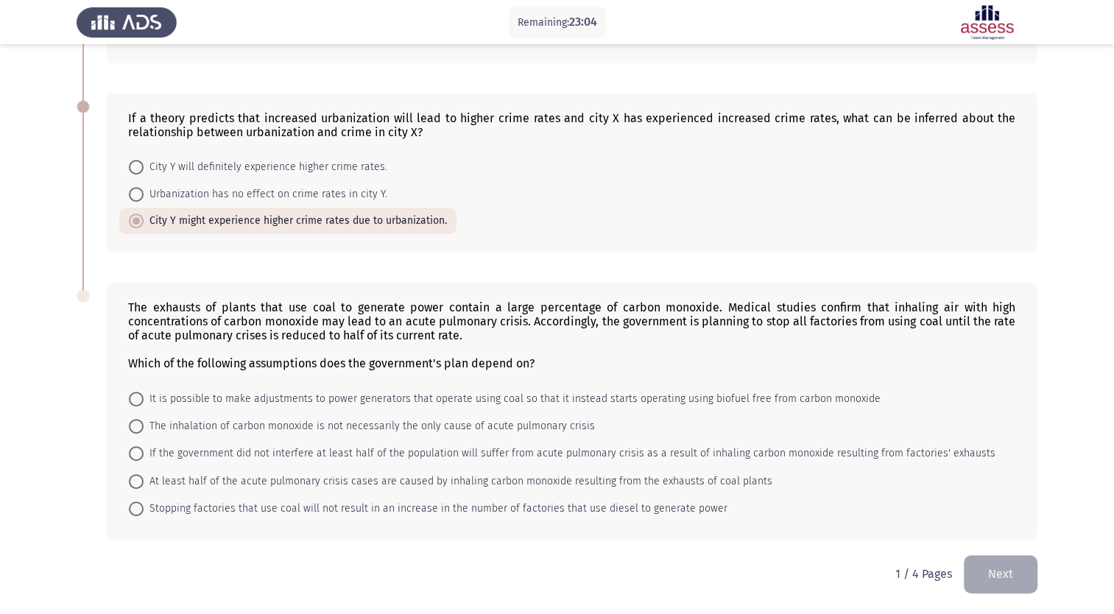
scroll to position [610, 0]
click at [136, 401] on span at bounding box center [136, 399] width 15 height 15
click at [136, 401] on input "It is possible to make adjustments to power generators that operate using coal …" at bounding box center [136, 399] width 15 height 15
radio input "true"
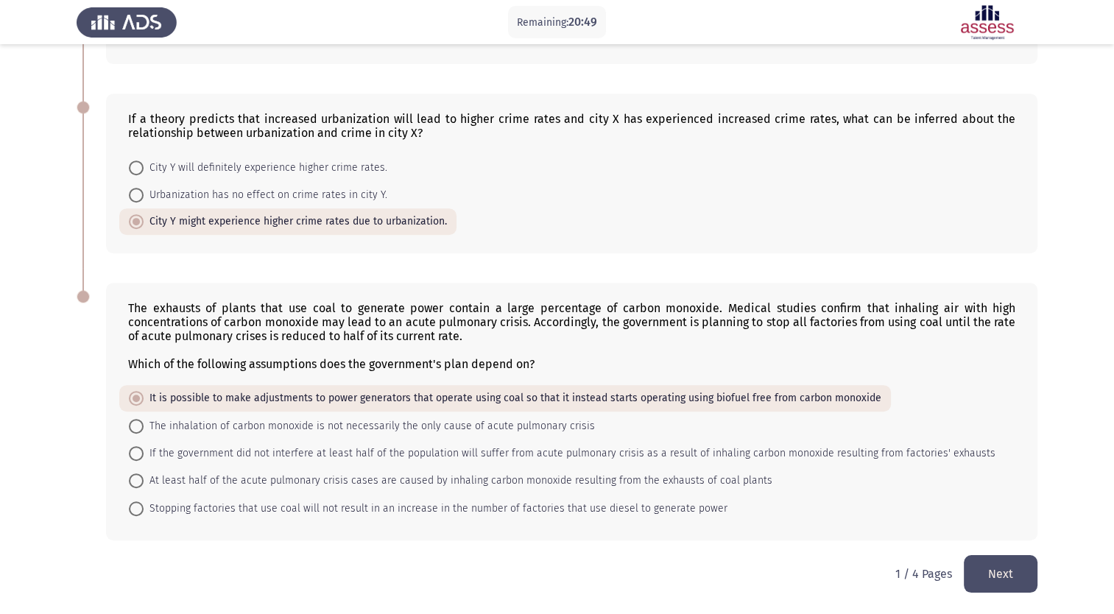
click at [1018, 571] on button "Next" at bounding box center [1001, 574] width 74 height 38
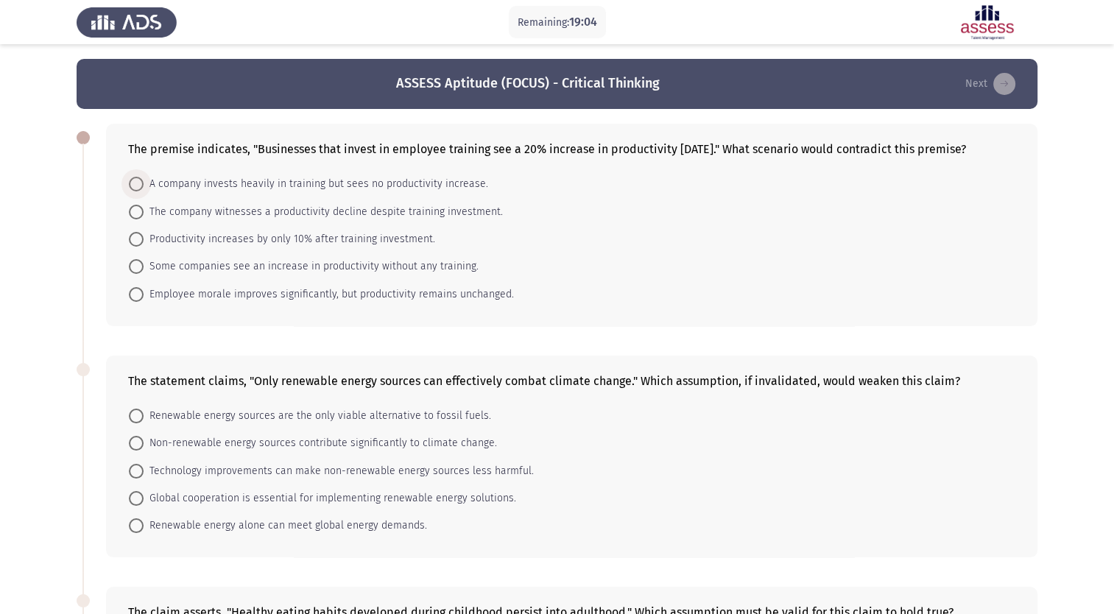
click at [138, 191] on span at bounding box center [136, 184] width 15 height 15
click at [138, 191] on input "A company invests heavily in training but sees no productivity increase." at bounding box center [136, 184] width 15 height 15
radio input "true"
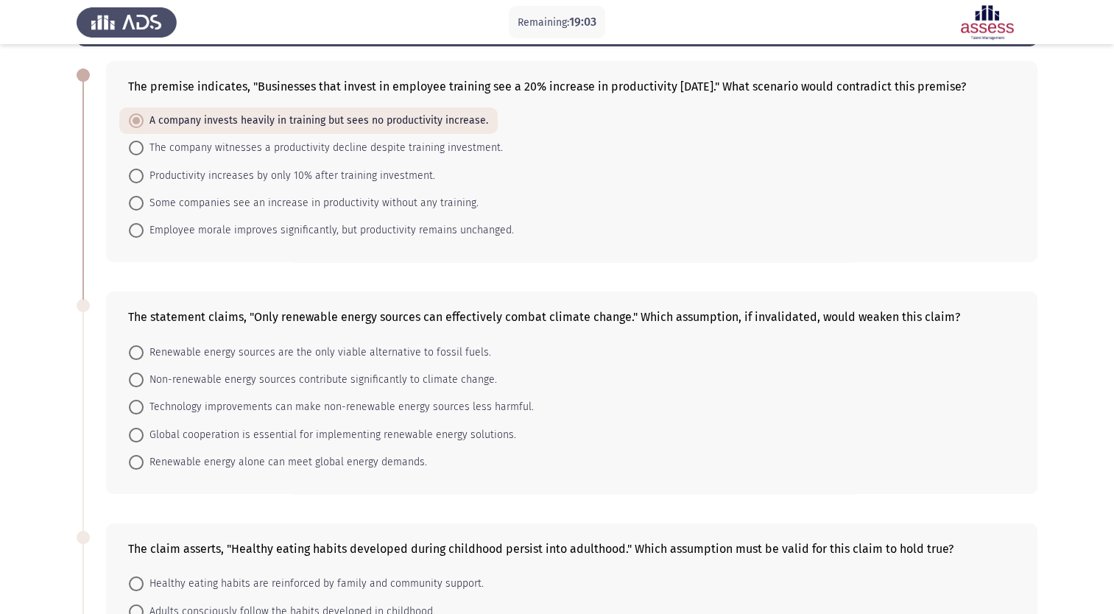
scroll to position [74, 0]
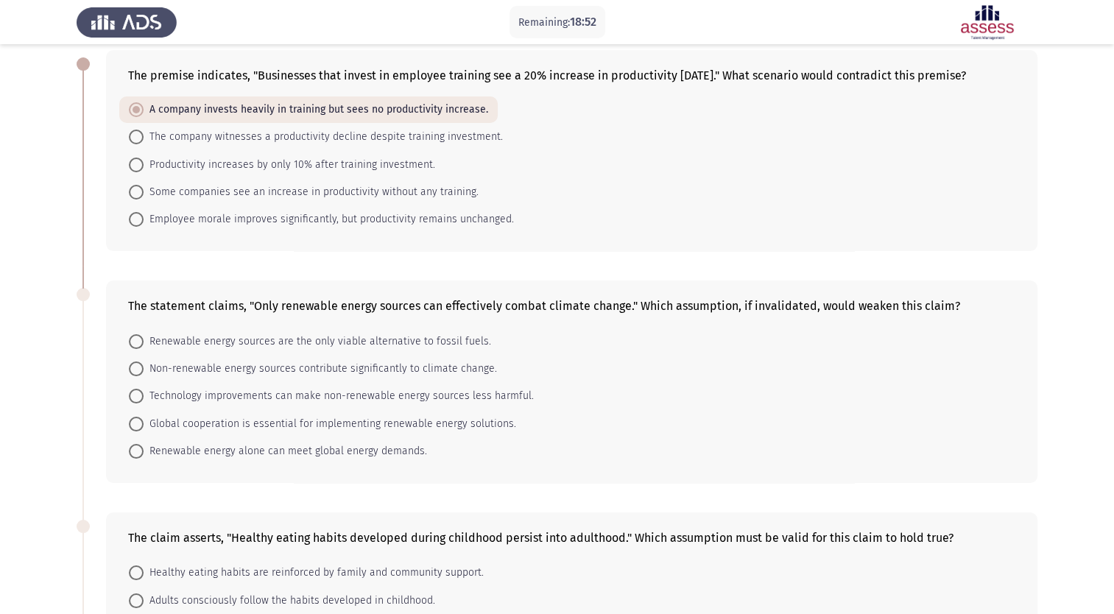
click at [133, 200] on span at bounding box center [136, 192] width 15 height 15
click at [133, 200] on input "Some companies see an increase in productivity without any training." at bounding box center [136, 192] width 15 height 15
radio input "true"
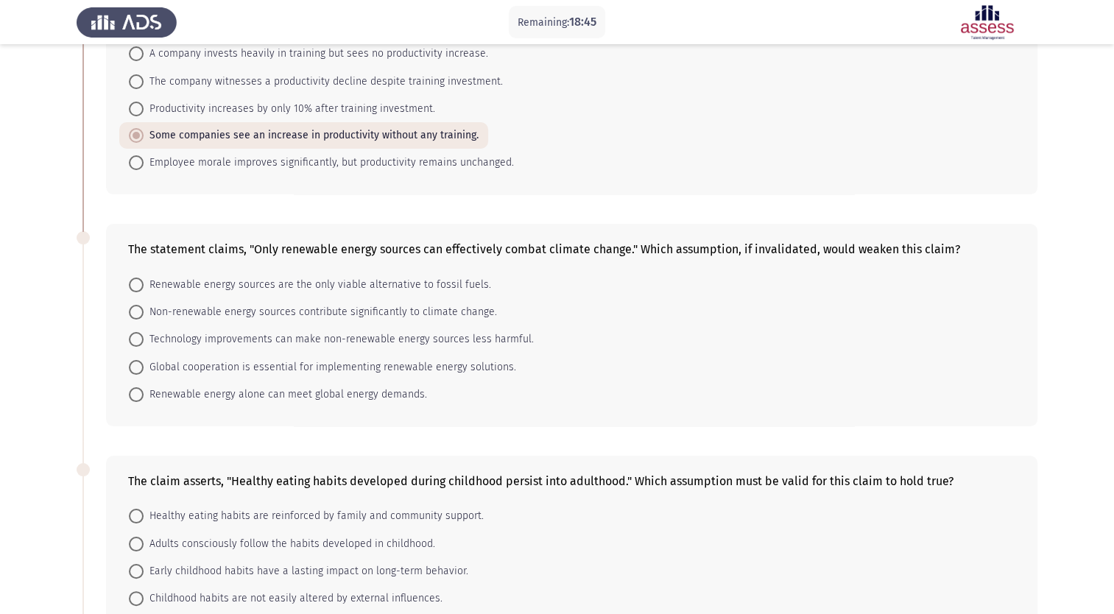
scroll to position [221, 0]
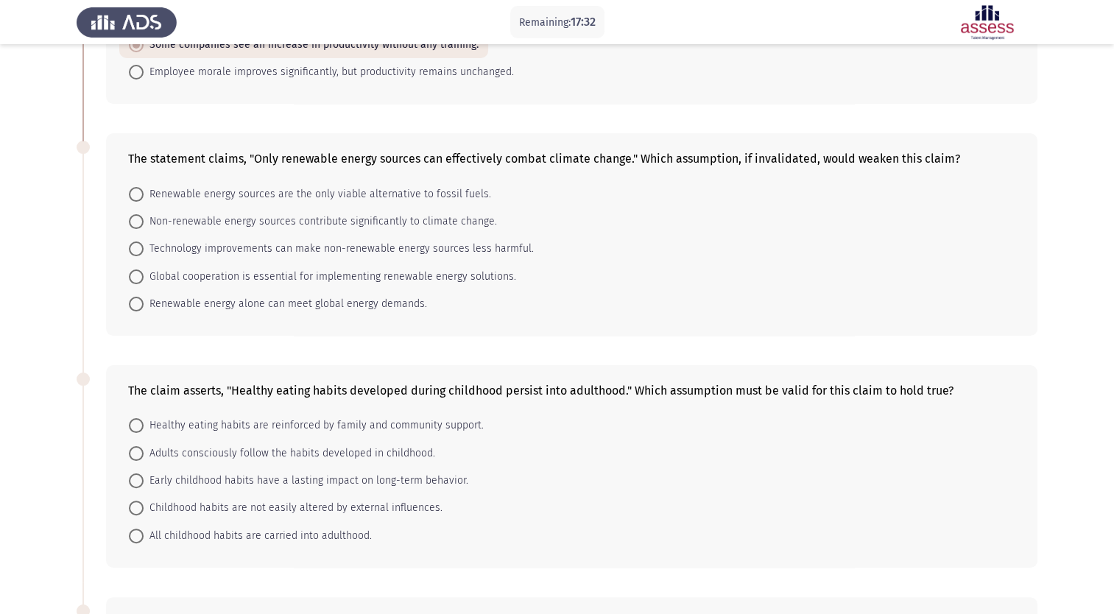
click at [141, 229] on span at bounding box center [136, 221] width 15 height 15
click at [141, 229] on input "Non-renewable energy sources contribute significantly to climate change." at bounding box center [136, 221] width 15 height 15
radio input "true"
click at [150, 489] on span "Early childhood habits have a lasting impact on long-term behavior." at bounding box center [306, 480] width 325 height 18
click at [144, 488] on input "Early childhood habits have a lasting impact on long-term behavior." at bounding box center [136, 480] width 15 height 15
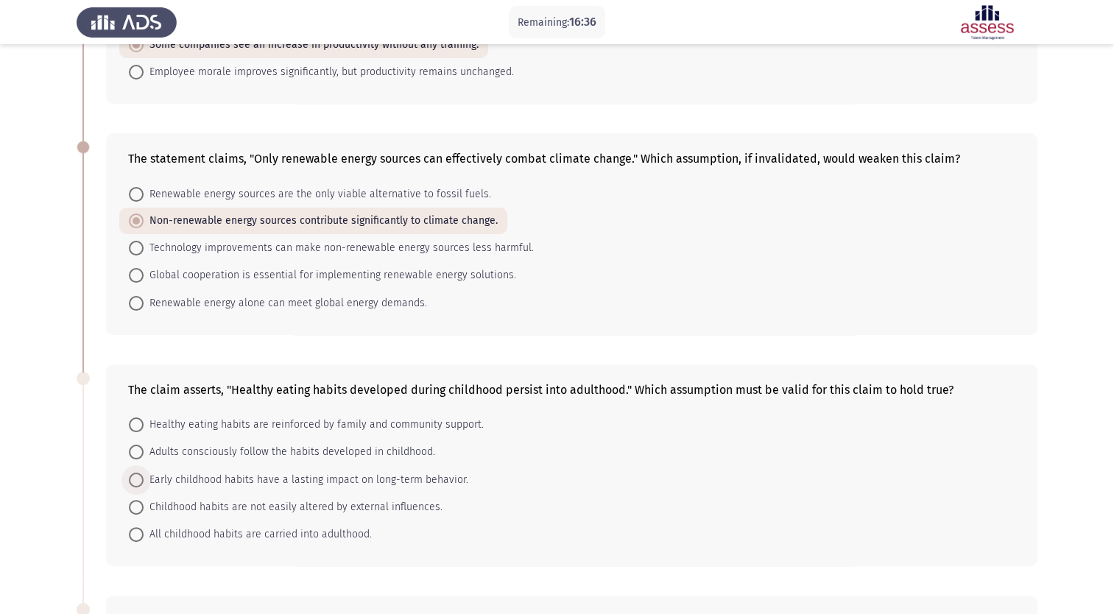
radio input "true"
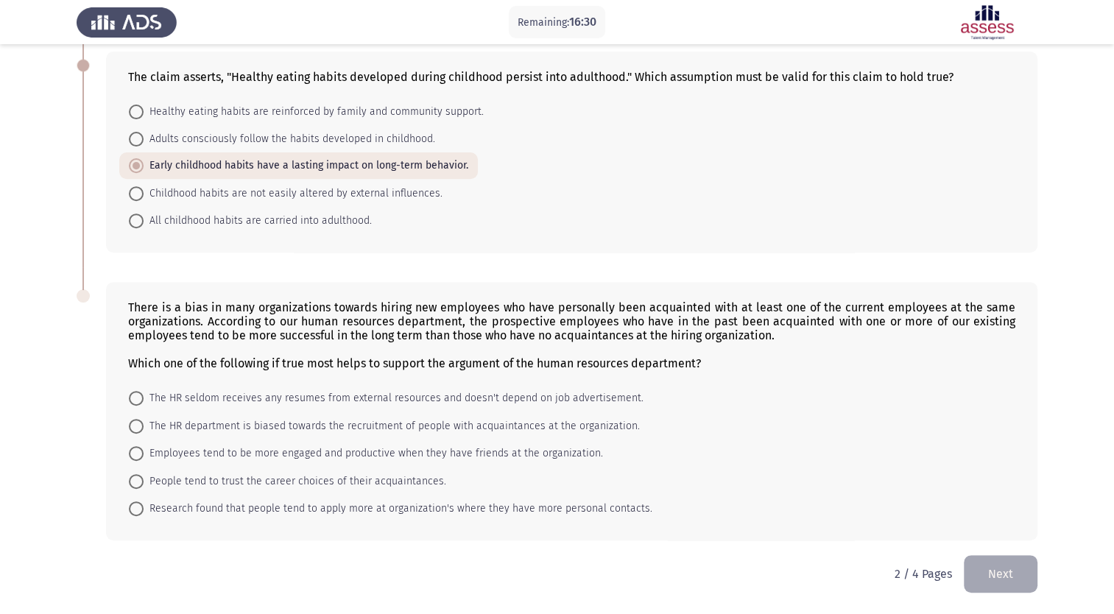
scroll to position [552, 0]
click at [136, 451] on span at bounding box center [136, 453] width 15 height 15
click at [136, 451] on input "Employees tend to be more engaged and productive when they have friends at the …" at bounding box center [136, 453] width 15 height 15
radio input "true"
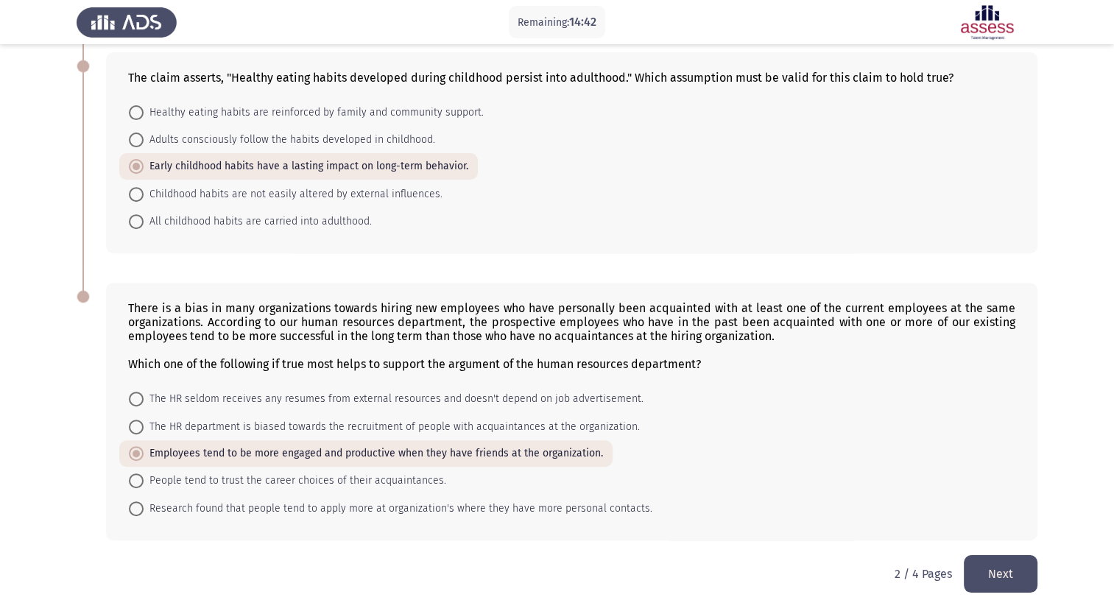
click at [994, 580] on button "Next" at bounding box center [1001, 574] width 74 height 38
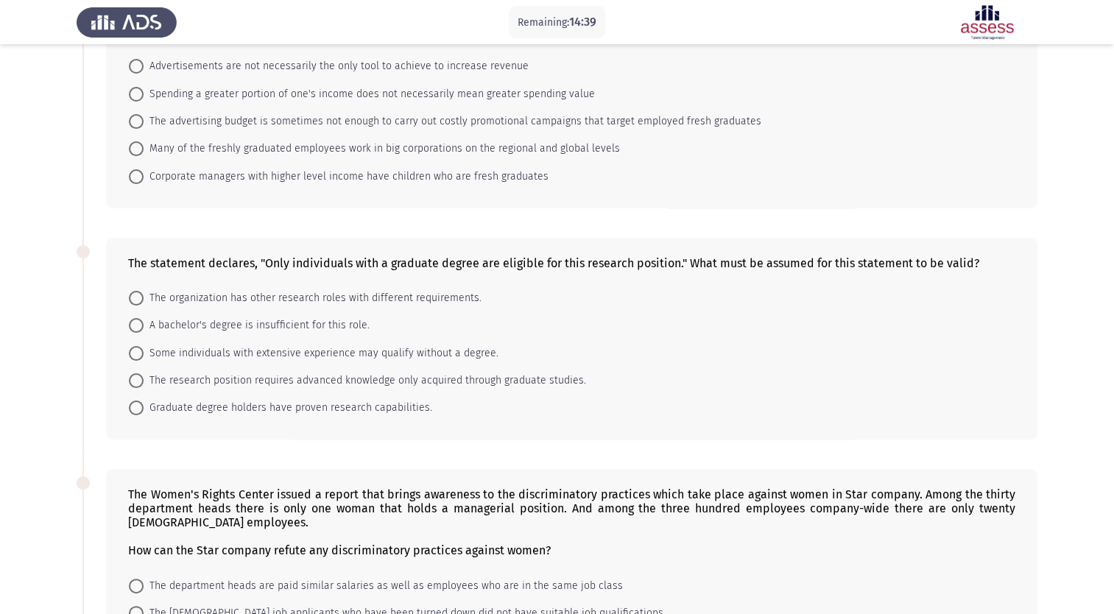
scroll to position [0, 0]
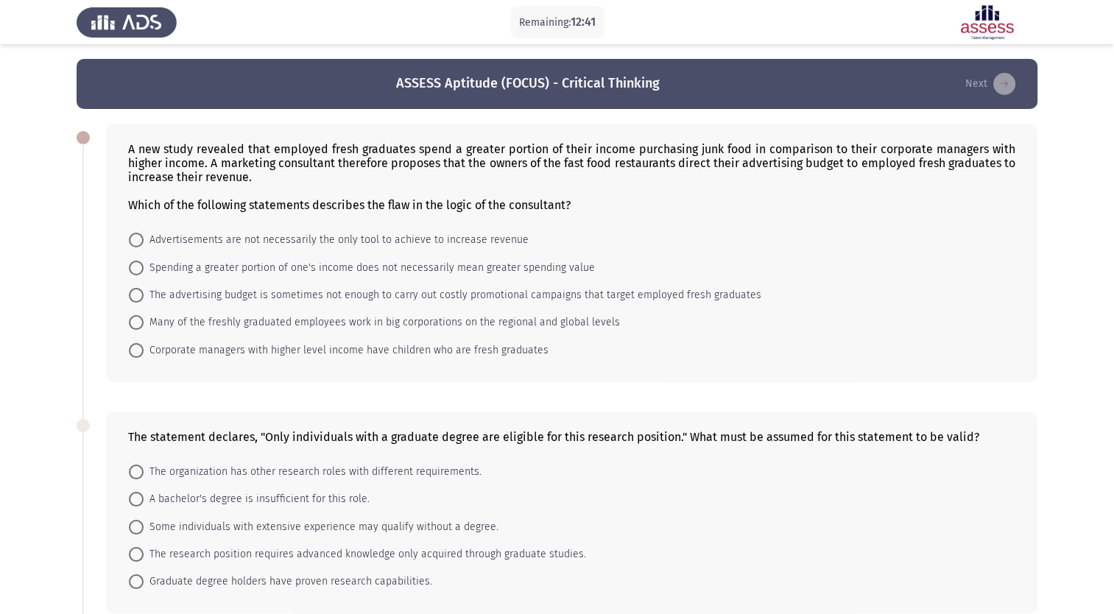
click at [141, 270] on span at bounding box center [136, 268] width 15 height 15
click at [141, 270] on input "Spending a greater portion of one's income does not necessarily mean greater sp…" at bounding box center [136, 268] width 15 height 15
radio input "true"
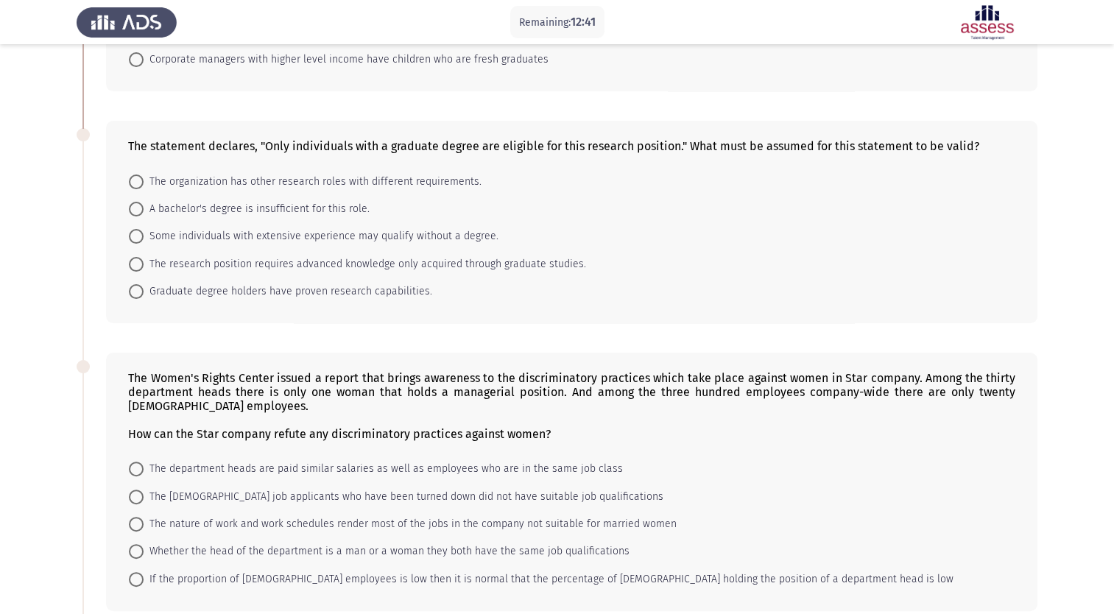
scroll to position [295, 0]
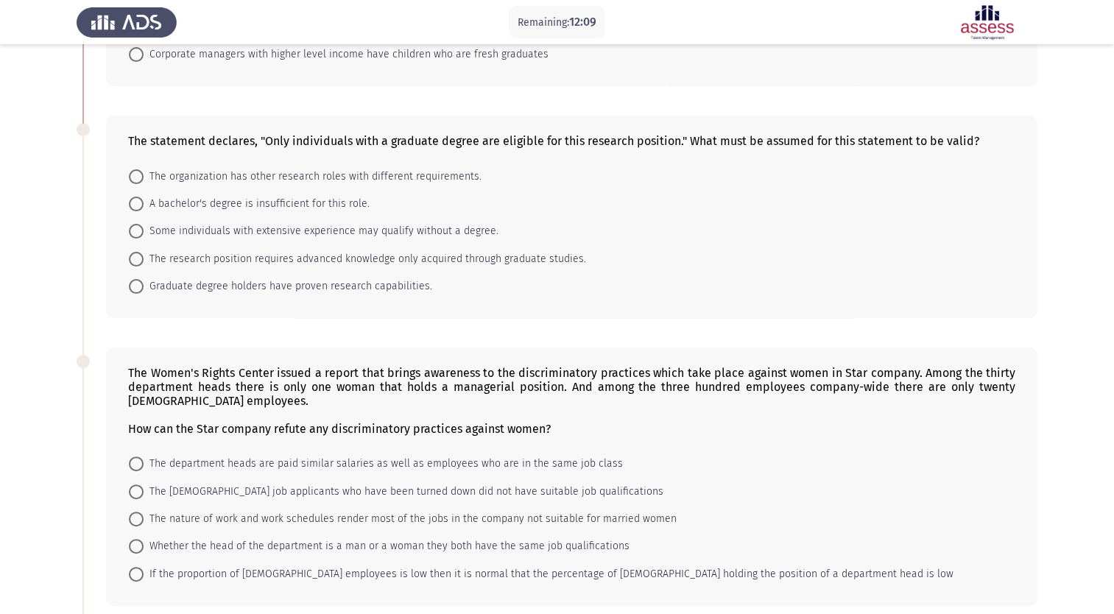
click at [252, 258] on span "The research position requires advanced knowledge only acquired through graduat…" at bounding box center [365, 259] width 443 height 18
click at [144, 258] on input "The research position requires advanced knowledge only acquired through graduat…" at bounding box center [136, 259] width 15 height 15
radio input "true"
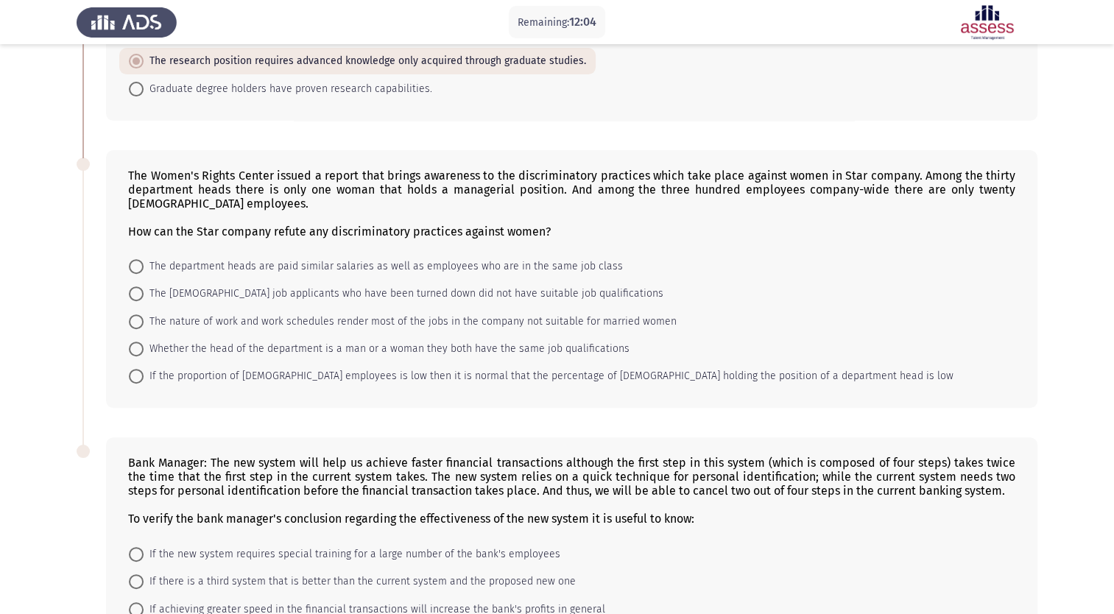
scroll to position [516, 0]
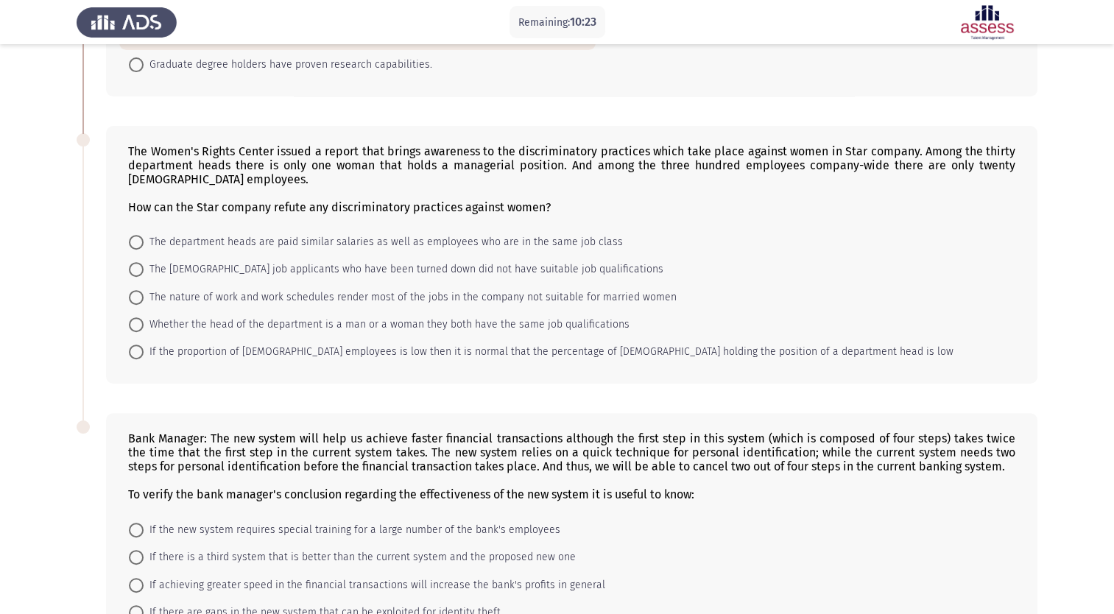
click at [136, 356] on span at bounding box center [136, 352] width 15 height 15
click at [136, 356] on input "If the proportion of [DEMOGRAPHIC_DATA] employees is low then it is normal that…" at bounding box center [136, 352] width 15 height 15
radio input "true"
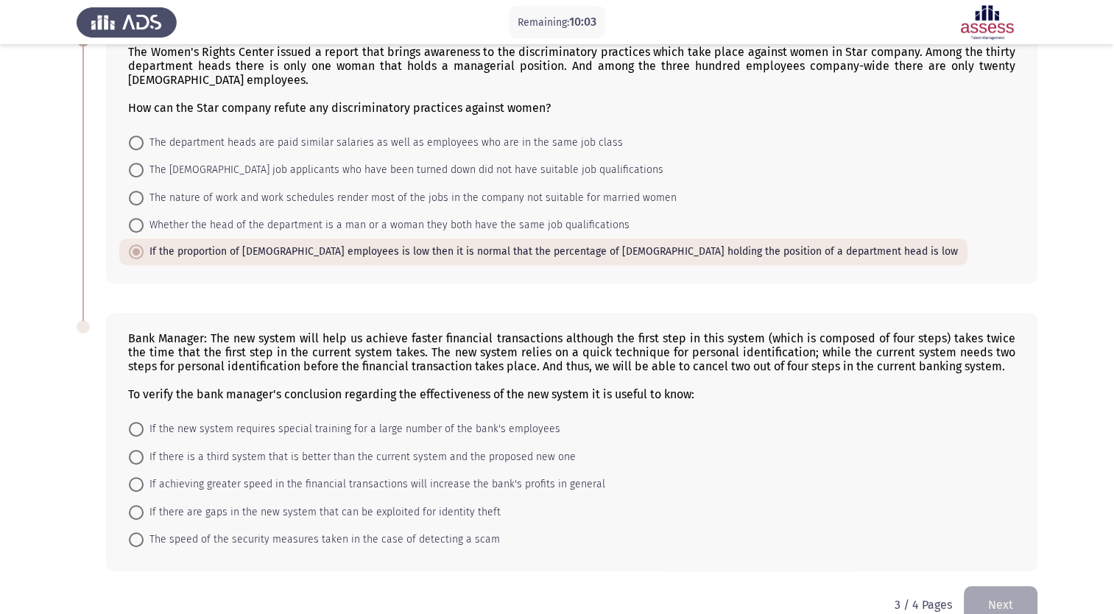
scroll to position [651, 0]
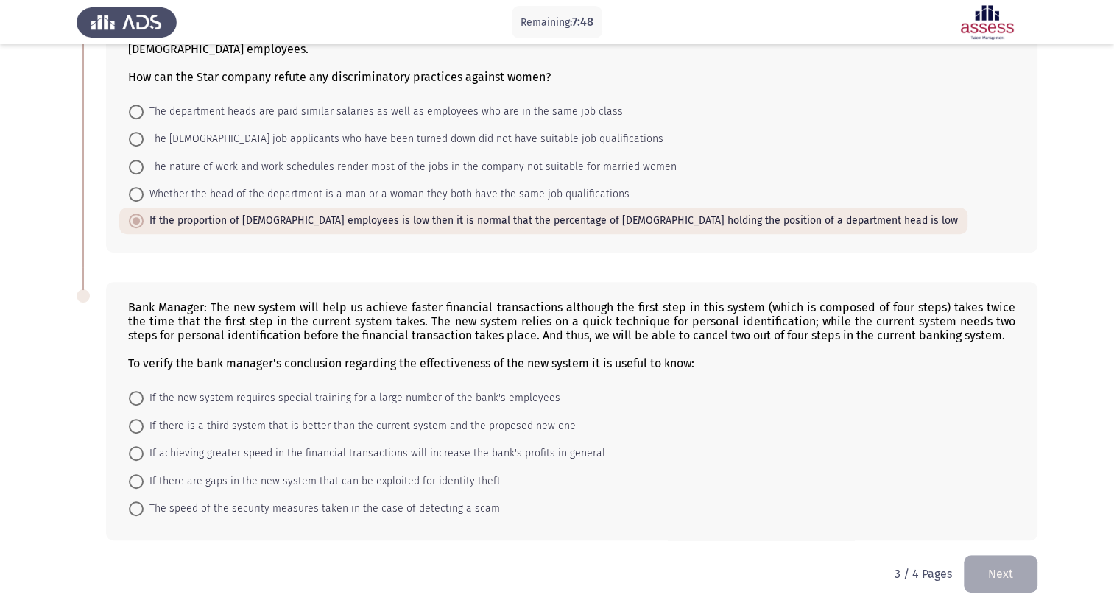
click at [132, 508] on span at bounding box center [136, 509] width 15 height 15
click at [132, 508] on input "The speed of the security measures taken in the case of detecting a scam" at bounding box center [136, 509] width 15 height 15
radio input "true"
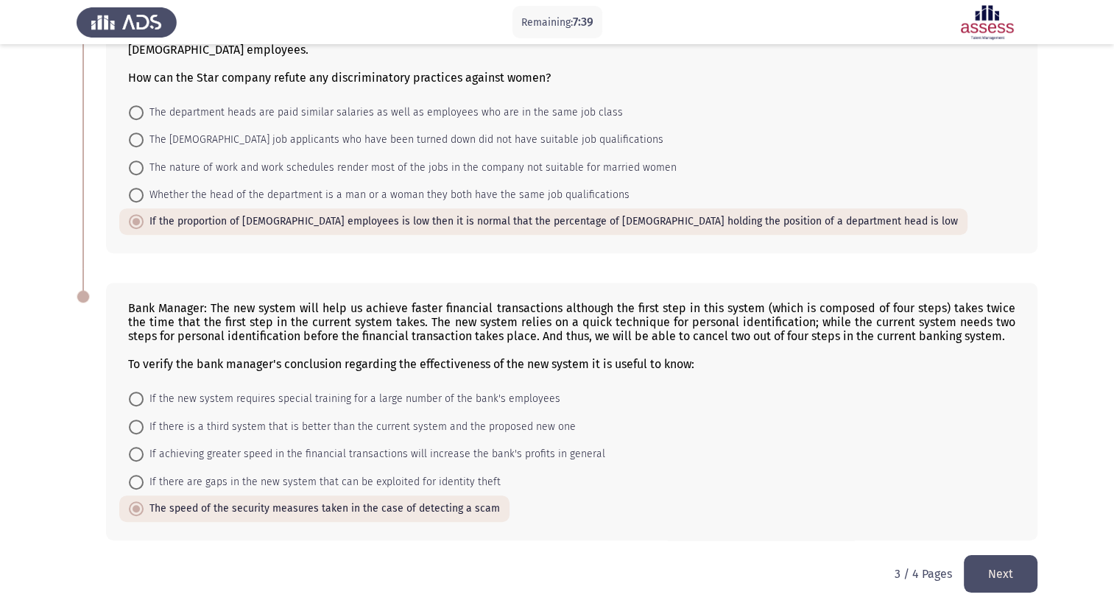
click at [1005, 571] on button "Next" at bounding box center [1001, 574] width 74 height 38
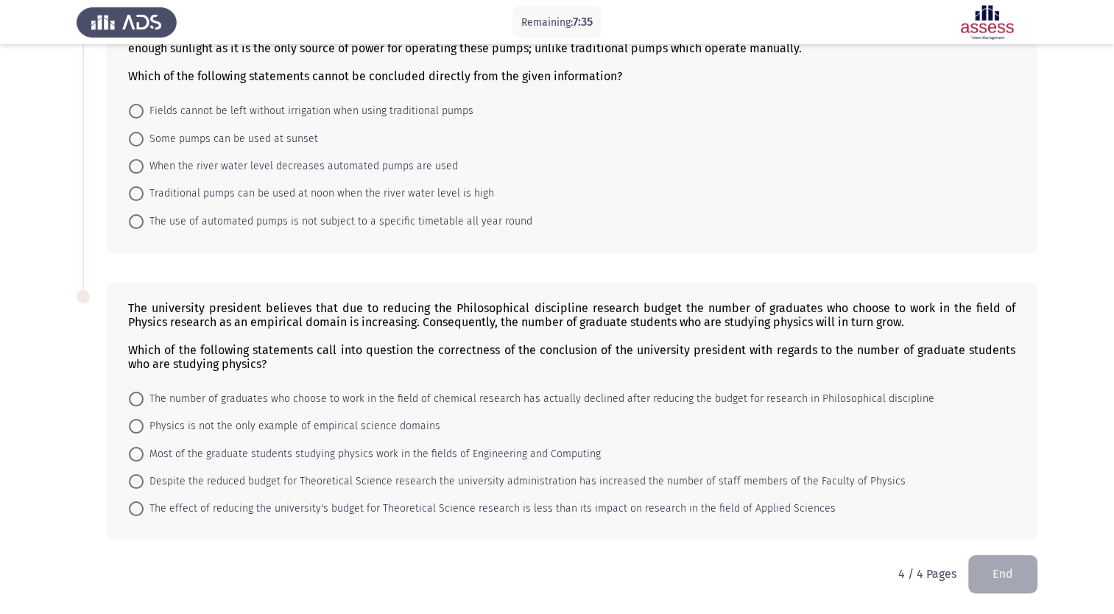
scroll to position [0, 0]
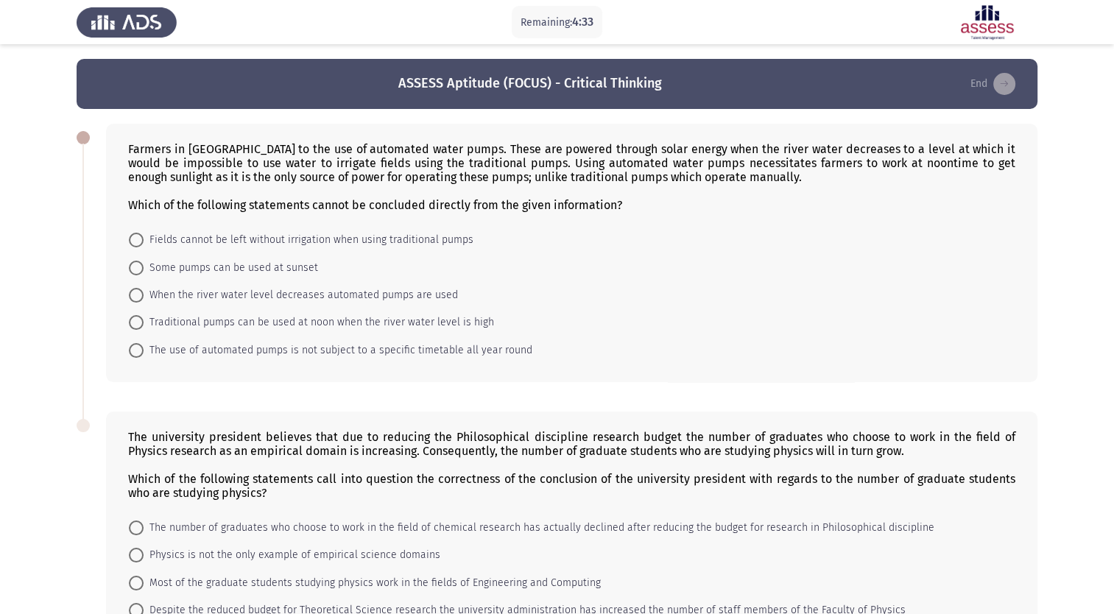
click at [133, 241] on span at bounding box center [136, 240] width 15 height 15
click at [133, 241] on input "Fields cannot be left without irrigation when using traditional pumps" at bounding box center [136, 240] width 15 height 15
radio input "true"
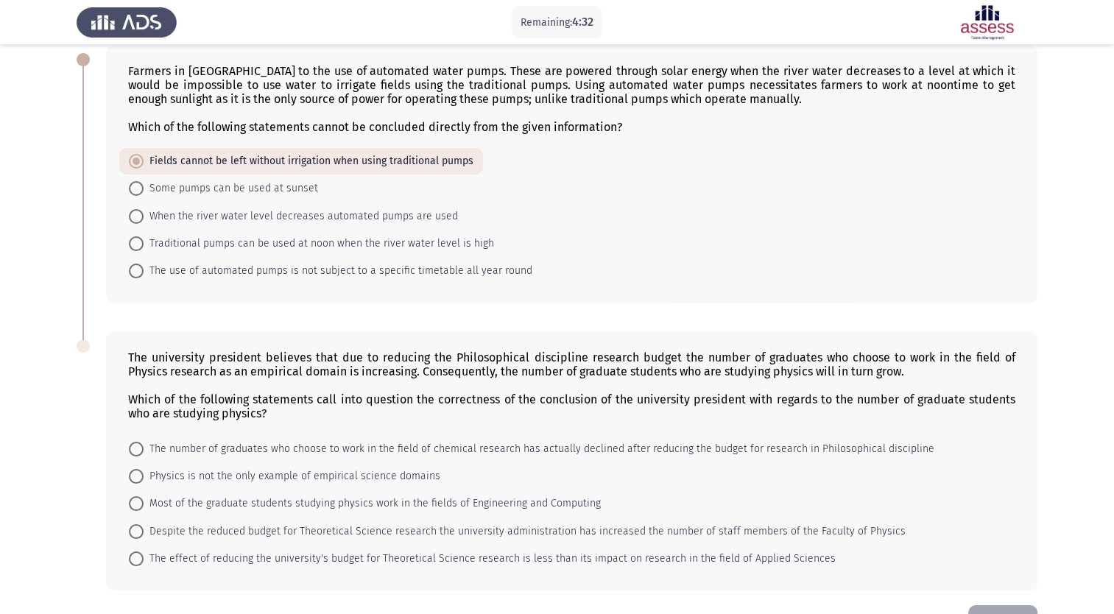
scroll to position [131, 0]
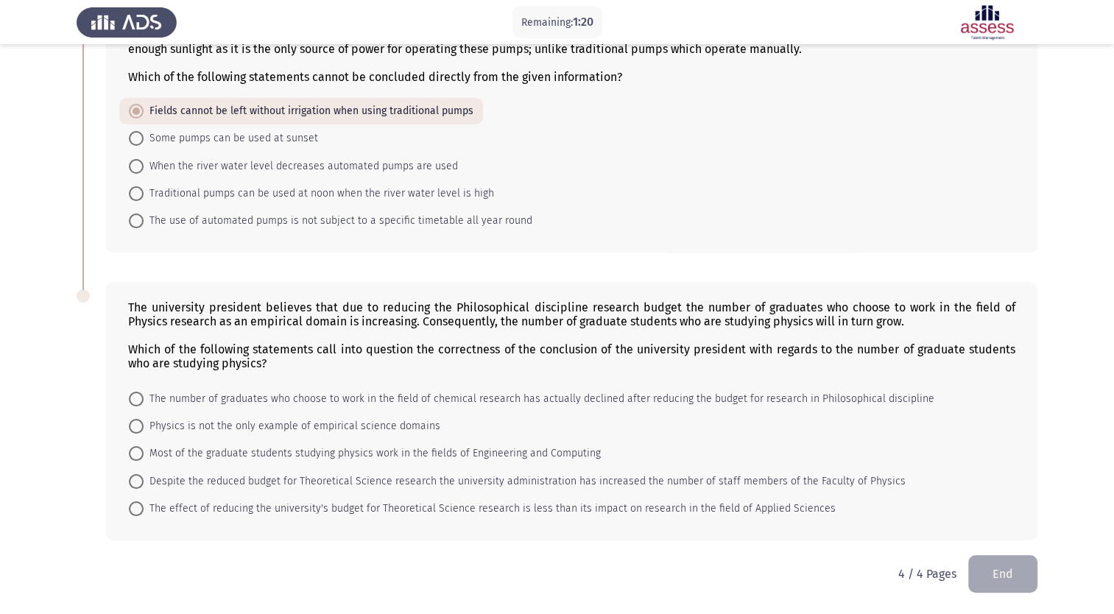
click at [133, 423] on span at bounding box center [136, 426] width 15 height 15
click at [133, 423] on input "Physics is not the only example of empirical science domains" at bounding box center [136, 426] width 15 height 15
radio input "true"
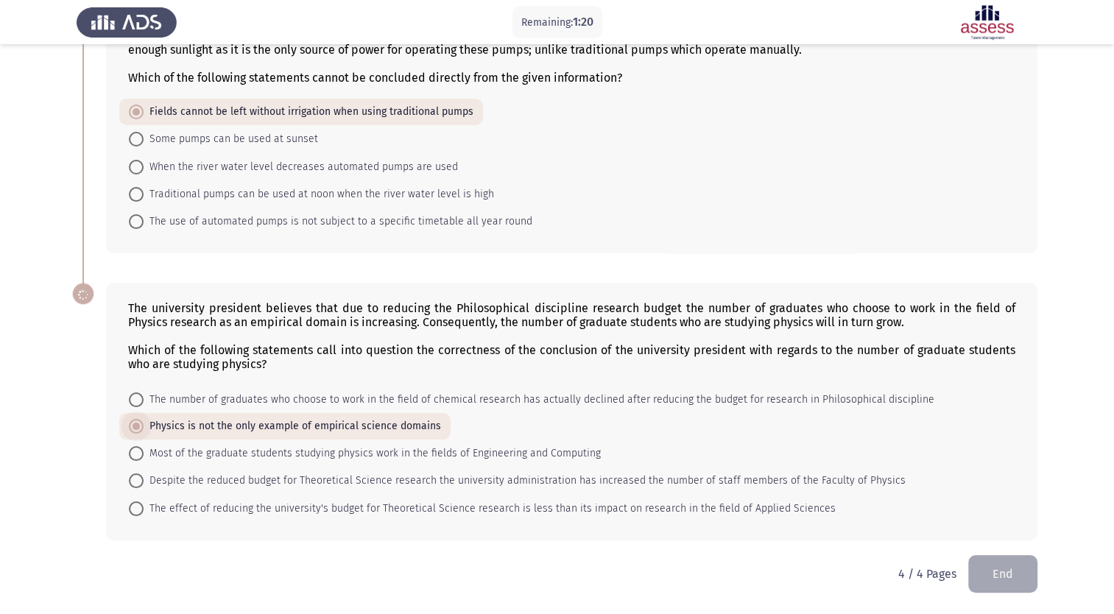
scroll to position [130, 0]
click at [990, 571] on button "End" at bounding box center [1002, 574] width 69 height 38
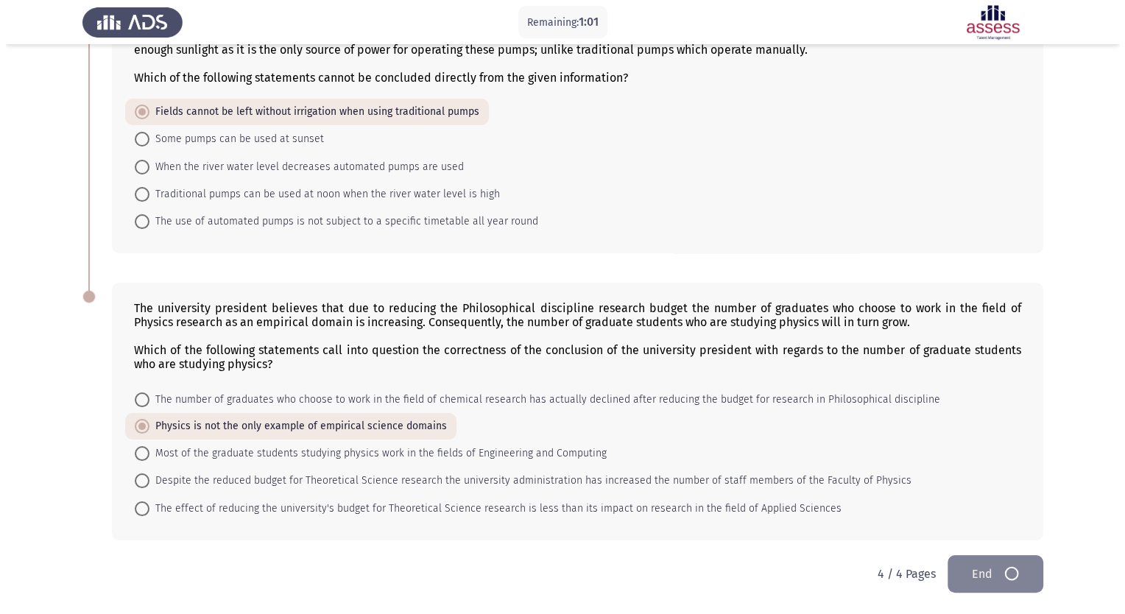
scroll to position [0, 0]
